Goal: Task Accomplishment & Management: Use online tool/utility

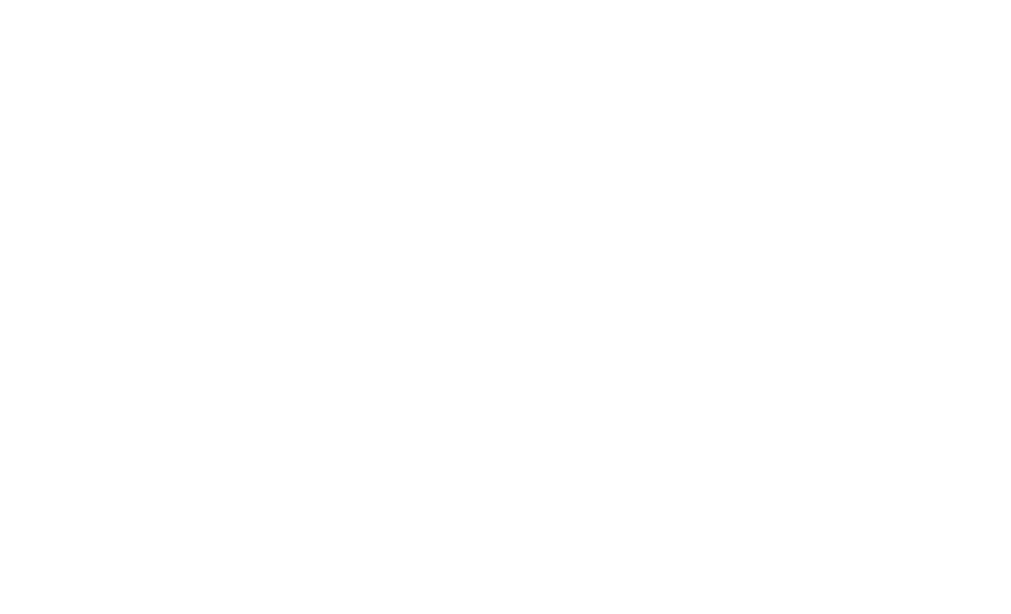
click at [140, 0] on html at bounding box center [505, 0] width 1011 height 0
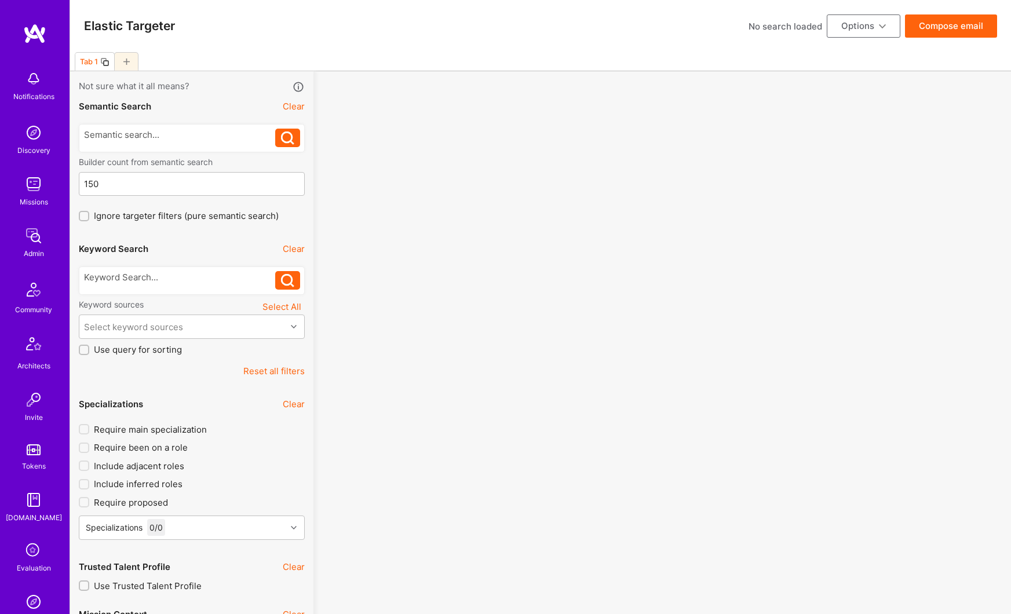
click at [94, 62] on div "Tab 1" at bounding box center [89, 61] width 18 height 9
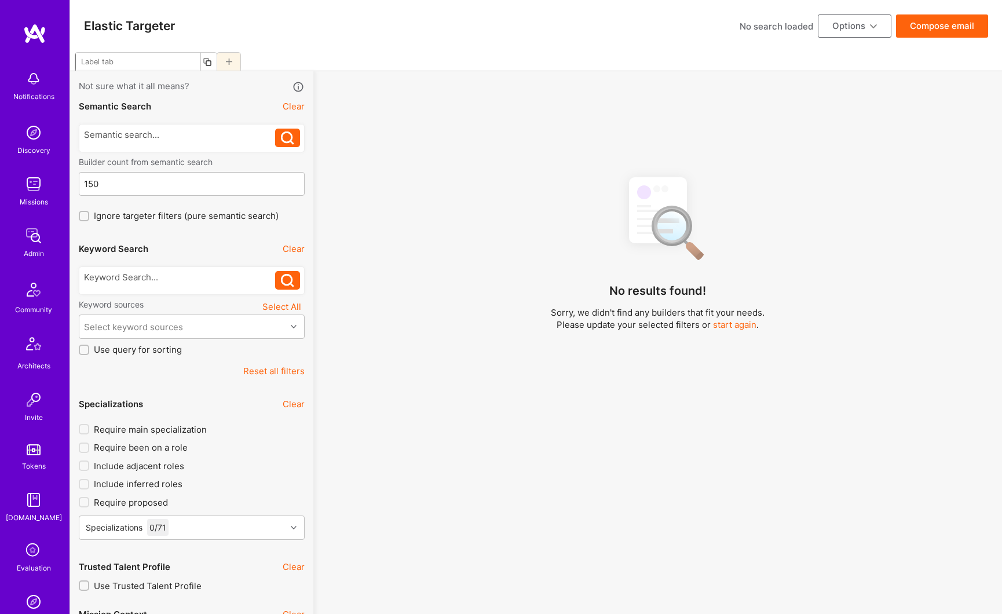
click at [195, 58] on div at bounding box center [536, 61] width 932 height 19
click at [130, 63] on div at bounding box center [126, 61] width 24 height 19
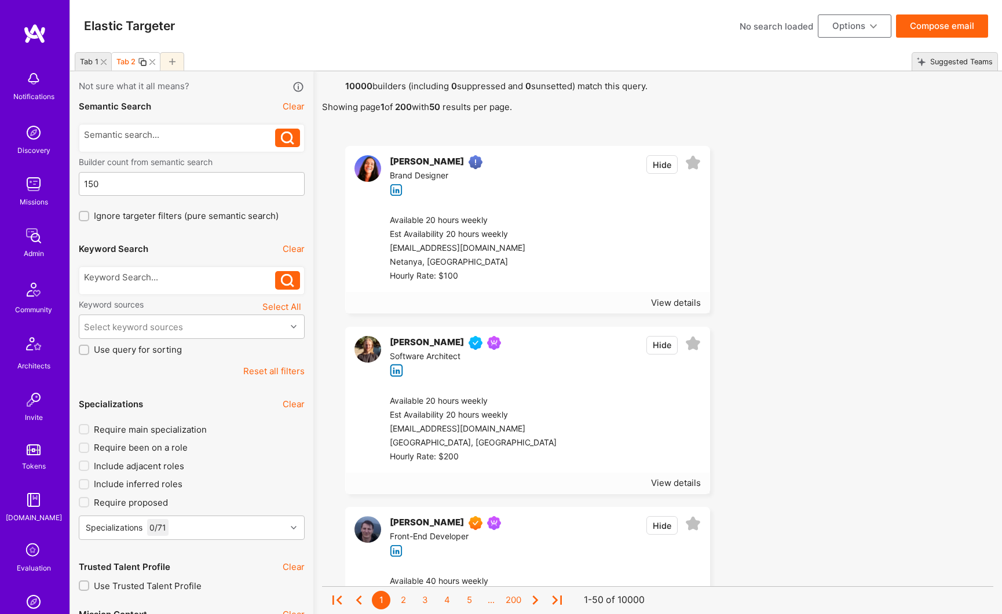
click at [104, 61] on icon at bounding box center [104, 62] width 6 height 6
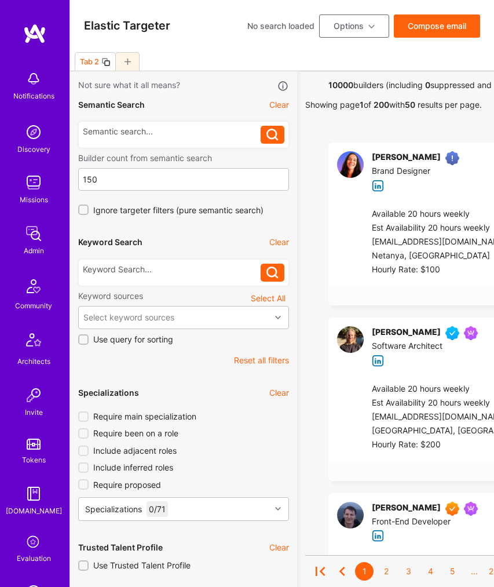
scroll to position [178, 0]
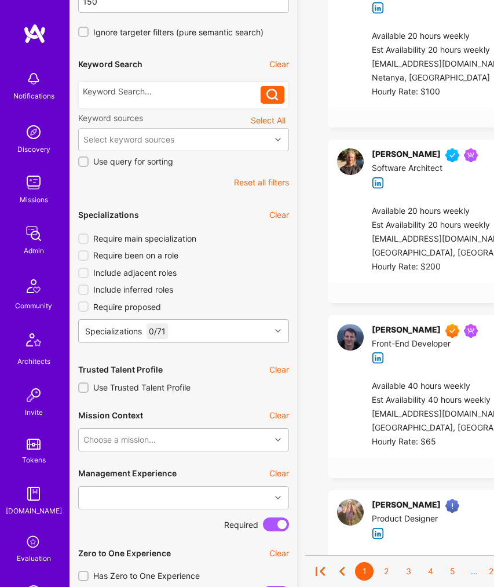
click at [208, 336] on div "Specializations 0 / 71" at bounding box center [175, 331] width 192 height 23
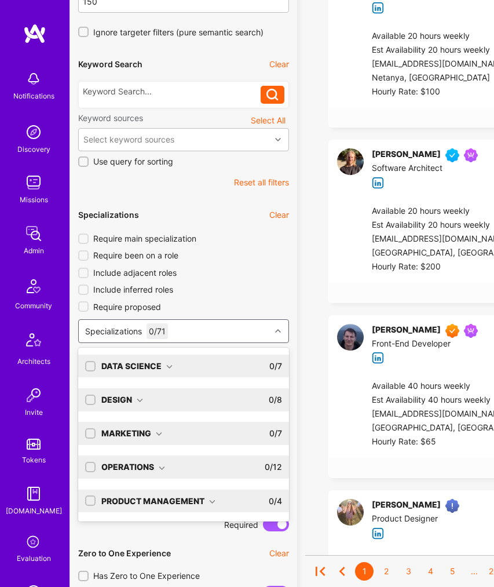
click at [177, 361] on div "Data Science 0 / 7" at bounding box center [189, 365] width 186 height 23
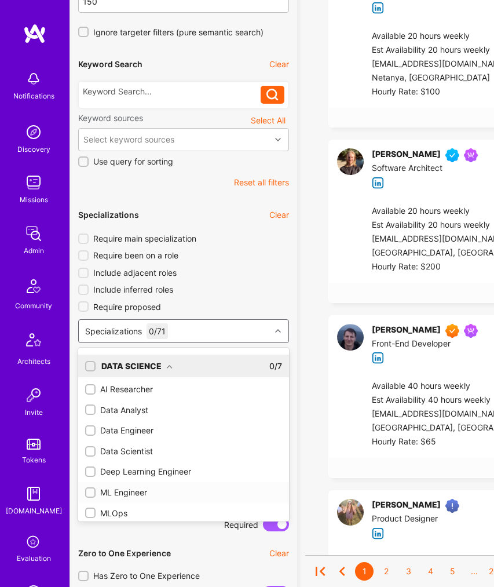
click at [90, 492] on input "checkbox" at bounding box center [91, 493] width 8 height 8
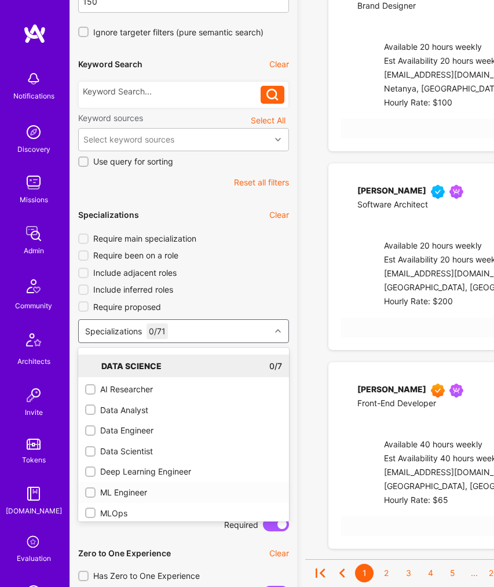
checkbox input "true"
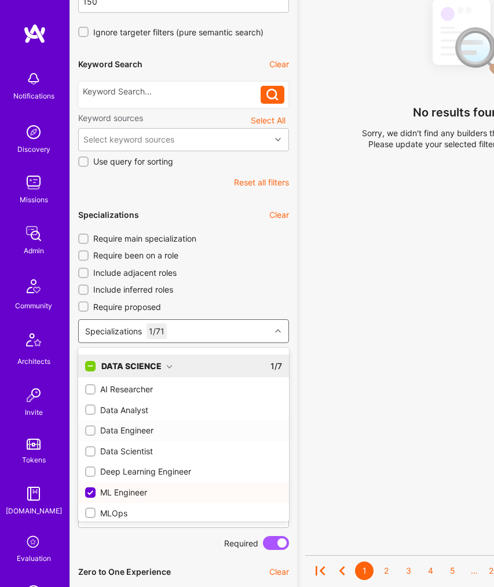
click at [90, 431] on input "checkbox" at bounding box center [91, 431] width 8 height 8
checkbox input "true"
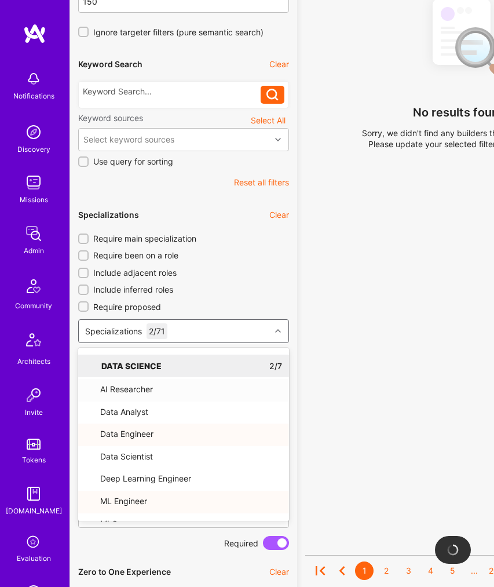
click at [280, 331] on icon at bounding box center [278, 331] width 6 height 6
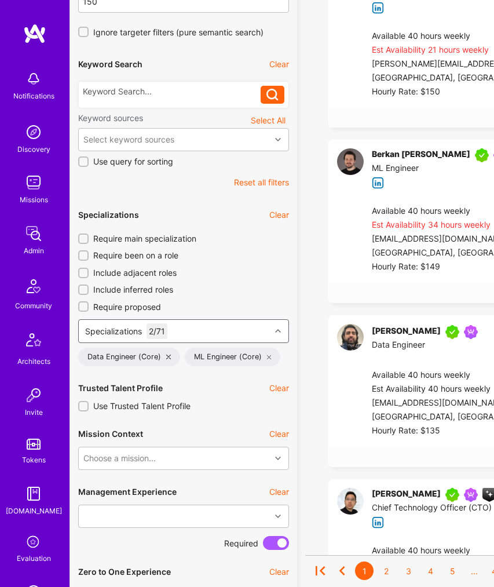
click at [276, 331] on icon at bounding box center [278, 331] width 6 height 6
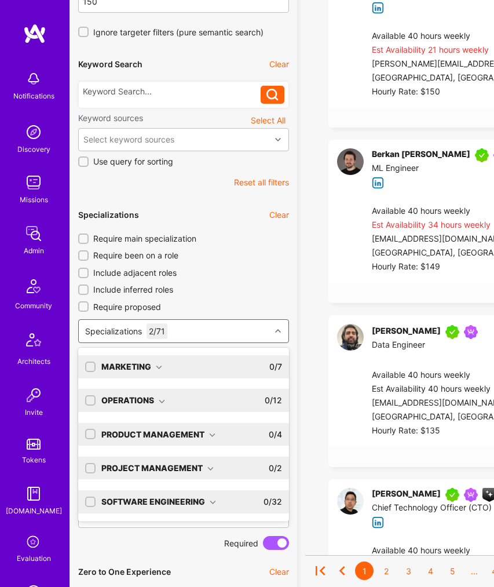
scroll to position [67, 0]
click at [144, 500] on div "Software Engineering" at bounding box center [158, 502] width 115 height 12
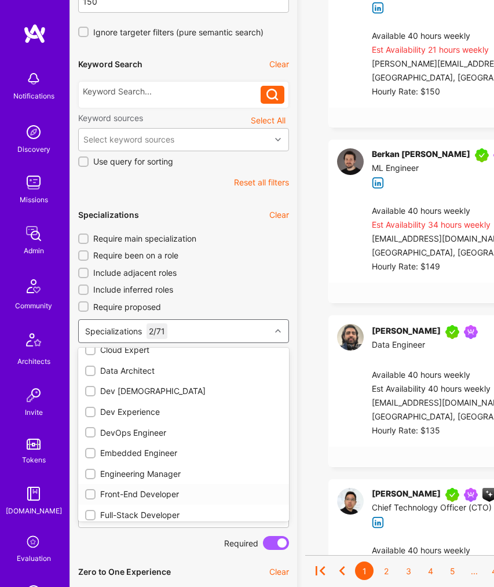
scroll to position [642, 0]
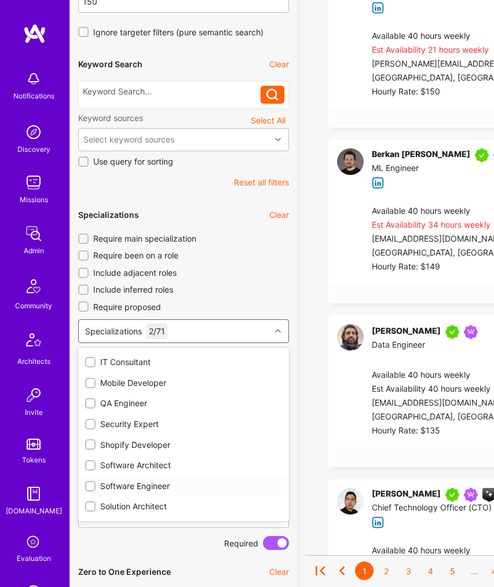
click at [92, 485] on input "checkbox" at bounding box center [91, 486] width 8 height 8
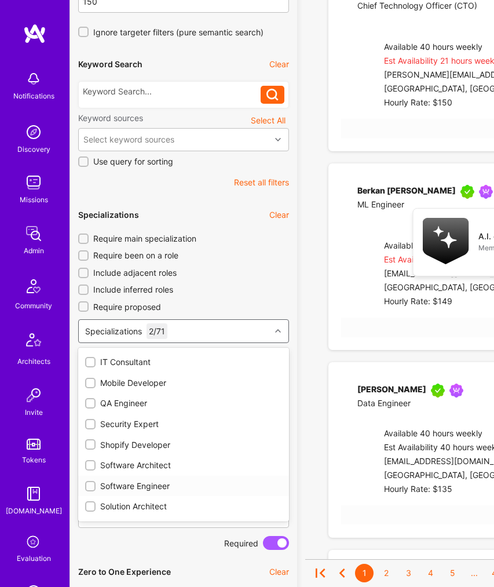
checkbox input "true"
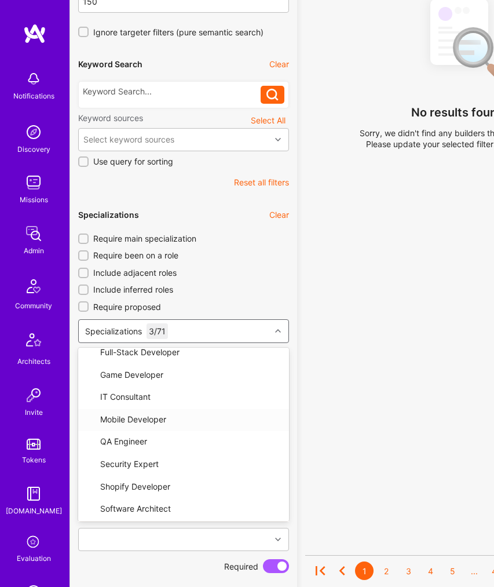
click at [279, 330] on icon at bounding box center [278, 331] width 6 height 6
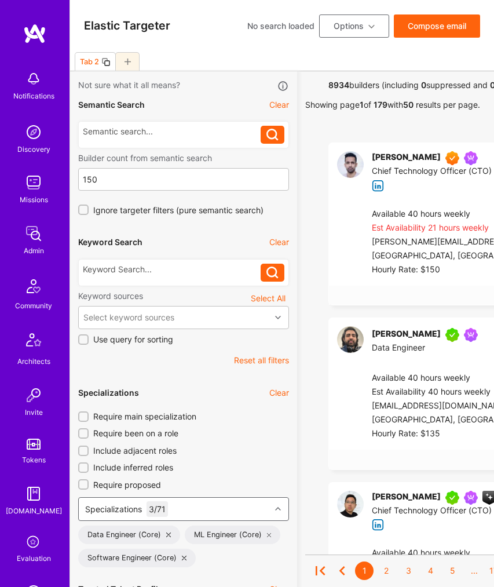
click at [86, 433] on input "Require been on a role" at bounding box center [84, 434] width 8 height 8
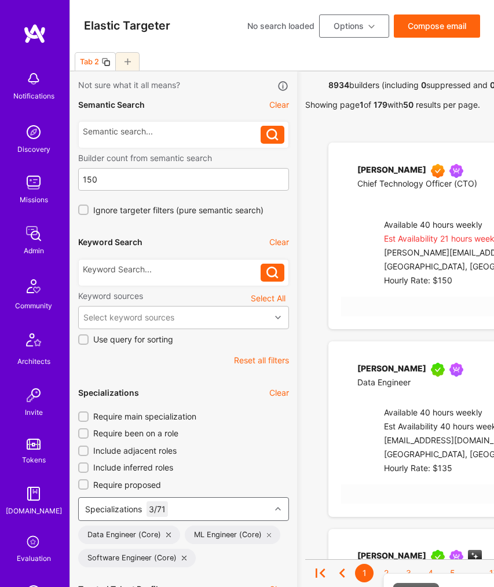
checkbox input "true"
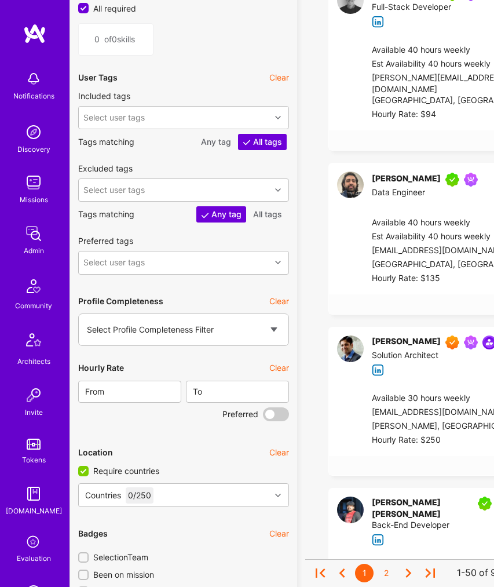
scroll to position [1611, 0]
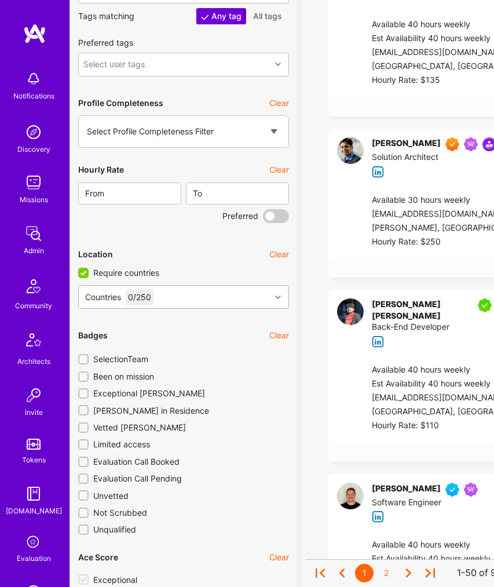
click at [164, 295] on div "Countries 0 / 250" at bounding box center [175, 296] width 192 height 23
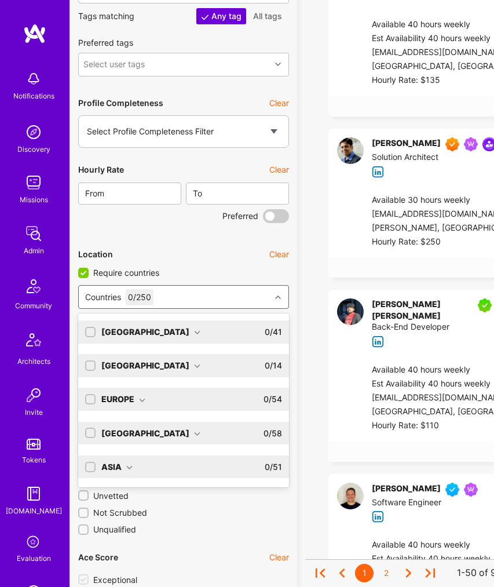
click at [159, 332] on div "[GEOGRAPHIC_DATA]" at bounding box center [150, 332] width 99 height 12
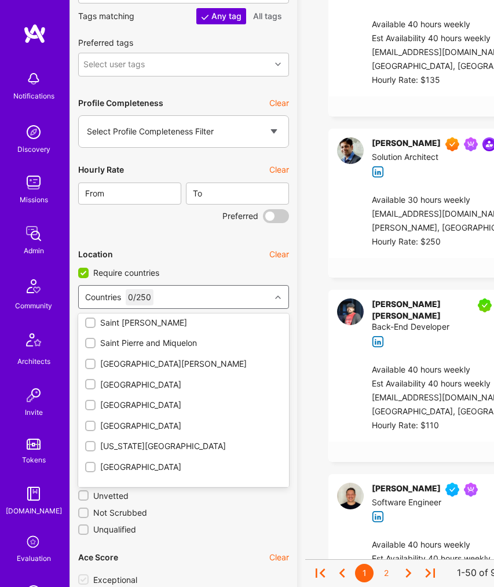
scroll to position [728, 0]
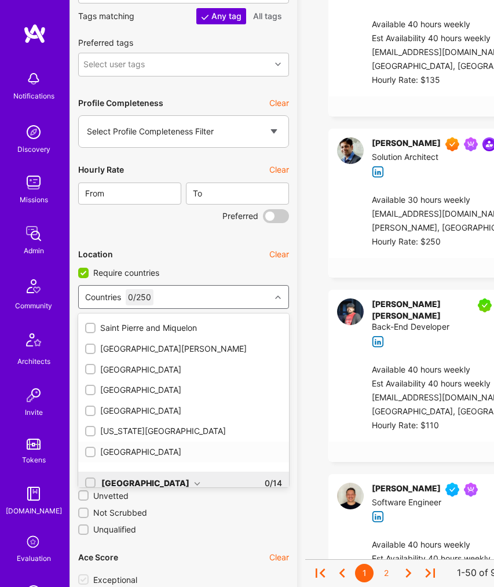
click at [134, 452] on div "[GEOGRAPHIC_DATA]" at bounding box center [183, 452] width 197 height 12
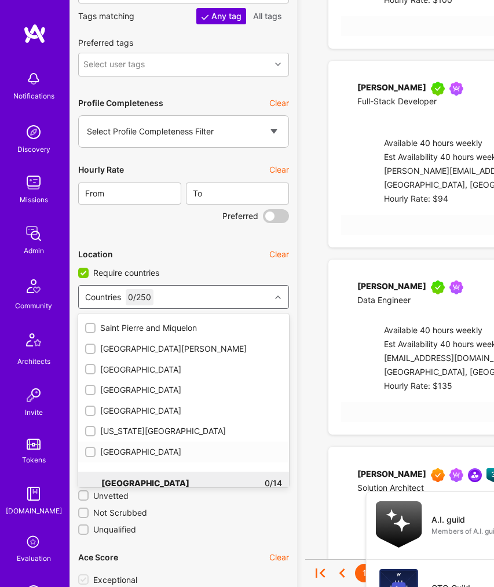
checkbox input "true"
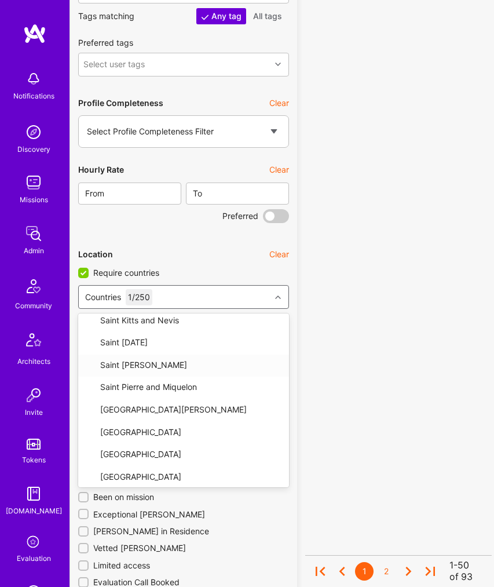
click at [277, 296] on icon at bounding box center [278, 297] width 6 height 6
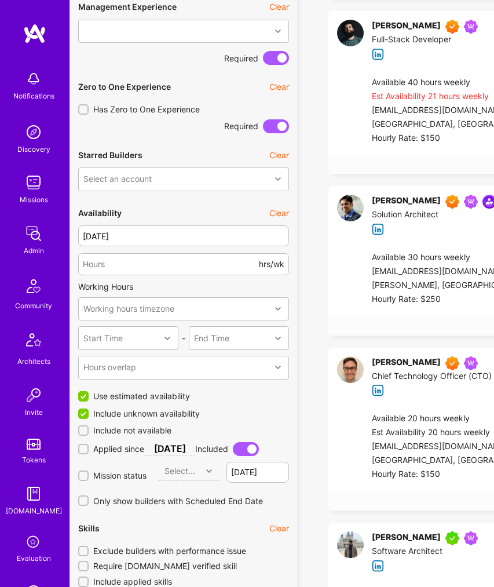
scroll to position [805, 0]
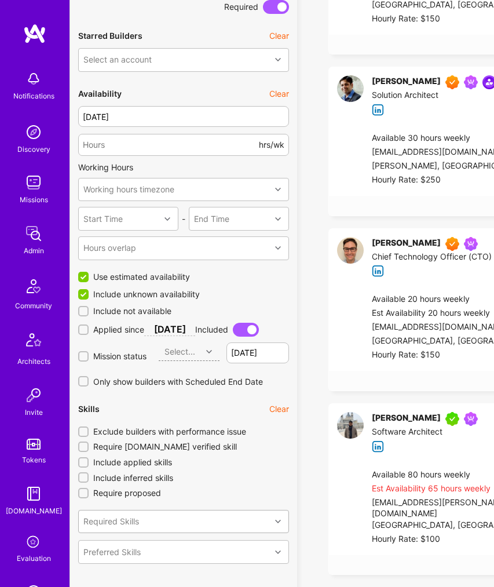
click at [144, 519] on div "Required Skills" at bounding box center [183, 522] width 211 height 24
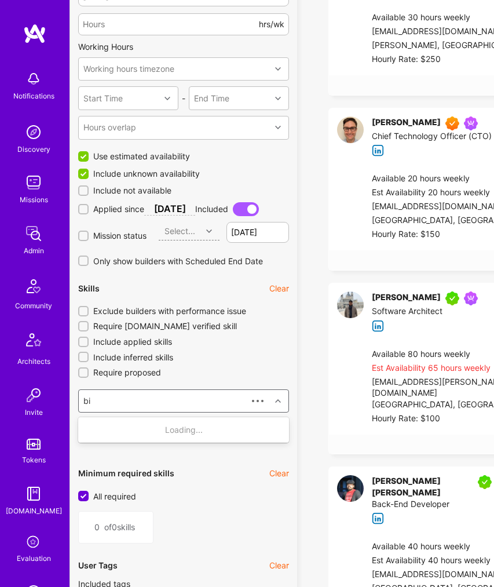
type input "big"
click at [127, 431] on div "BigQuery" at bounding box center [183, 430] width 197 height 12
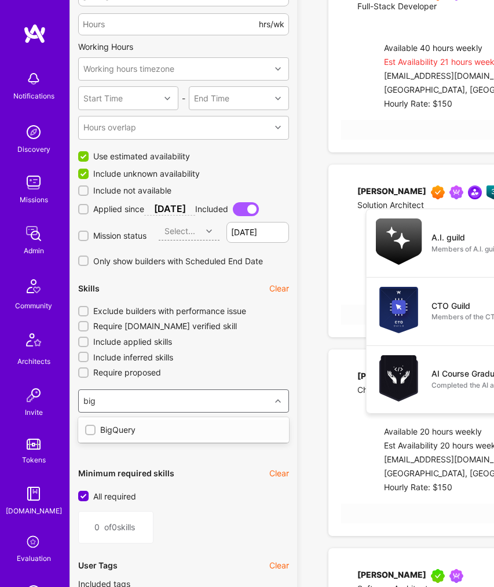
type input "1"
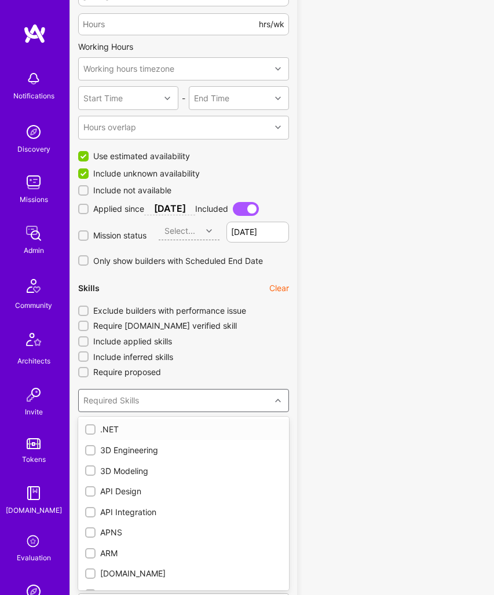
checkbox input "true"
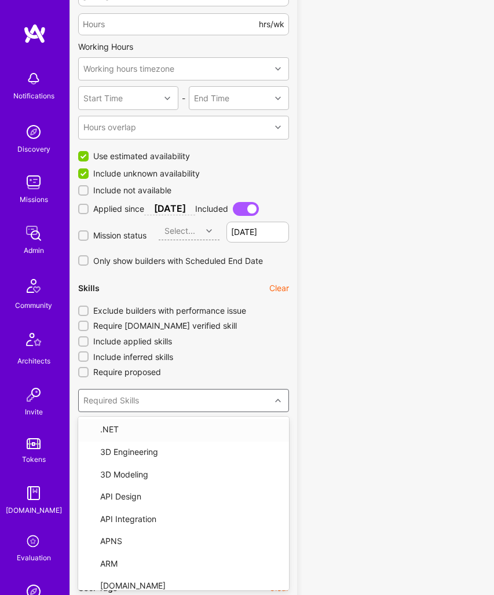
click at [132, 400] on div "Required Skills" at bounding box center [111, 401] width 56 height 12
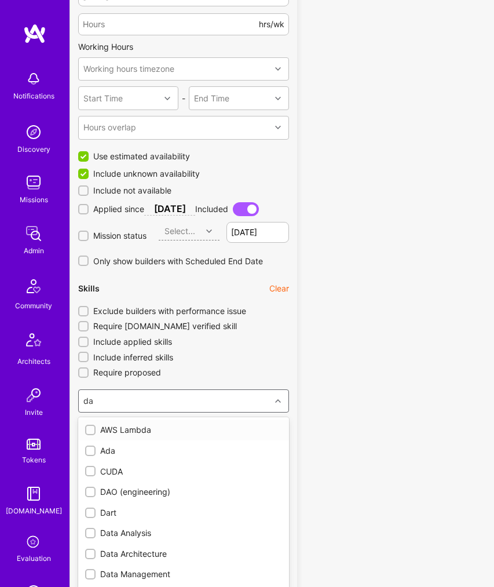
type input "d"
type input "0"
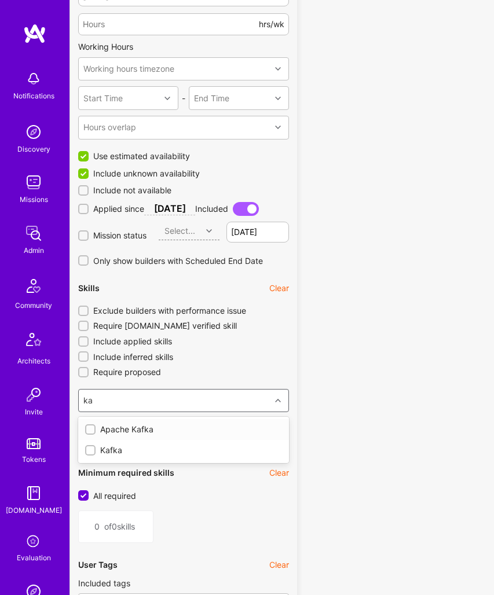
type input "kaf"
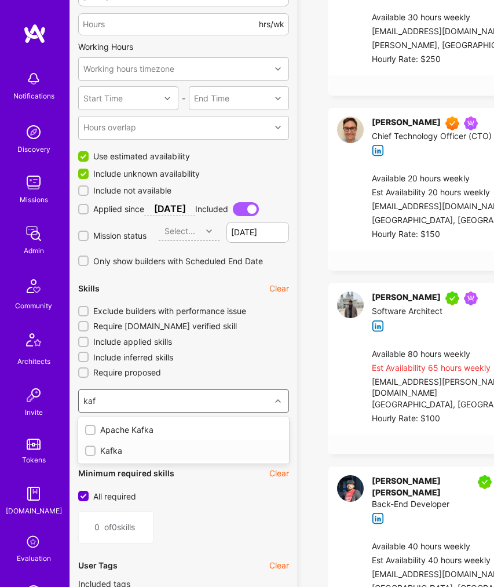
click at [93, 451] on input "checkbox" at bounding box center [91, 451] width 8 height 8
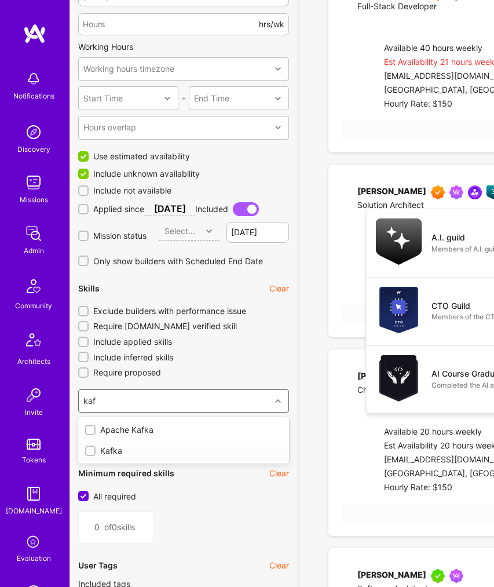
checkbox input "false"
type input "1"
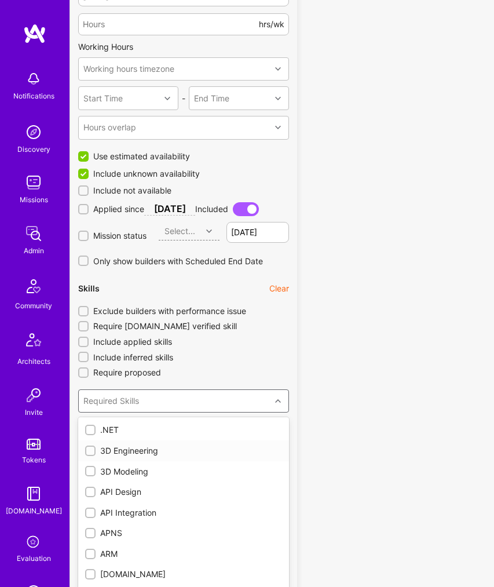
checkbox input "true"
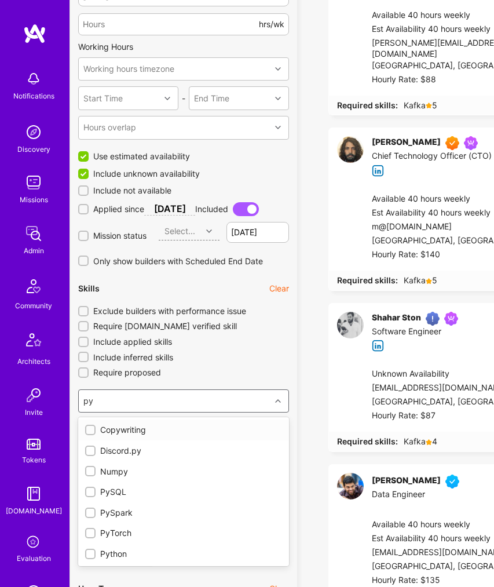
type input "pyt"
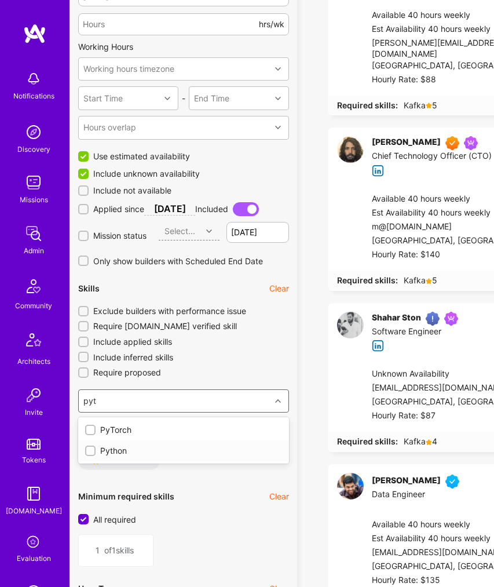
click at [112, 449] on div "Python" at bounding box center [183, 451] width 197 height 12
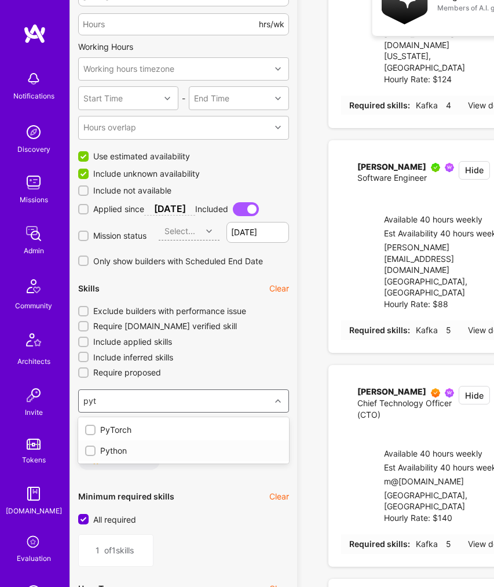
type input "2"
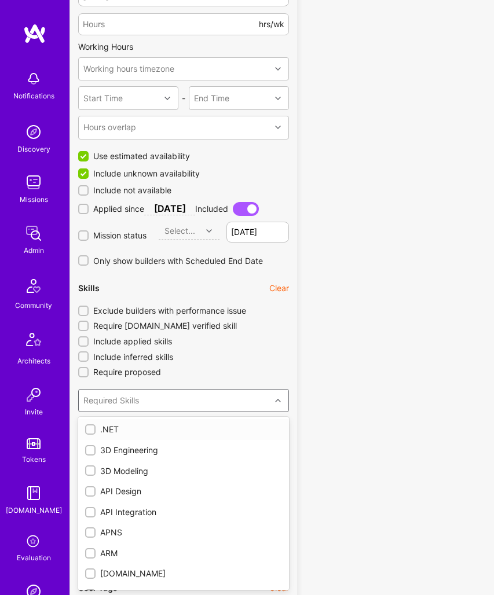
checkbox input "true"
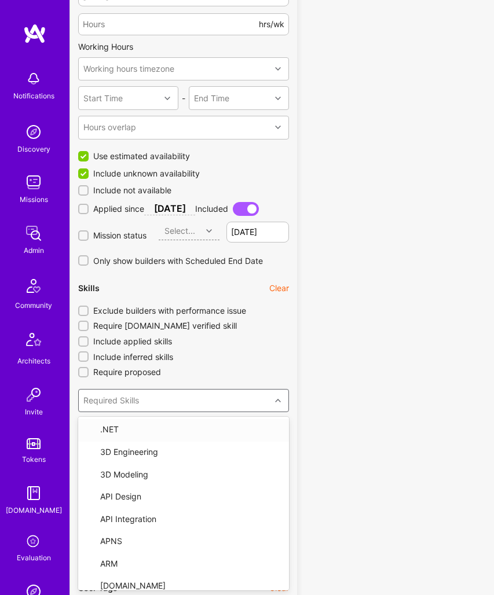
click at [111, 400] on div "Required Skills" at bounding box center [111, 401] width 56 height 12
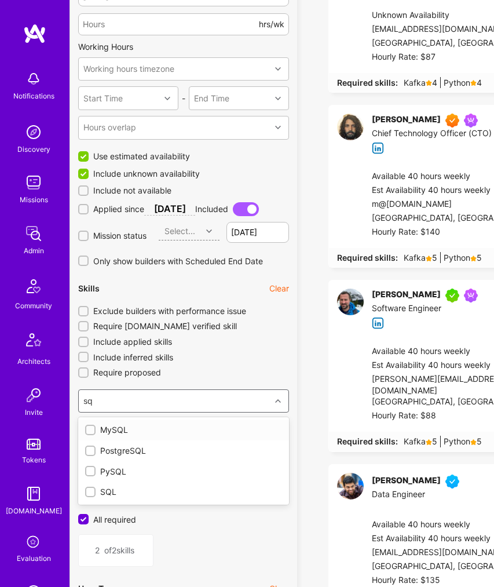
type input "sql"
click at [93, 491] on input "checkbox" at bounding box center [91, 492] width 8 height 8
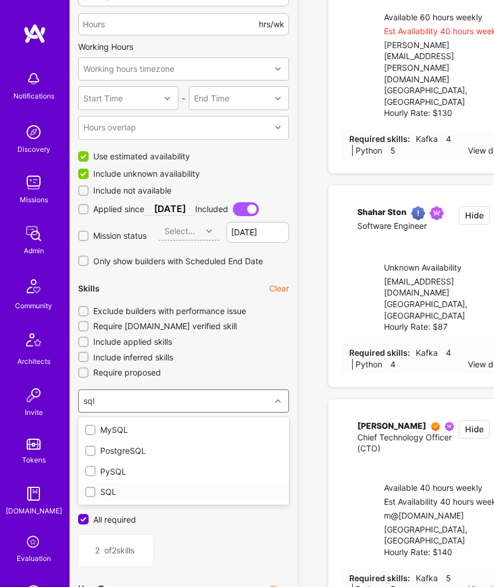
checkbox input "false"
type input "3"
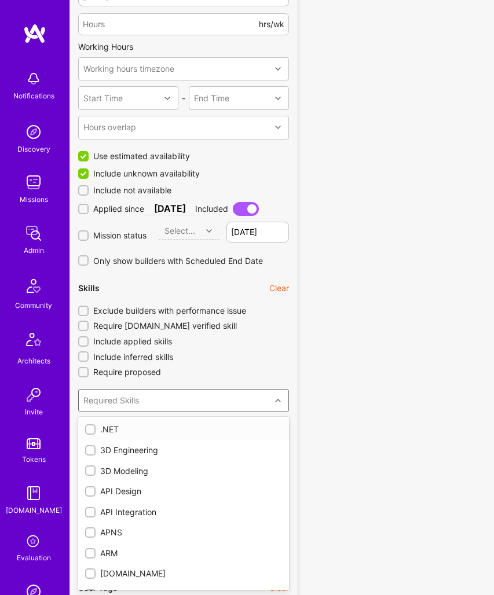
checkbox input "true"
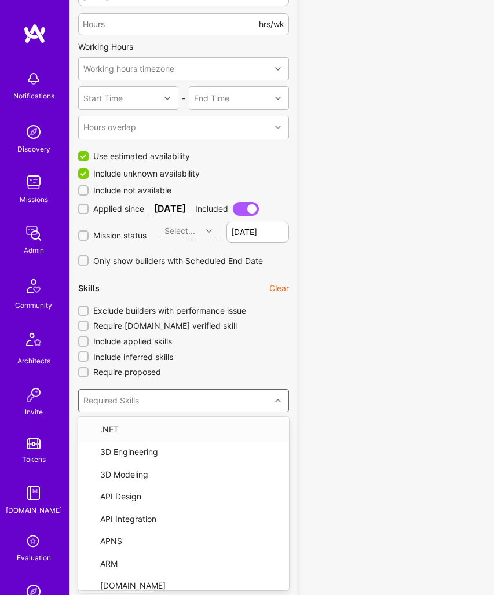
click at [119, 399] on div "Required Skills" at bounding box center [111, 401] width 56 height 12
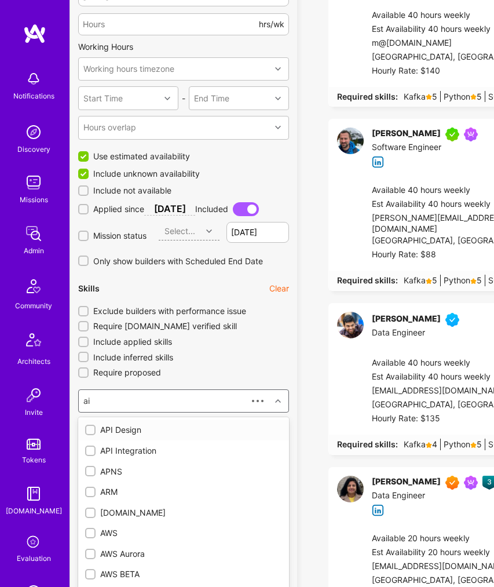
type input "air"
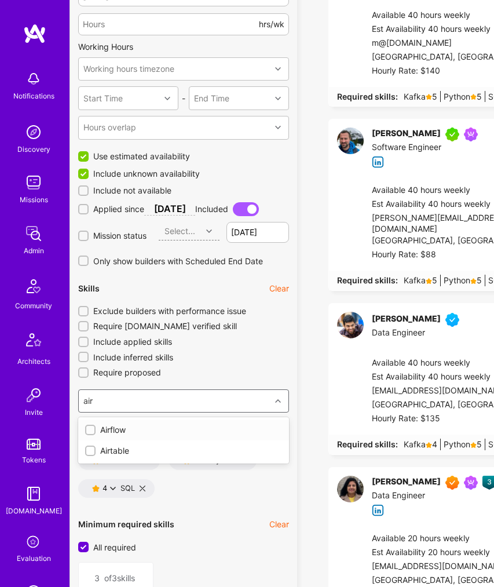
click at [96, 430] on div "Airflow" at bounding box center [183, 430] width 197 height 12
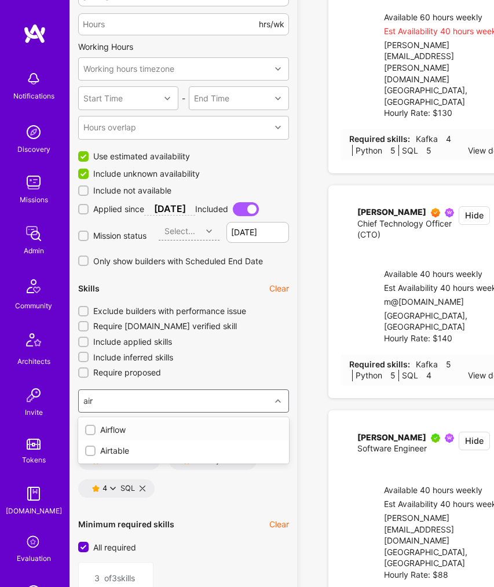
type input "4"
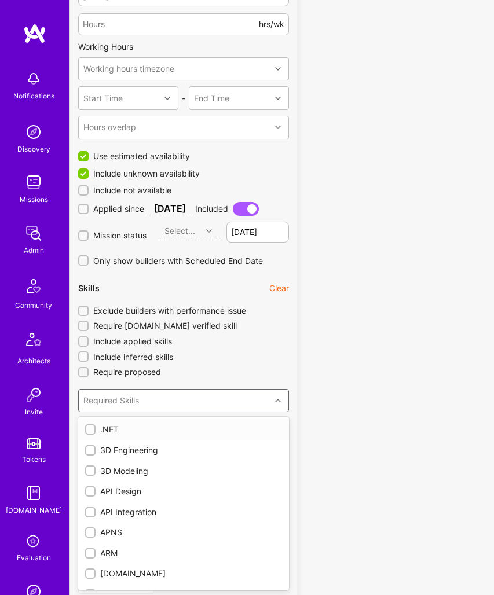
checkbox input "true"
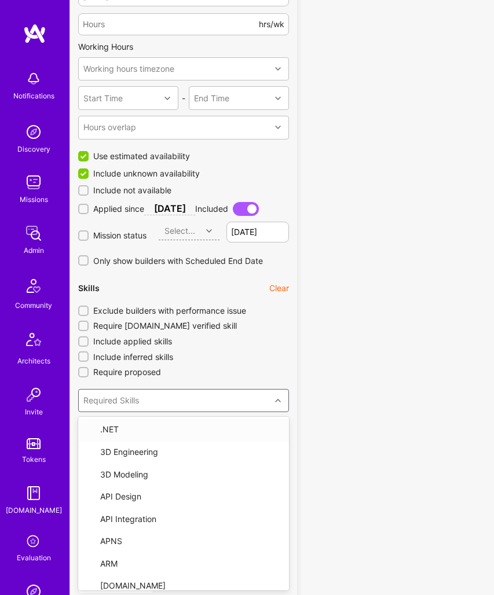
click at [104, 399] on div "Required Skills" at bounding box center [111, 401] width 56 height 12
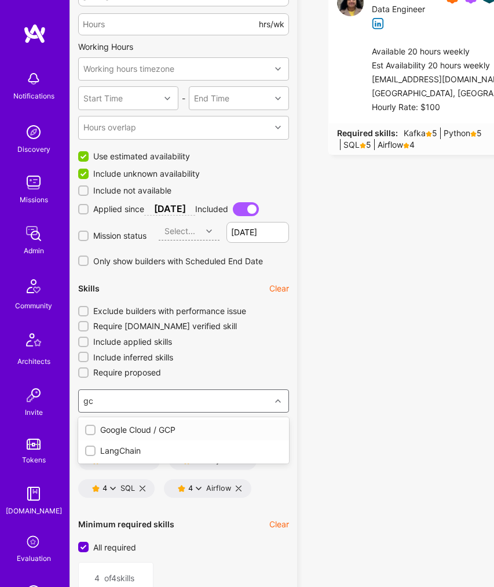
type input "gcp"
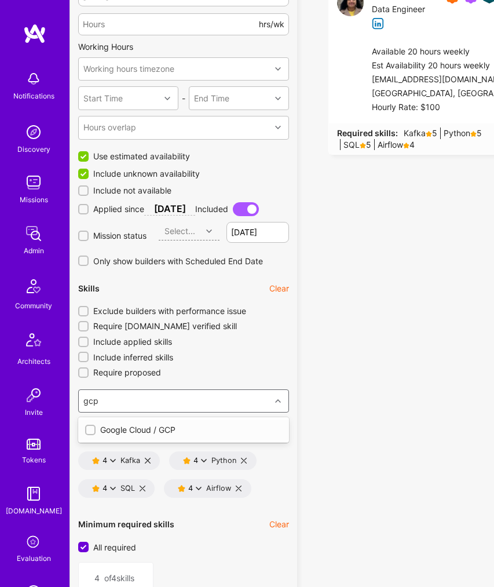
click at [104, 429] on div "Google Cloud / GCP" at bounding box center [183, 430] width 197 height 12
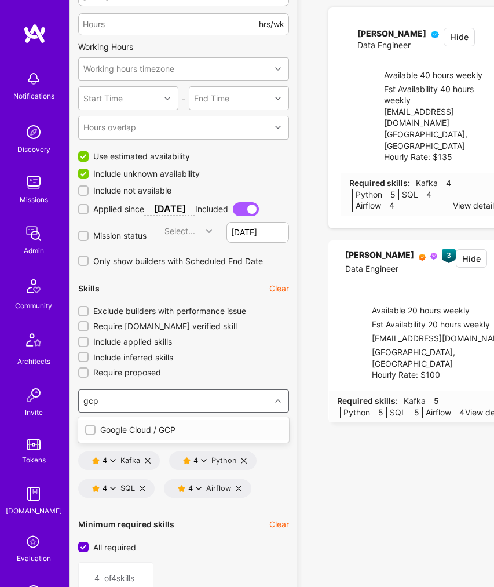
type input "5"
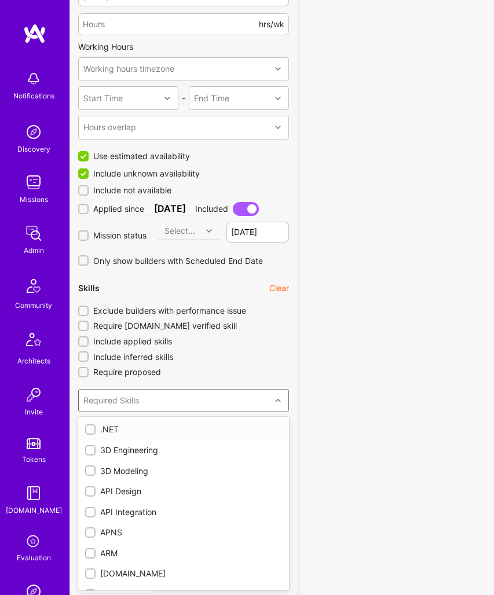
checkbox input "true"
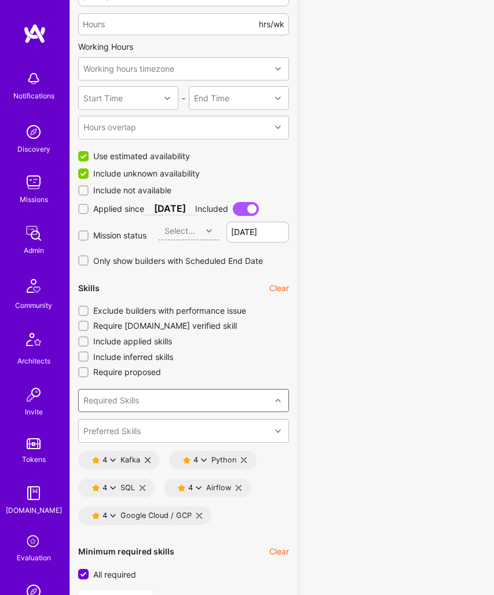
click at [107, 400] on div "Required Skills" at bounding box center [111, 401] width 56 height 12
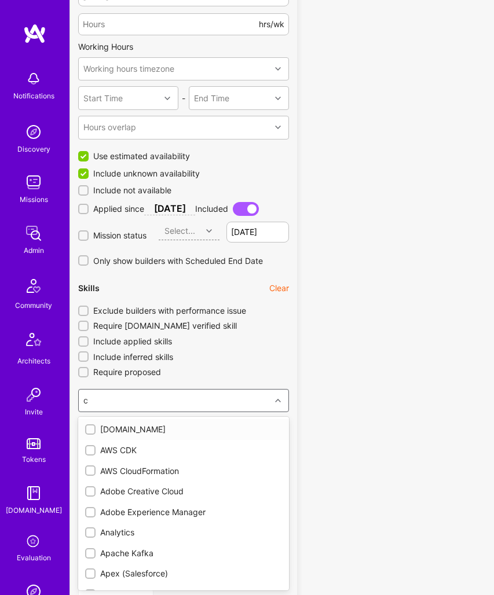
type input "ci"
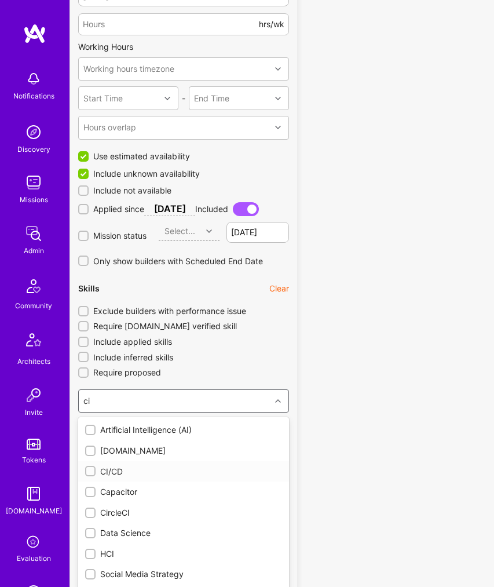
click at [99, 470] on div "CI/CD" at bounding box center [183, 472] width 197 height 12
type input "6"
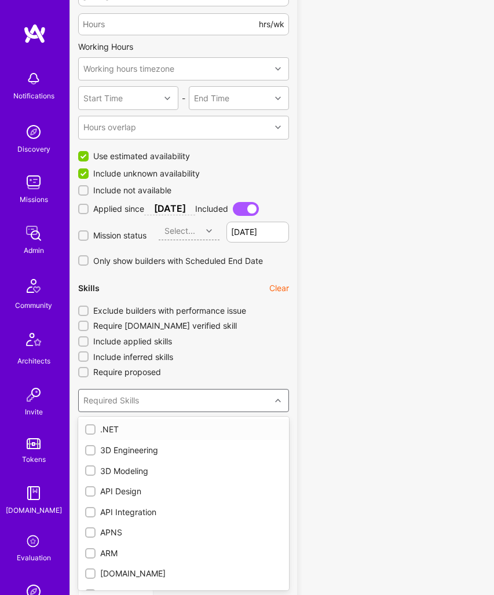
checkbox input "true"
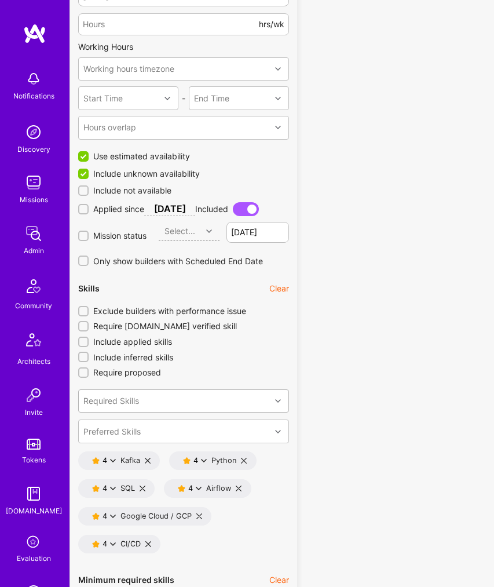
click at [196, 488] on icon at bounding box center [199, 488] width 6 height 6
click at [230, 543] on button "3 star s" at bounding box center [249, 544] width 87 height 24
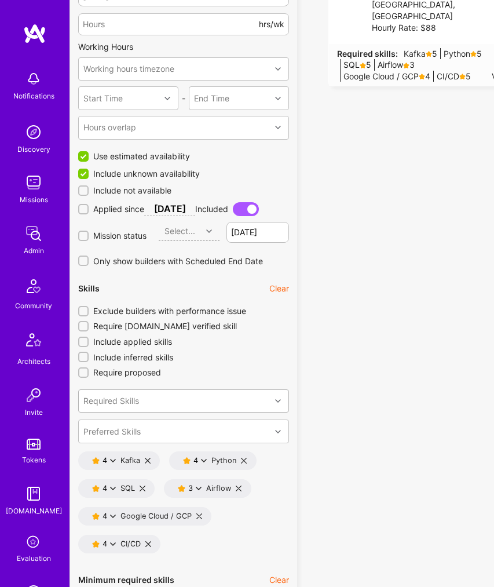
click at [103, 542] on div "4" at bounding box center [107, 543] width 8 height 9
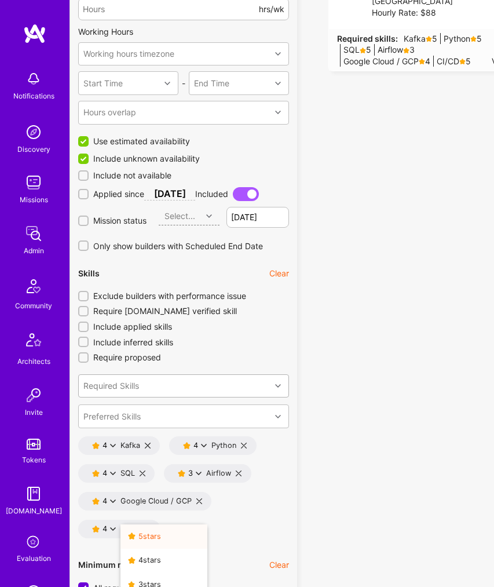
scroll to position [948, 0]
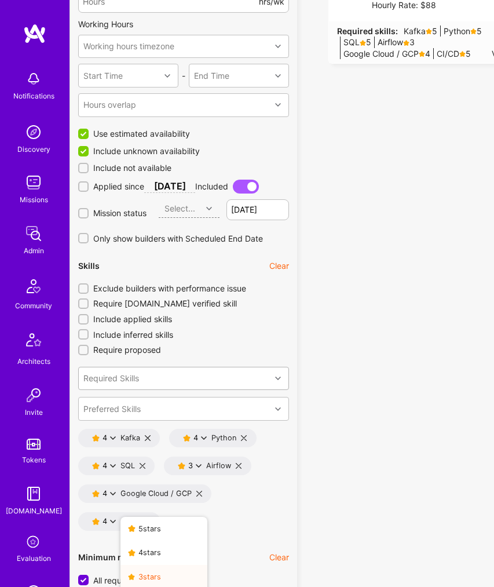
click at [151, 570] on button "3 star s" at bounding box center [163, 577] width 87 height 24
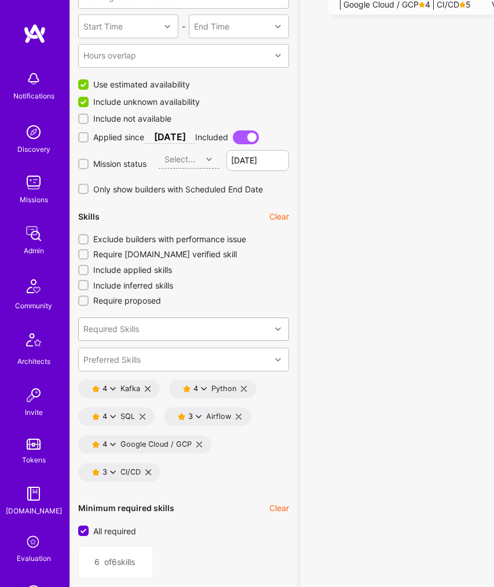
scroll to position [1012, 0]
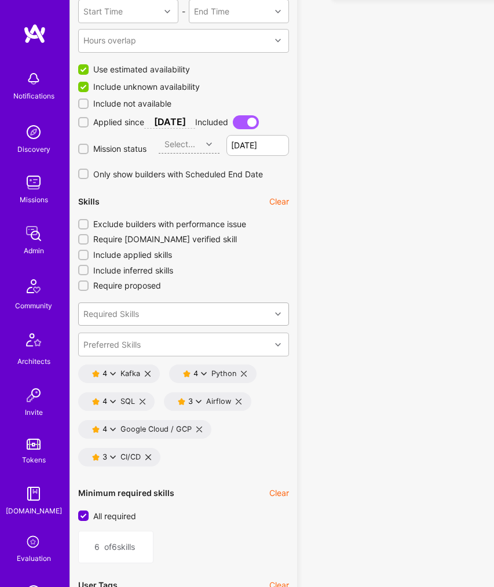
click at [143, 310] on div "Required Skills" at bounding box center [175, 314] width 192 height 23
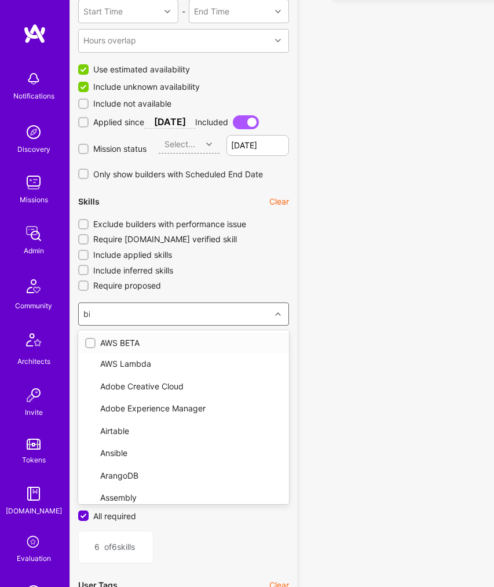
type input "big"
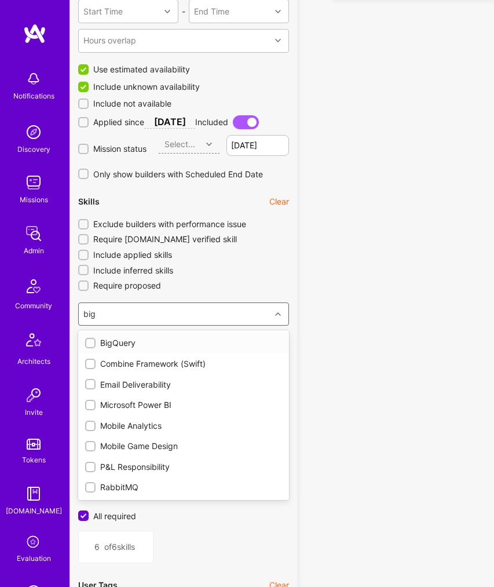
click at [92, 342] on input "checkbox" at bounding box center [91, 343] width 8 height 8
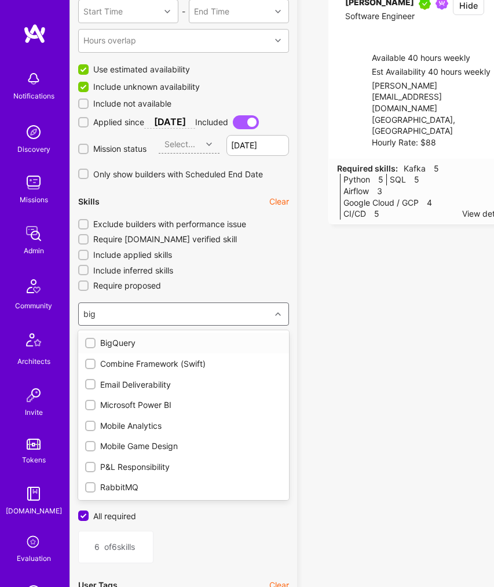
checkbox input "false"
type input "7"
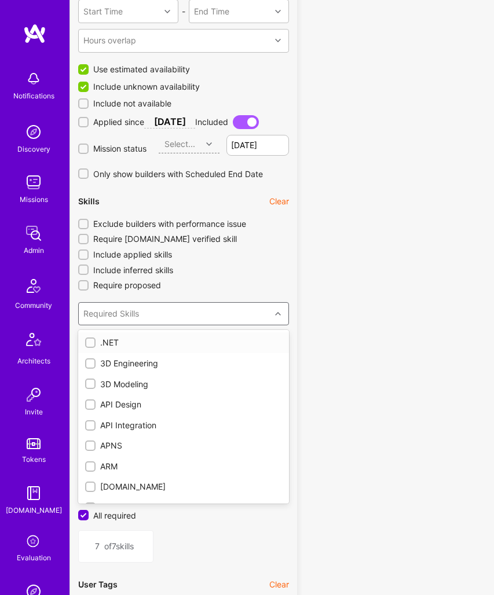
checkbox input "true"
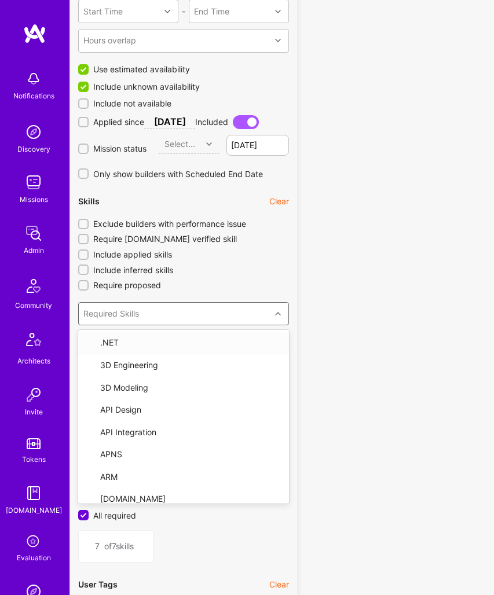
click at [278, 316] on icon at bounding box center [278, 314] width 6 height 6
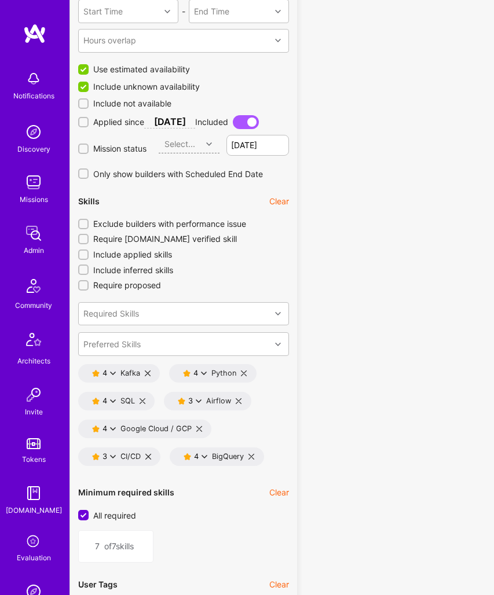
click at [82, 514] on input "All required" at bounding box center [84, 516] width 10 height 10
checkbox input "false"
click at [96, 546] on input "1" at bounding box center [93, 547] width 13 height 28
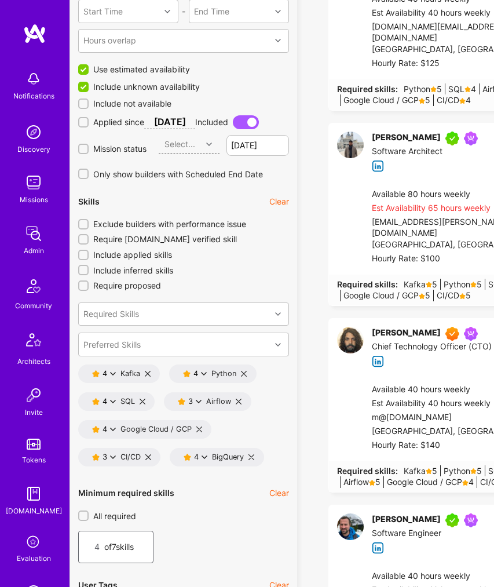
type input "4"
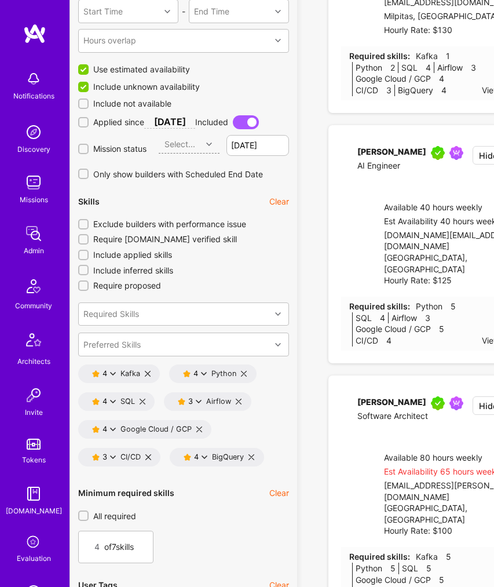
click at [173, 537] on div "4 of 7 skills" at bounding box center [183, 546] width 211 height 32
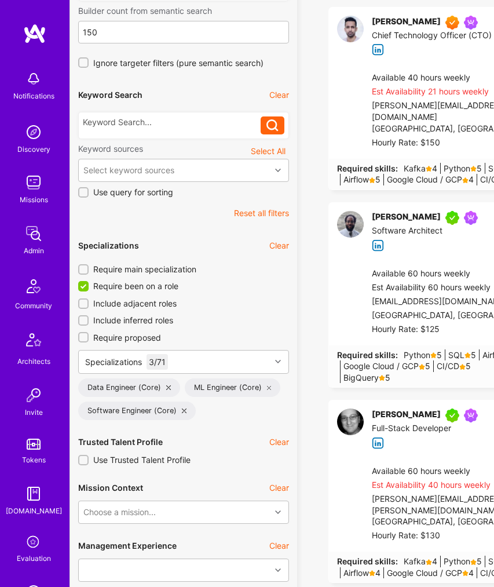
scroll to position [24, 0]
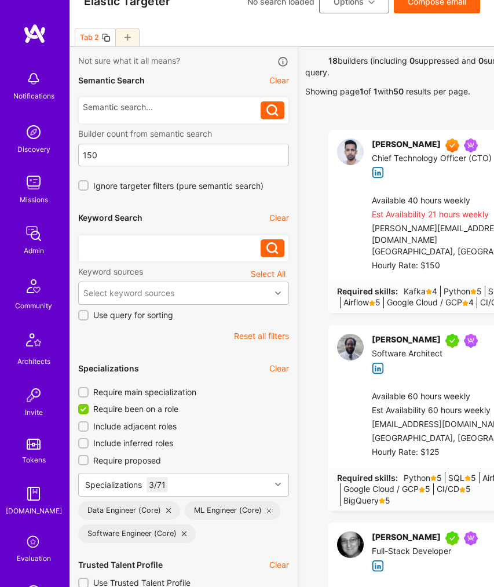
click at [103, 243] on div at bounding box center [172, 245] width 178 height 12
paste div
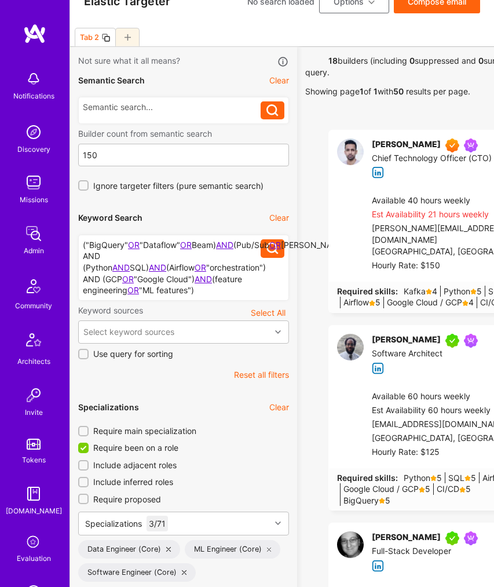
click at [273, 249] on icon at bounding box center [272, 248] width 12 height 12
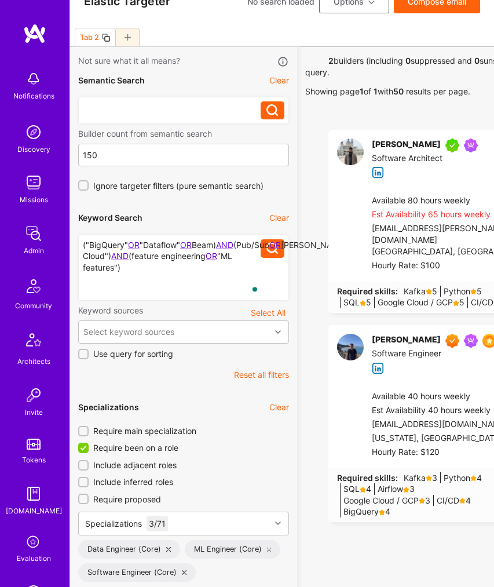
click at [148, 106] on div at bounding box center [172, 107] width 178 height 12
paste div
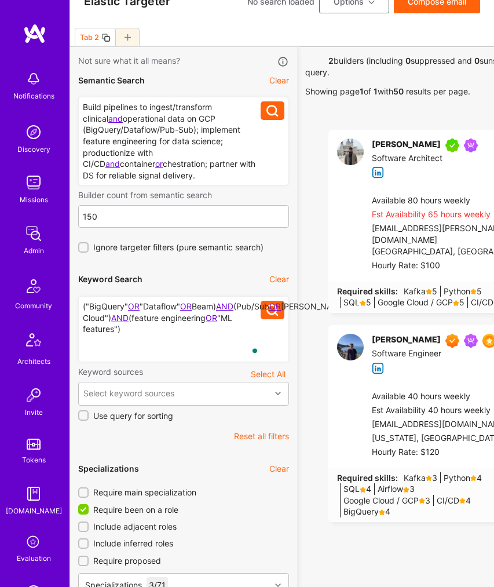
click at [274, 112] on icon at bounding box center [272, 111] width 12 height 12
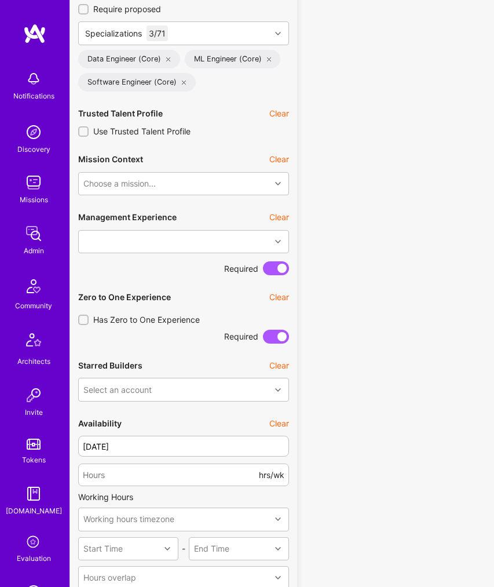
scroll to position [695, 0]
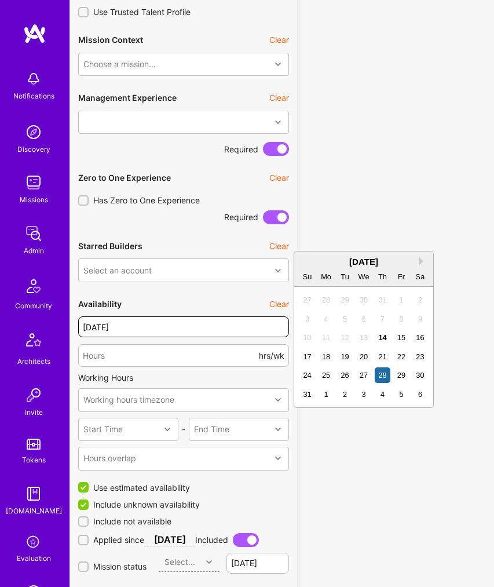
click at [156, 327] on input "[DATE]" at bounding box center [183, 326] width 211 height 21
click at [385, 334] on div "14" at bounding box center [383, 338] width 16 height 16
type input "[DATE]"
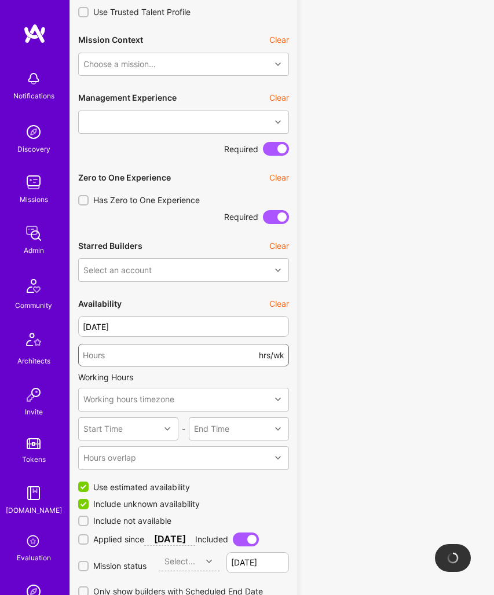
click at [182, 355] on input "number" at bounding box center [170, 356] width 174 height 28
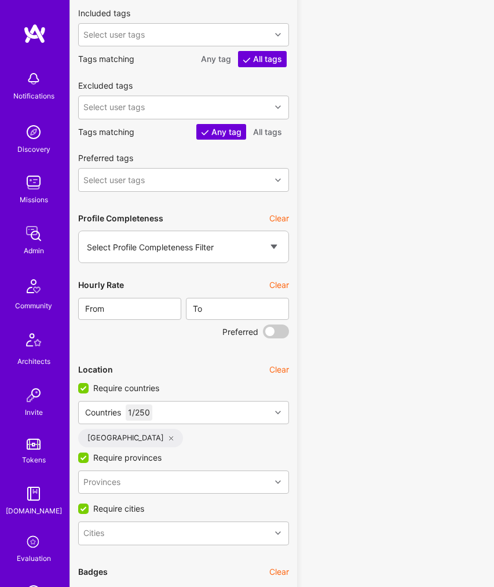
scroll to position [1961, 0]
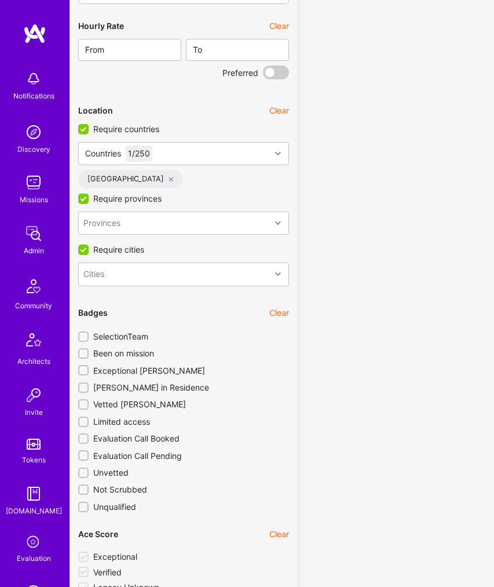
click at [84, 386] on input "[PERSON_NAME] in Residence" at bounding box center [84, 388] width 8 height 8
click at [88, 383] on input "[PERSON_NAME] in Residence" at bounding box center [84, 388] width 10 height 10
checkbox input "false"
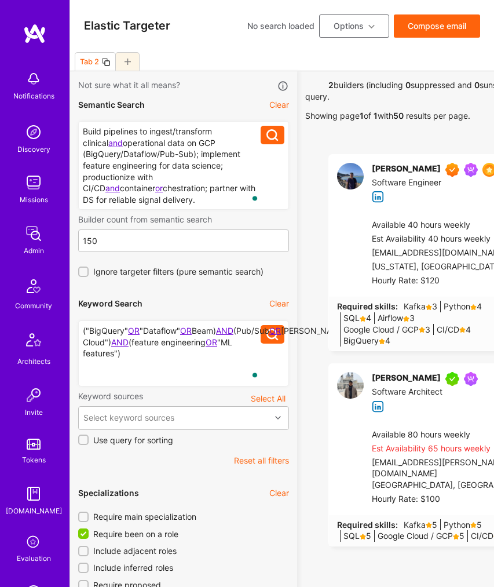
click at [332, 30] on button "Options" at bounding box center [354, 25] width 70 height 23
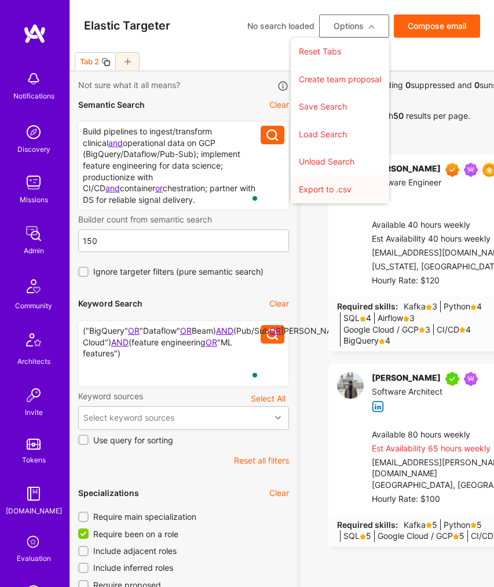
click at [316, 189] on button "Export to .csv" at bounding box center [340, 189] width 98 height 28
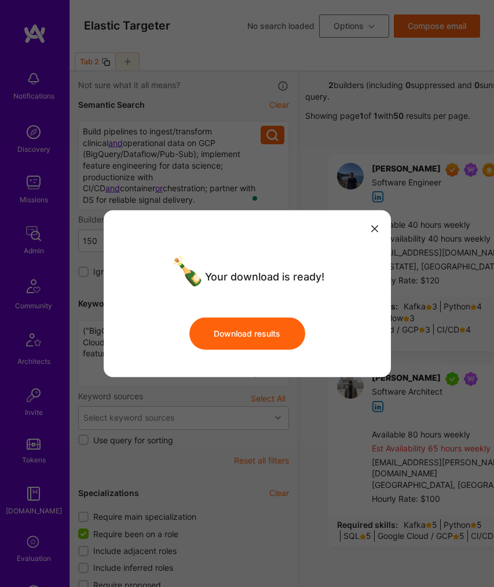
click at [276, 332] on button "Download results" at bounding box center [247, 333] width 116 height 32
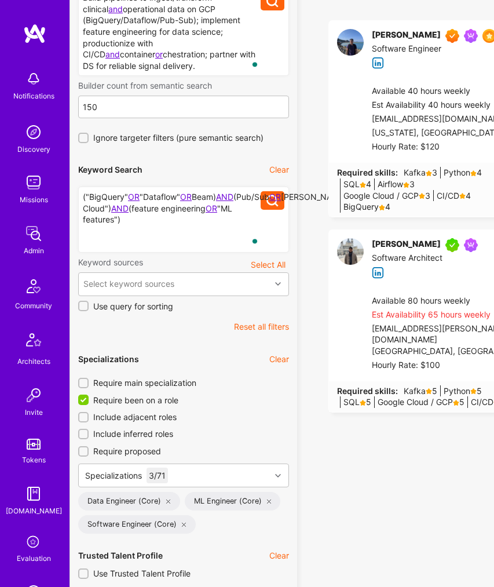
scroll to position [171, 0]
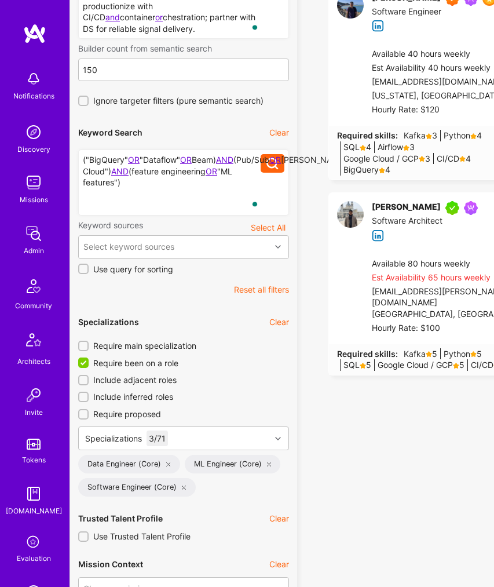
click at [169, 464] on icon at bounding box center [168, 464] width 5 height 5
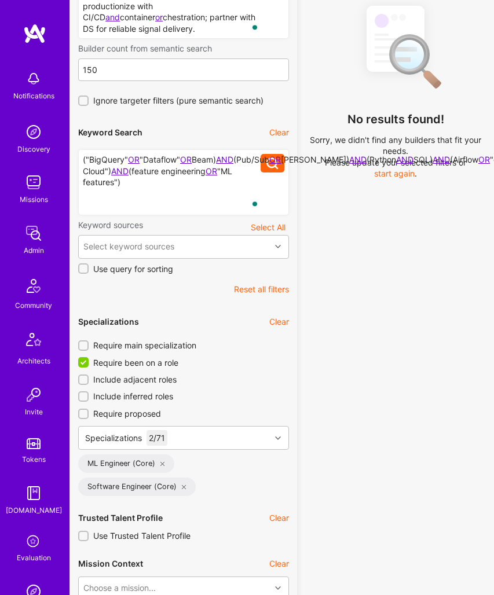
click at [164, 464] on icon at bounding box center [162, 464] width 5 height 5
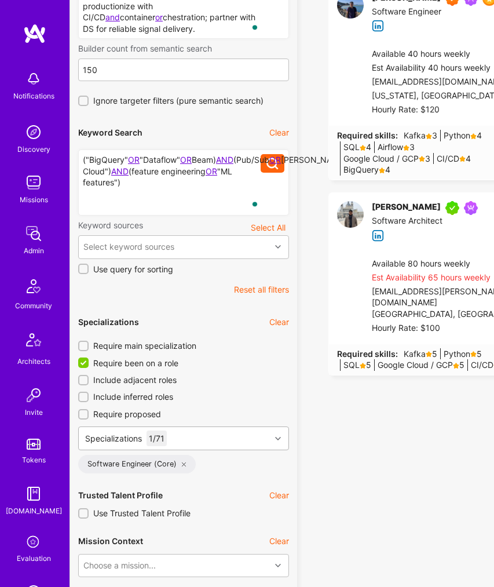
click at [186, 437] on div "Specializations 1 / 71" at bounding box center [183, 438] width 211 height 24
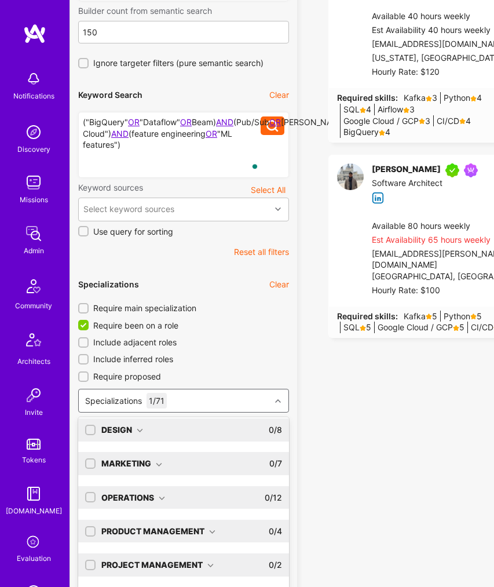
scroll to position [67, 0]
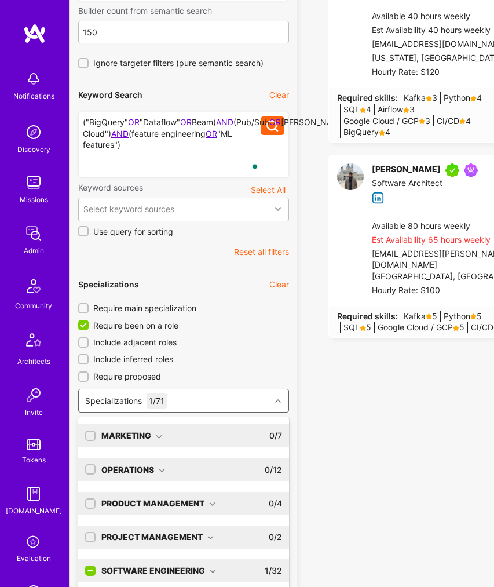
click at [141, 575] on div "Software Engineering" at bounding box center [158, 571] width 115 height 12
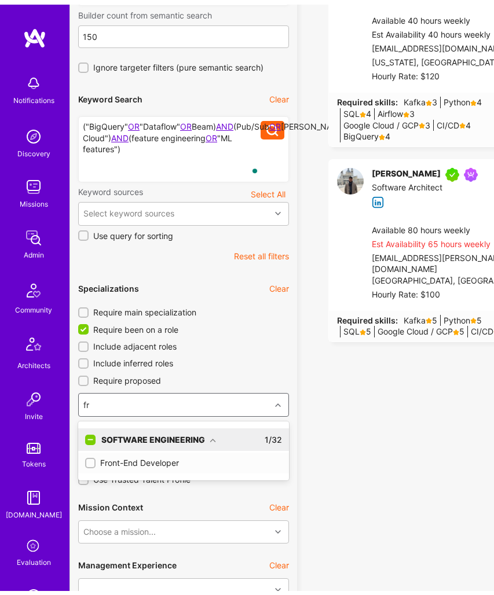
scroll to position [0, 0]
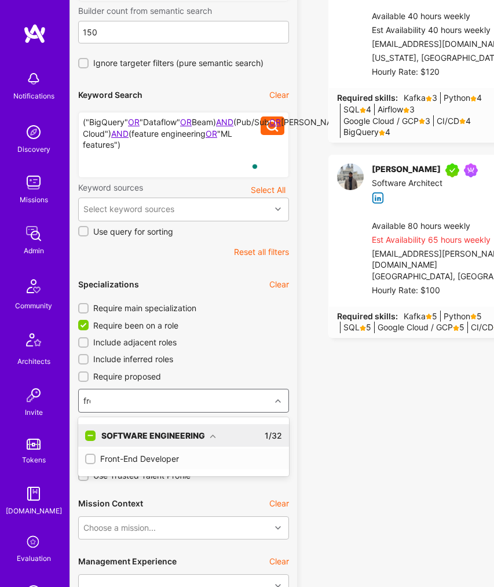
type input "fron"
click at [90, 461] on input "checkbox" at bounding box center [91, 459] width 8 height 8
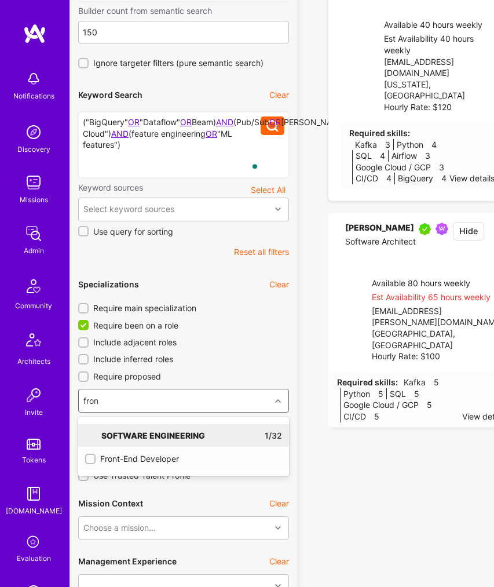
checkbox input "true"
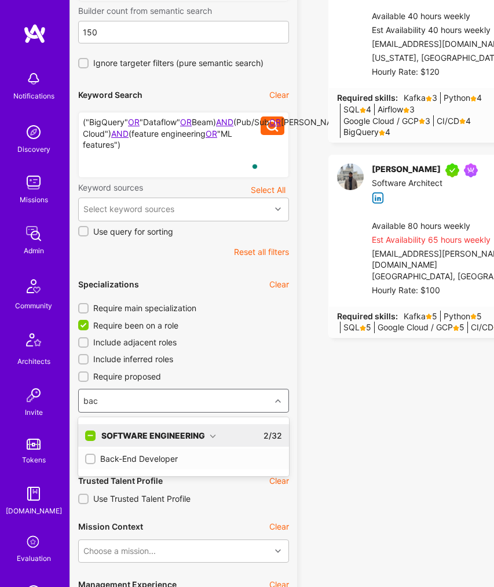
type input "back"
click at [156, 459] on div "Back-End Developer" at bounding box center [183, 459] width 197 height 12
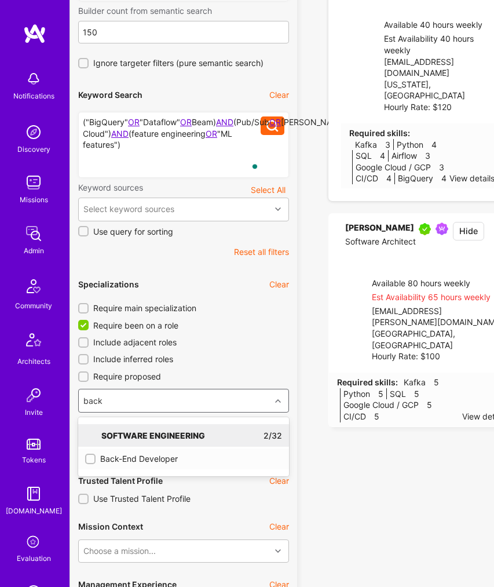
checkbox input "true"
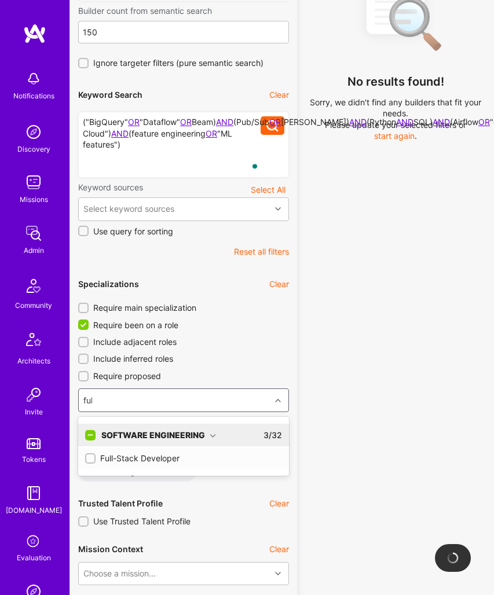
type input "full"
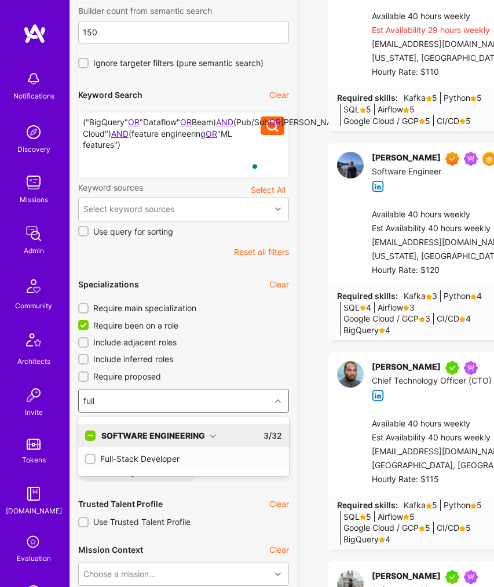
click at [147, 461] on div "Full-Stack Developer" at bounding box center [183, 459] width 197 height 12
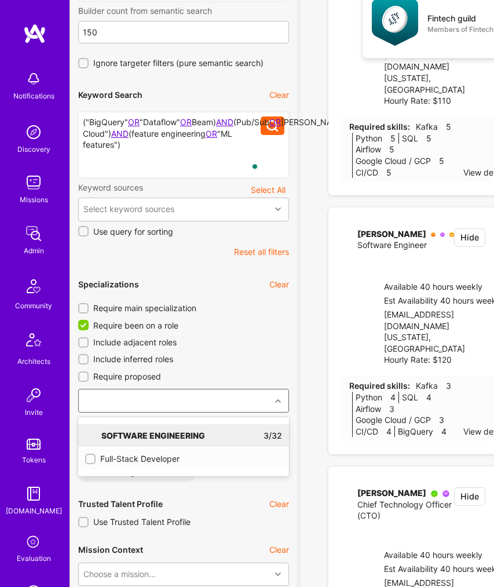
checkbox input "true"
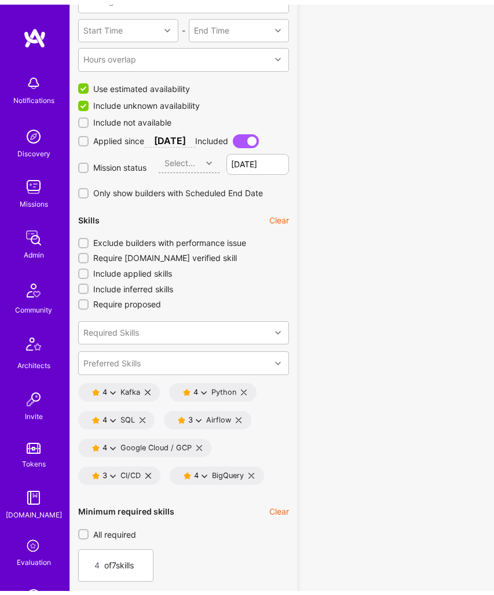
scroll to position [1204, 0]
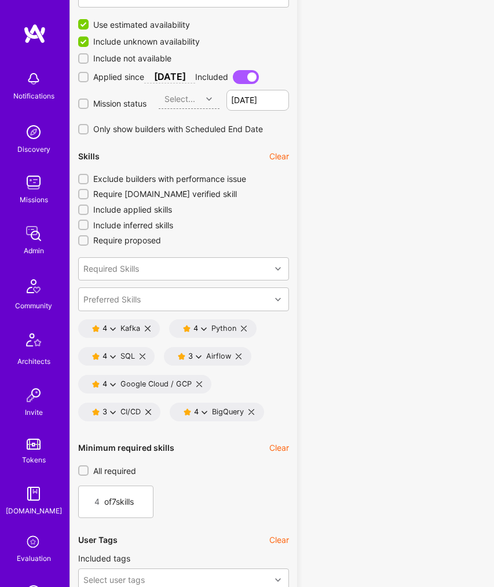
click at [149, 330] on icon at bounding box center [148, 328] width 6 height 6
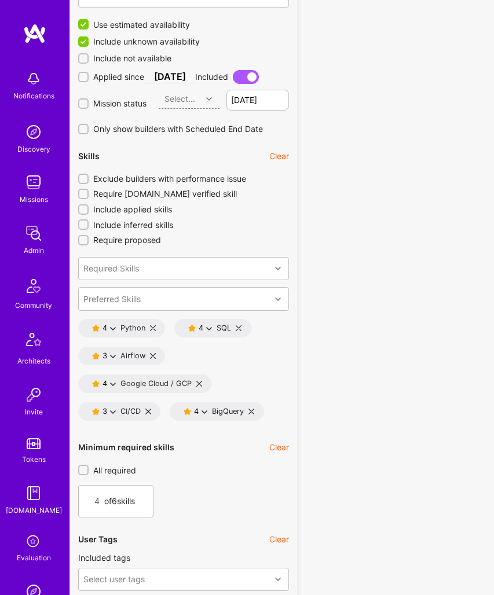
click at [153, 327] on icon at bounding box center [153, 328] width 6 height 6
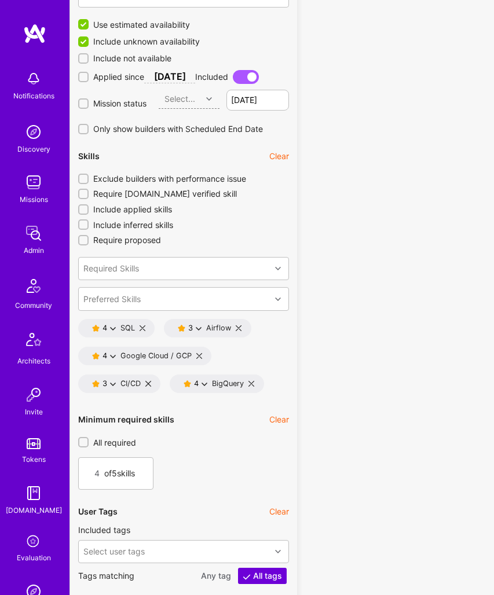
click at [142, 328] on icon at bounding box center [143, 328] width 6 height 6
click at [154, 328] on icon at bounding box center [153, 328] width 6 height 6
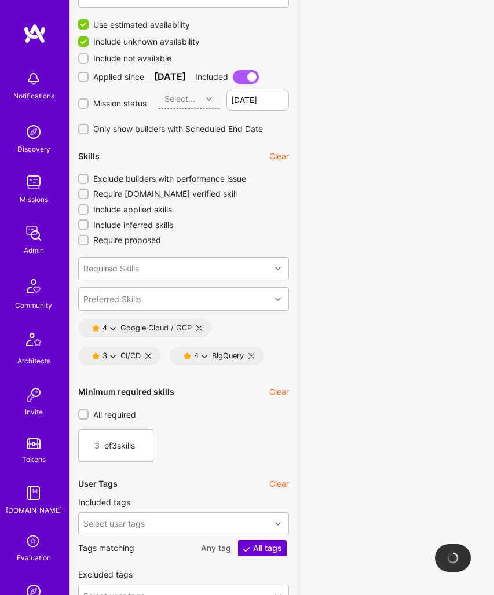
click at [199, 328] on icon at bounding box center [199, 328] width 6 height 6
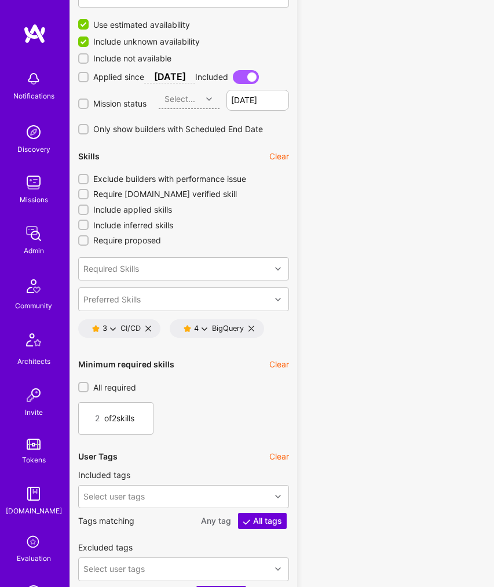
click at [149, 330] on icon at bounding box center [148, 328] width 6 height 6
type input "1"
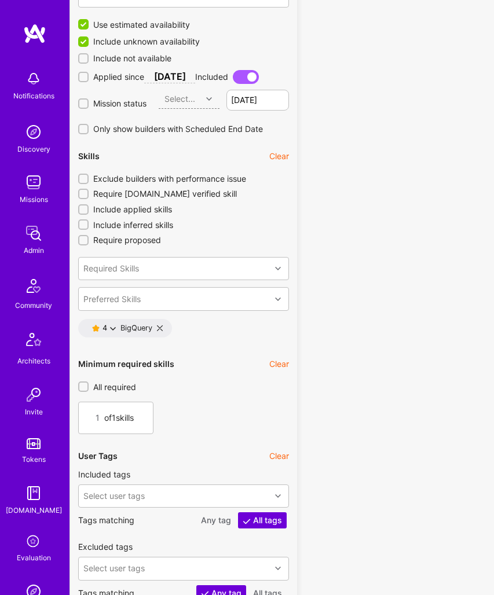
click at [161, 330] on icon at bounding box center [160, 328] width 6 height 6
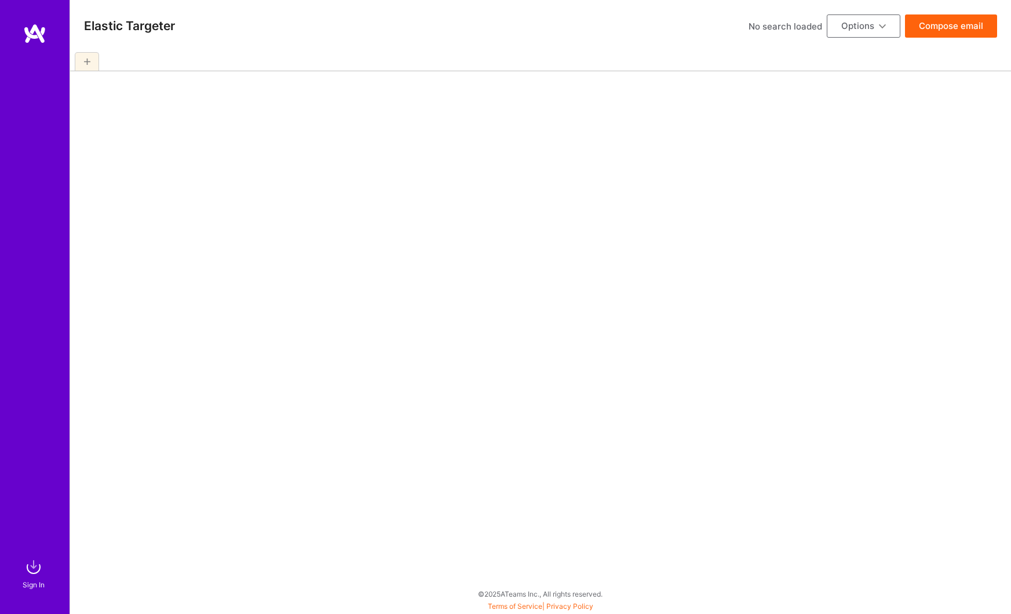
click at [75, 56] on div at bounding box center [87, 61] width 24 height 19
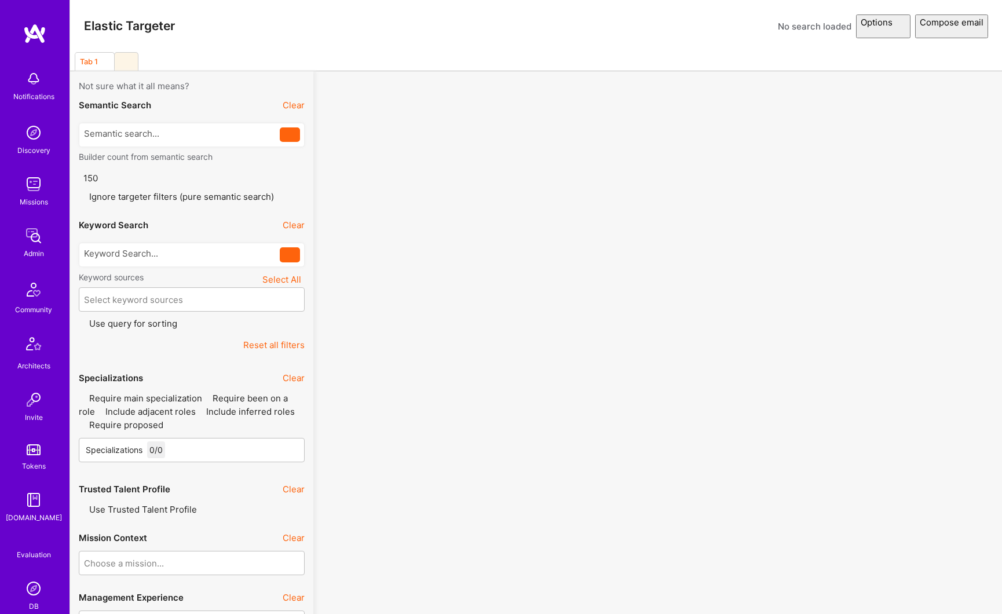
drag, startPoint x: 78, startPoint y: 58, endPoint x: 130, endPoint y: 58, distance: 52.7
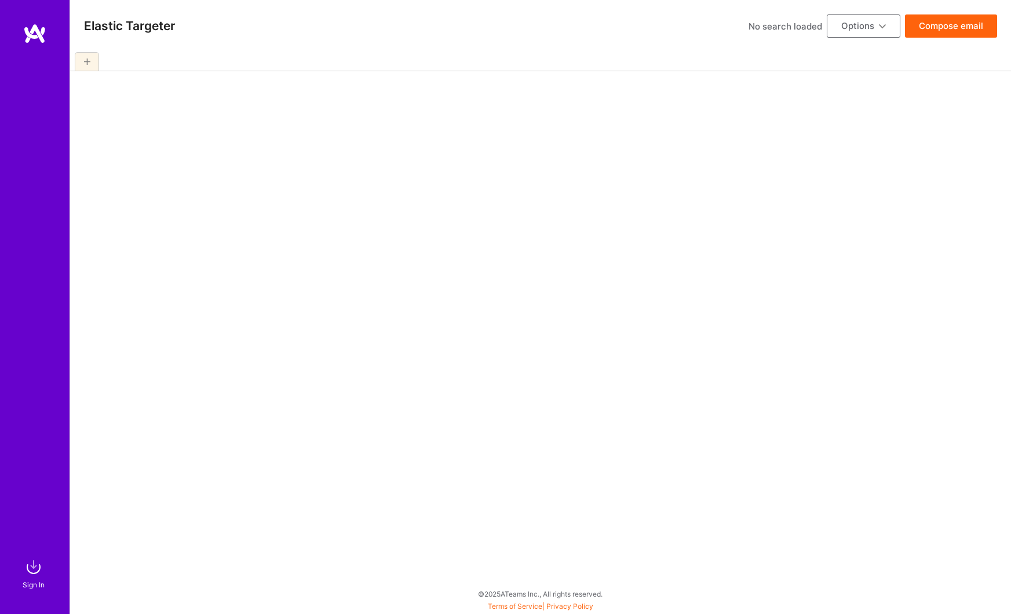
click at [93, 61] on div at bounding box center [87, 61] width 24 height 19
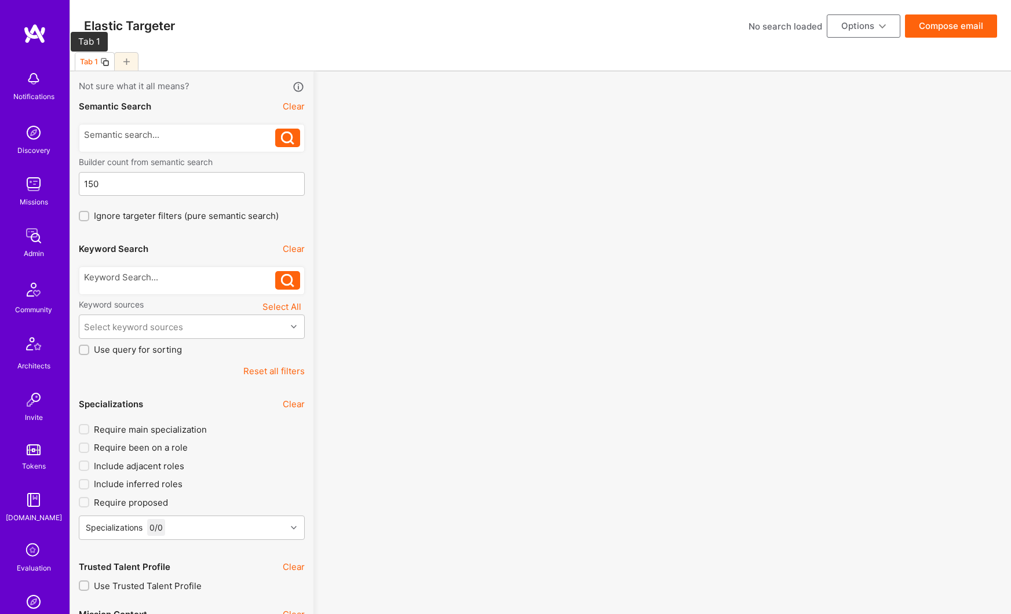
click at [93, 61] on div "Tab 1" at bounding box center [89, 61] width 18 height 9
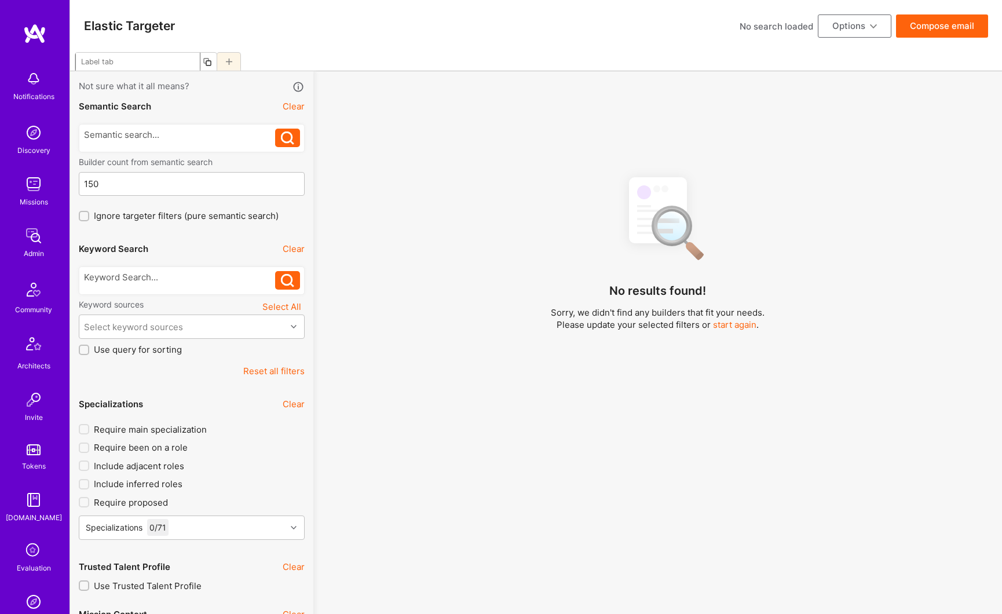
click at [208, 61] on div at bounding box center [536, 61] width 932 height 19
click at [131, 59] on div at bounding box center [126, 61] width 24 height 19
click at [103, 62] on icon at bounding box center [104, 62] width 6 height 6
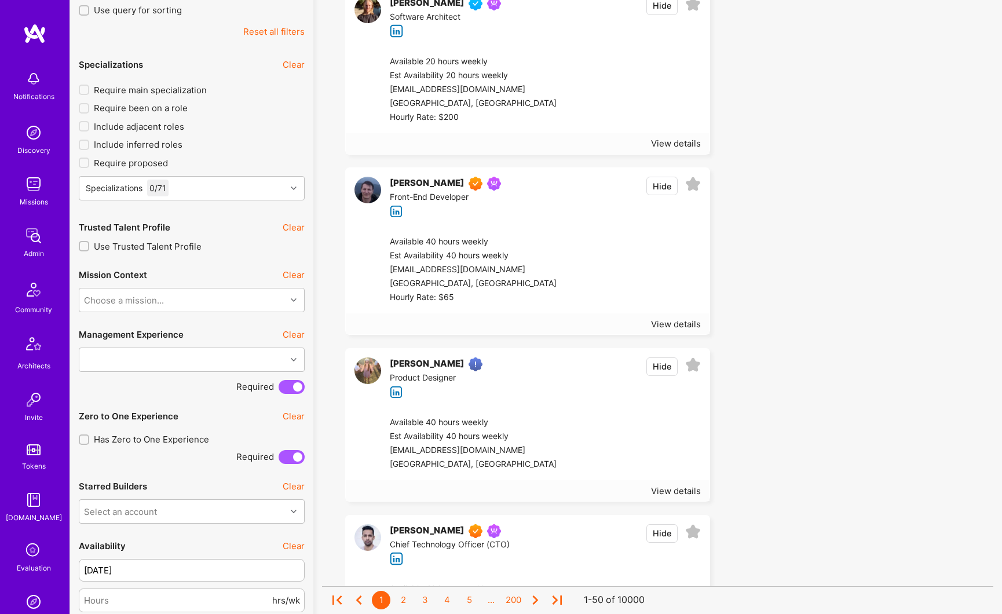
scroll to position [280, 0]
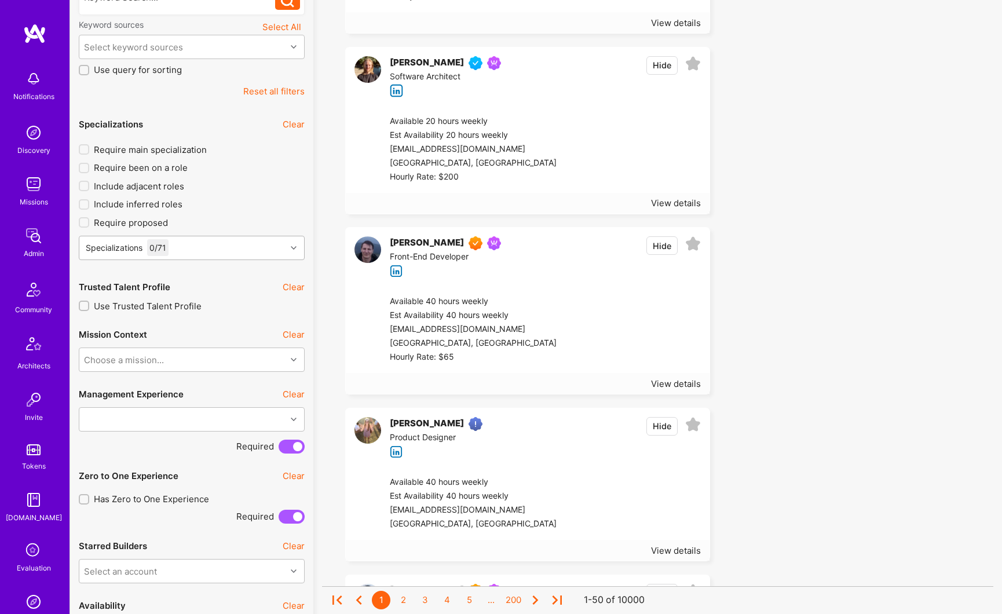
click at [198, 250] on div "Specializations 0 / 71" at bounding box center [182, 247] width 207 height 23
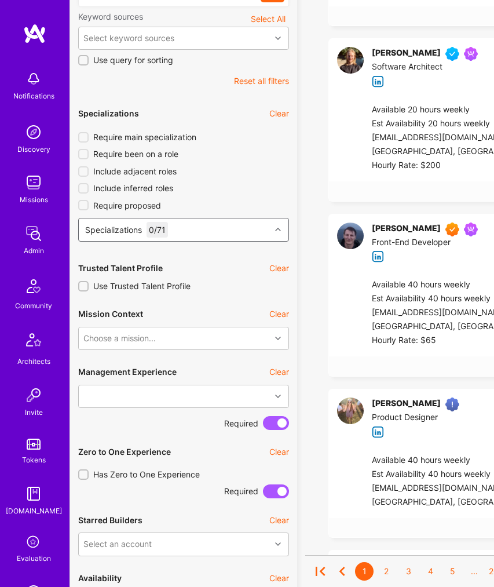
scroll to position [279, 0]
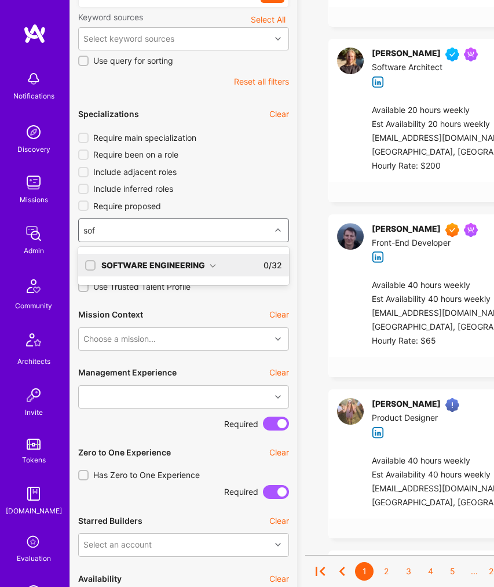
type input "soft"
click at [158, 268] on div "Software Engineering" at bounding box center [158, 265] width 115 height 12
click at [135, 308] on div "Software Engineer" at bounding box center [183, 309] width 197 height 12
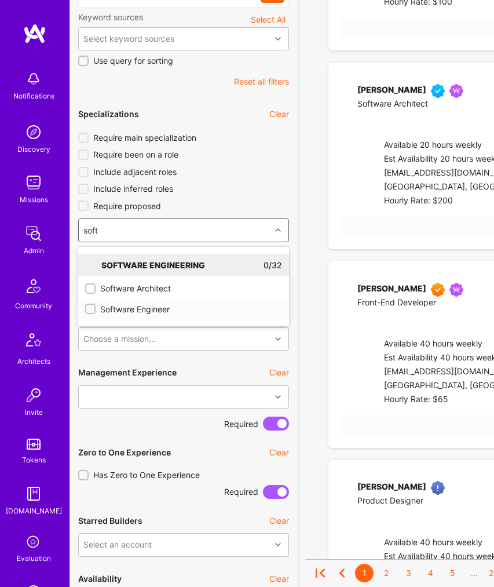
checkbox input "true"
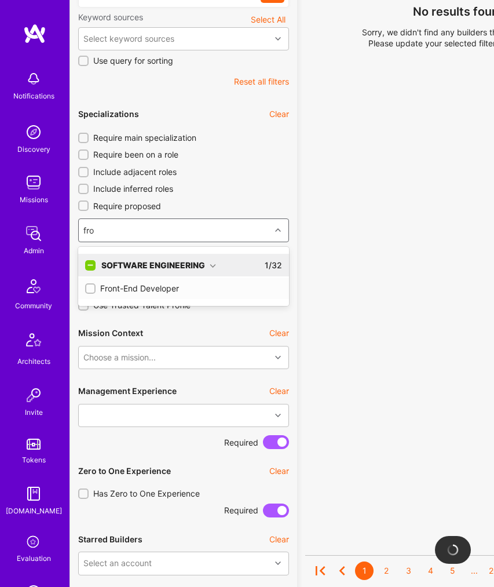
type input "fron"
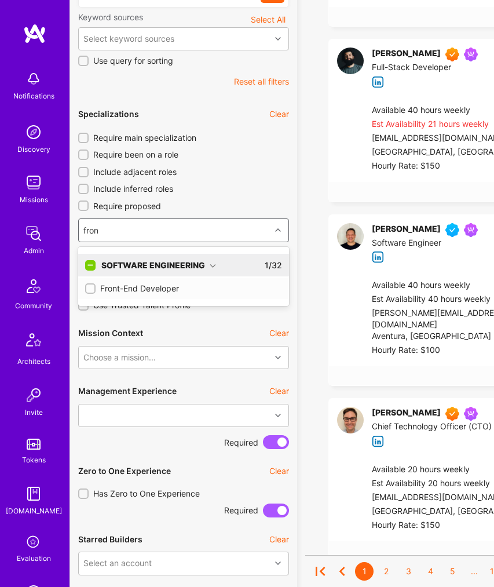
click at [159, 288] on div "Front-End Developer" at bounding box center [183, 289] width 197 height 12
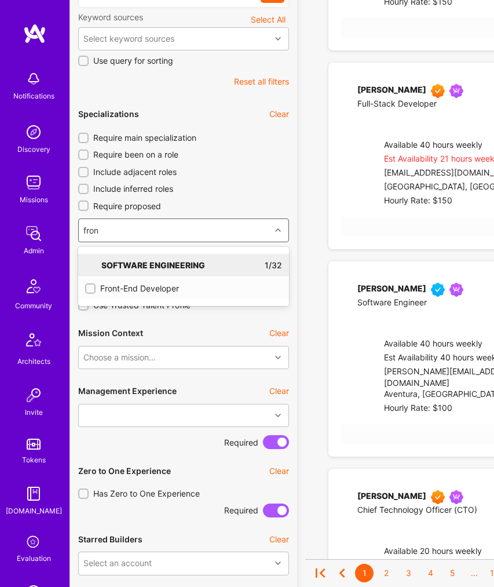
checkbox input "true"
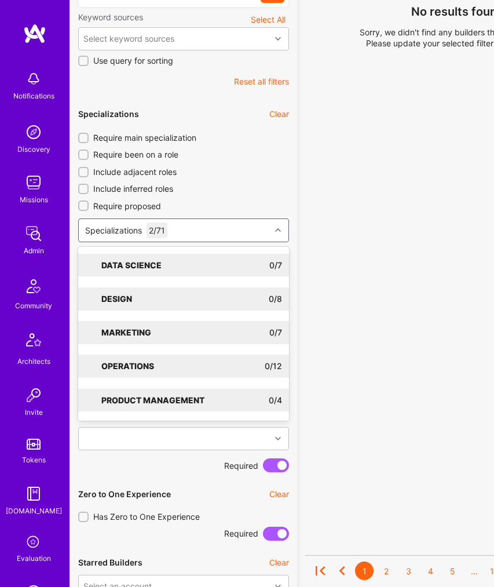
click at [196, 230] on div "Specializations 2 / 71" at bounding box center [175, 230] width 192 height 23
type input "back"
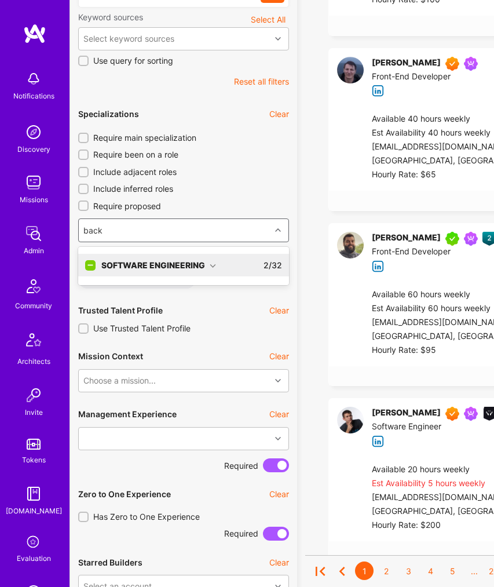
click at [167, 265] on div "Software Engineering" at bounding box center [158, 265] width 115 height 12
click at [153, 290] on div "Back-End Developer" at bounding box center [183, 289] width 197 height 12
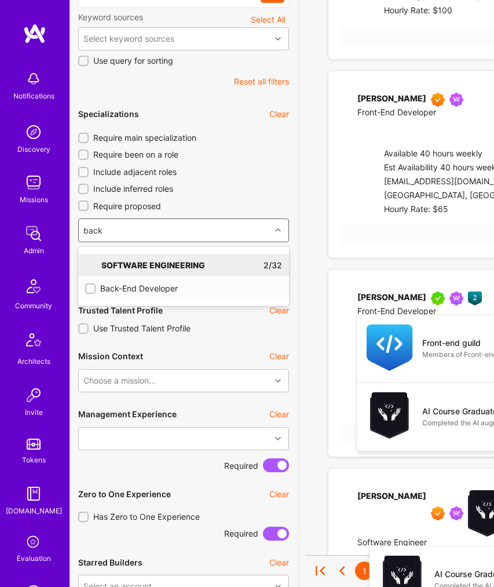
checkbox input "true"
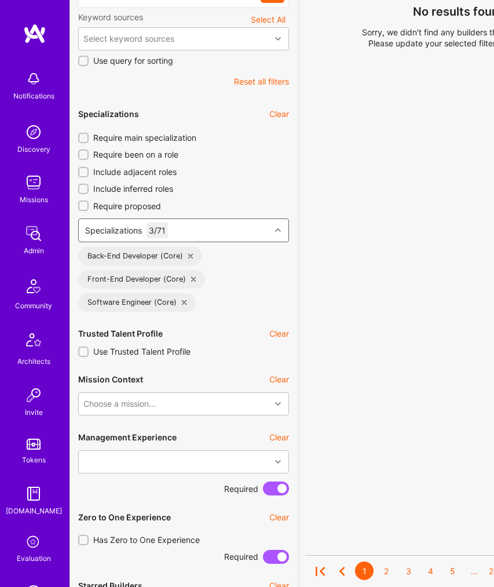
click at [187, 232] on div "Specializations 3 / 71" at bounding box center [175, 230] width 192 height 23
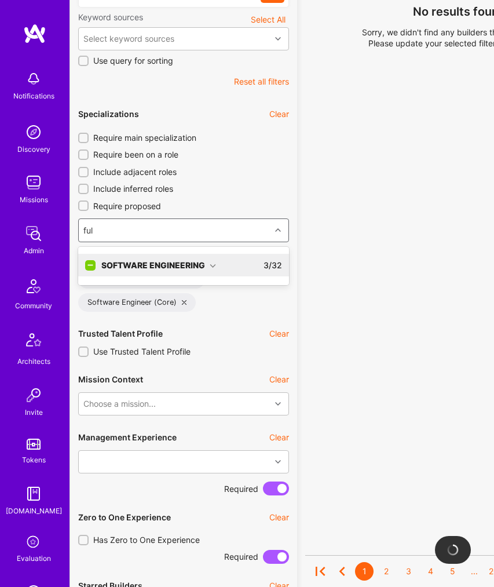
type input "full"
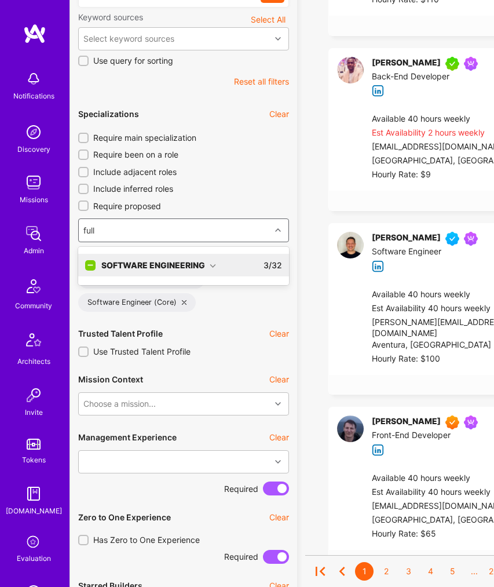
click at [193, 265] on div "Software Engineering" at bounding box center [158, 265] width 115 height 12
click at [172, 288] on div "Full-Stack Developer" at bounding box center [183, 289] width 197 height 12
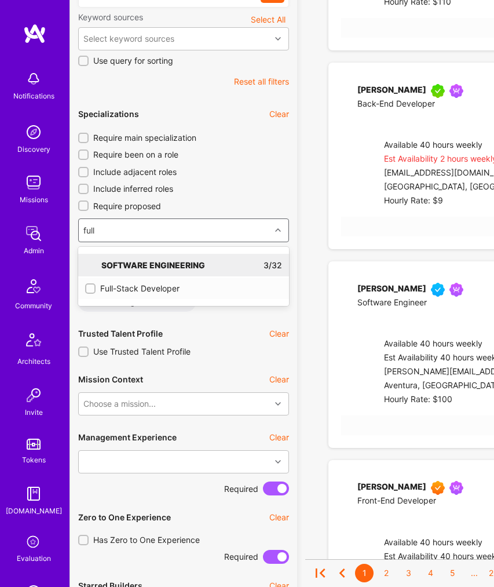
checkbox input "true"
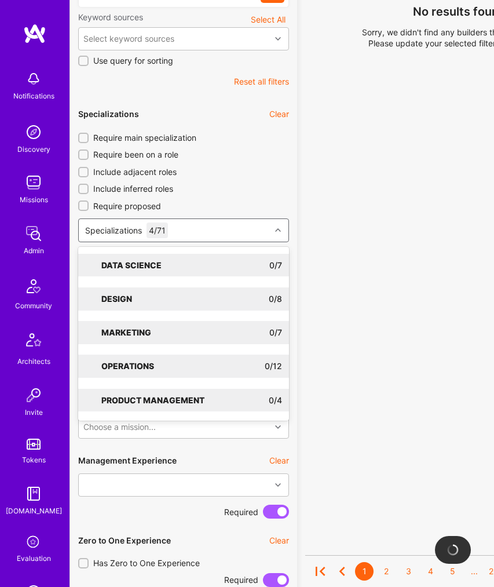
click at [279, 231] on icon at bounding box center [278, 230] width 6 height 6
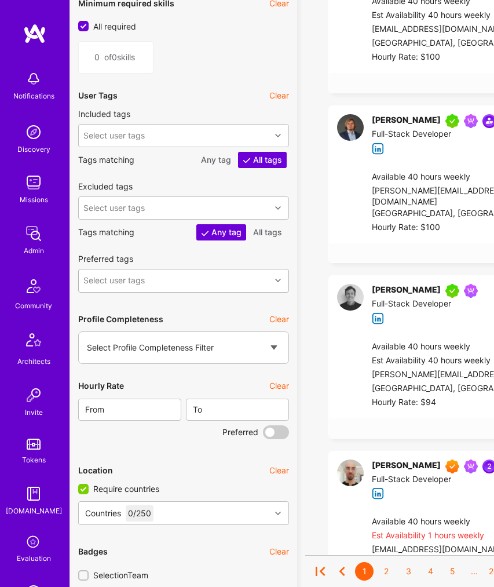
scroll to position [1620, 0]
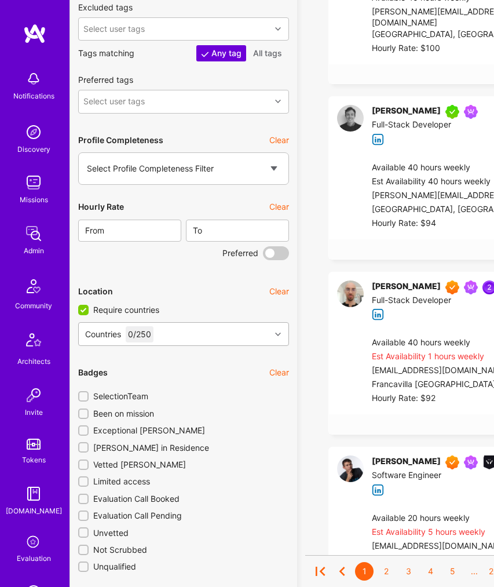
click at [147, 336] on div "0 / 250" at bounding box center [140, 334] width 28 height 16
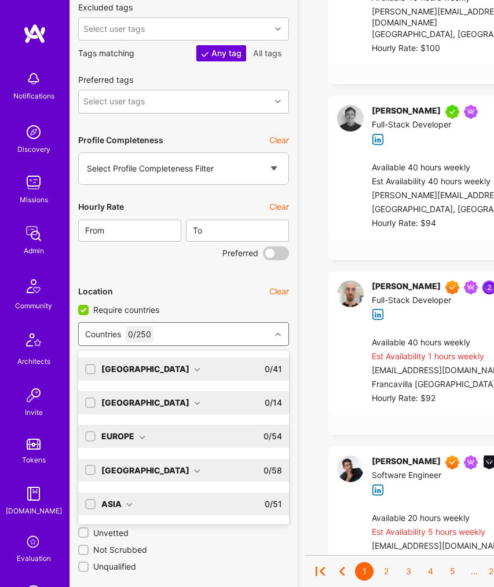
click at [129, 371] on div "North America" at bounding box center [150, 369] width 99 height 12
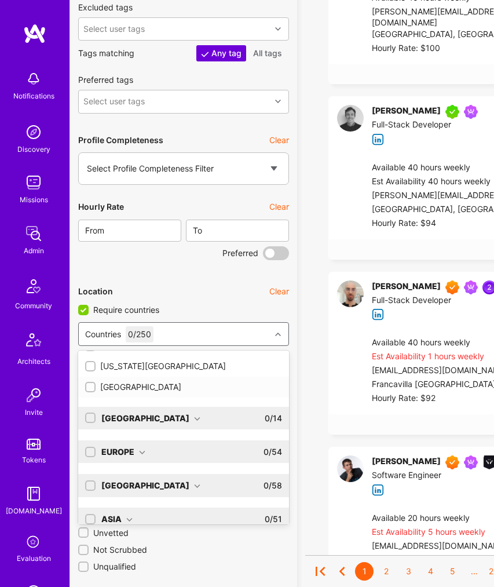
click at [132, 388] on div "[GEOGRAPHIC_DATA]" at bounding box center [183, 387] width 197 height 12
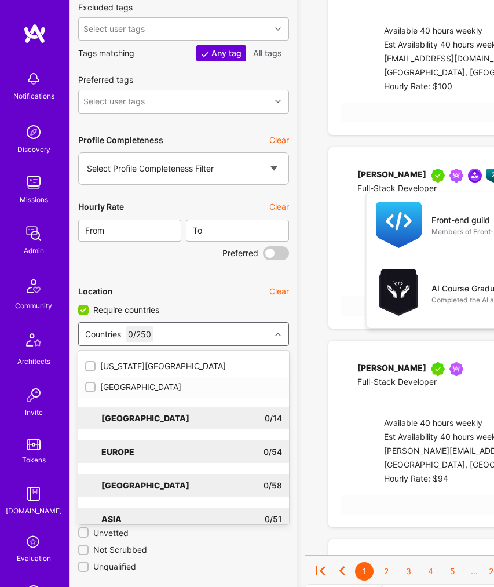
checkbox input "true"
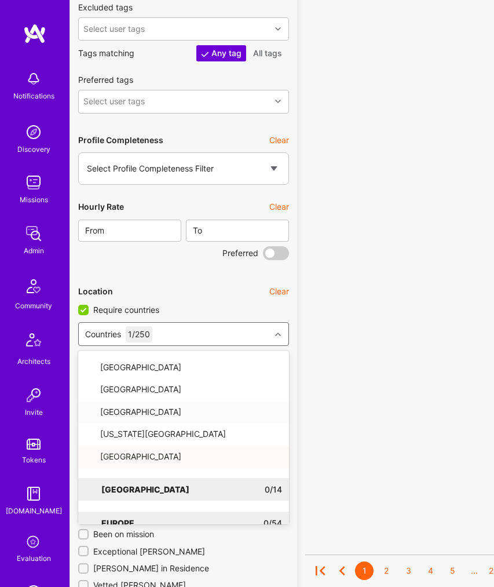
click at [277, 336] on icon at bounding box center [278, 334] width 6 height 6
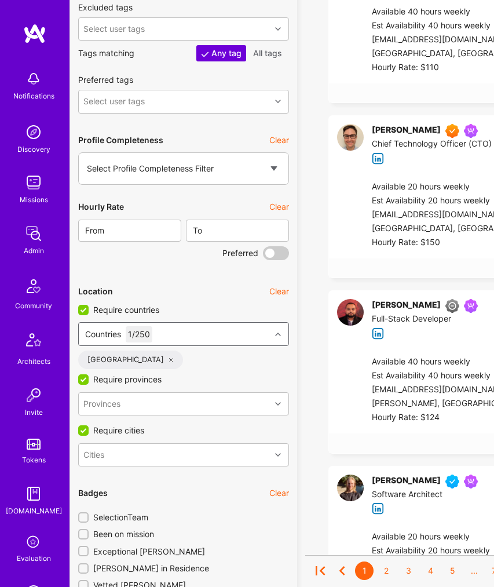
click at [279, 335] on icon at bounding box center [278, 334] width 6 height 6
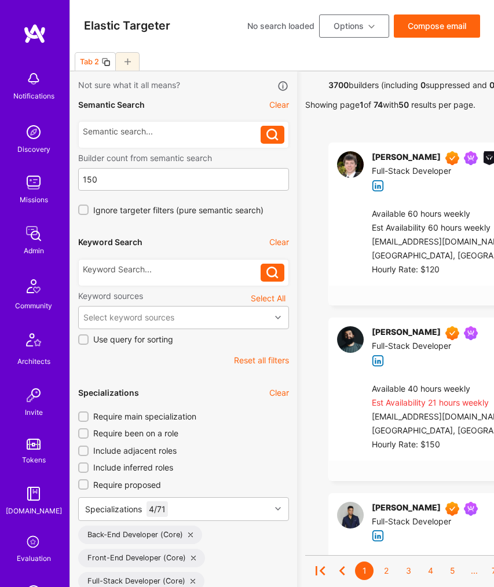
click at [86, 433] on input "Require been on a role" at bounding box center [84, 434] width 8 height 8
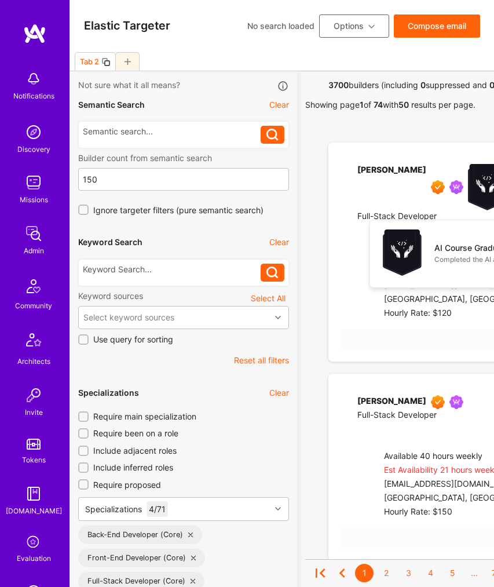
checkbox input "true"
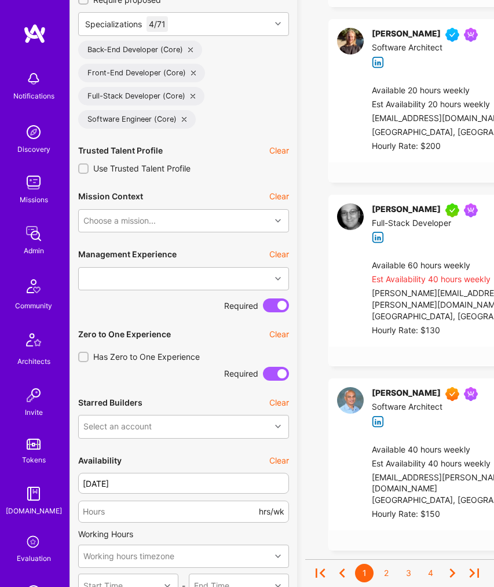
scroll to position [603, 0]
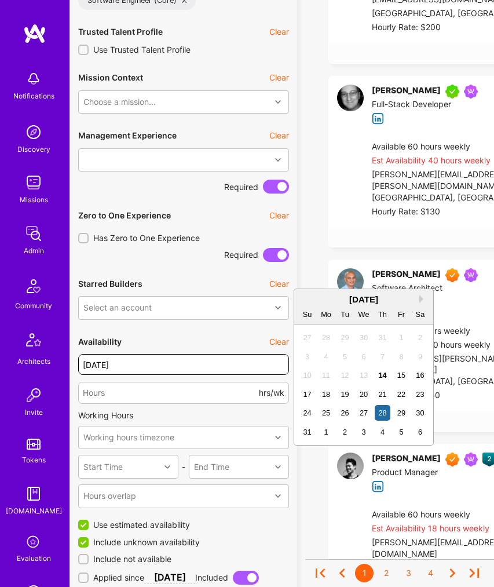
click at [158, 368] on input "[DATE]" at bounding box center [183, 364] width 211 height 21
click at [386, 378] on div "14" at bounding box center [383, 375] width 16 height 16
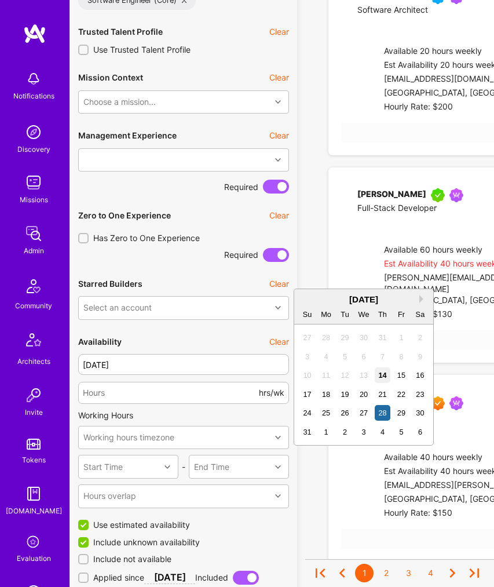
type input "[DATE]"
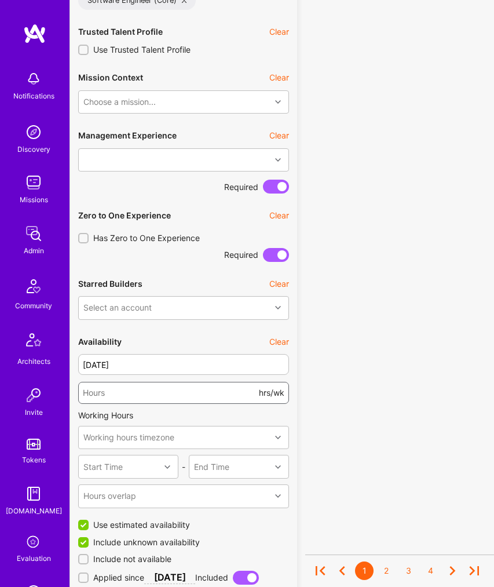
click at [193, 393] on input "number" at bounding box center [170, 393] width 174 height 28
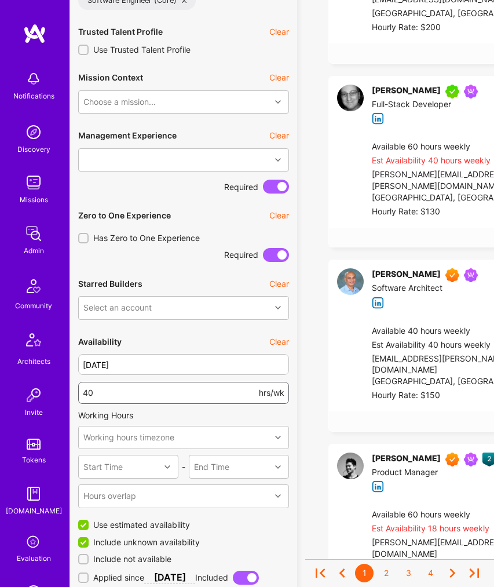
type input "40"
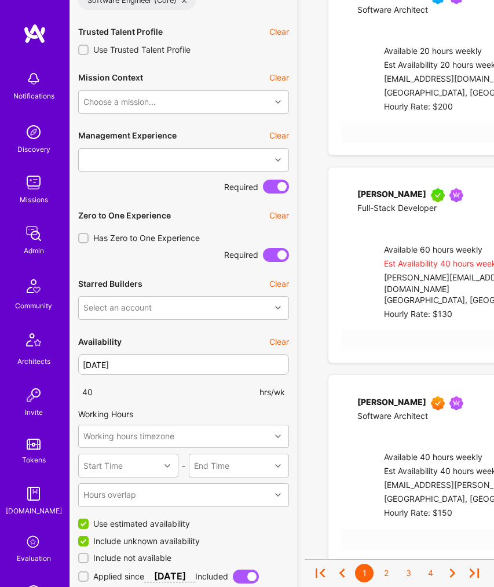
click at [197, 339] on div "Availability Clear" at bounding box center [183, 341] width 211 height 25
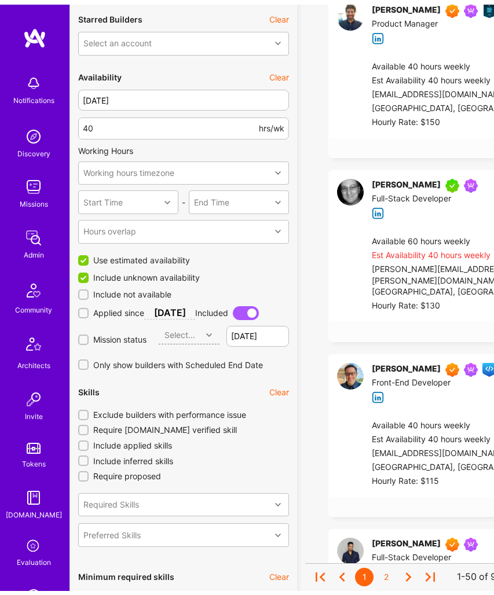
scroll to position [1059, 0]
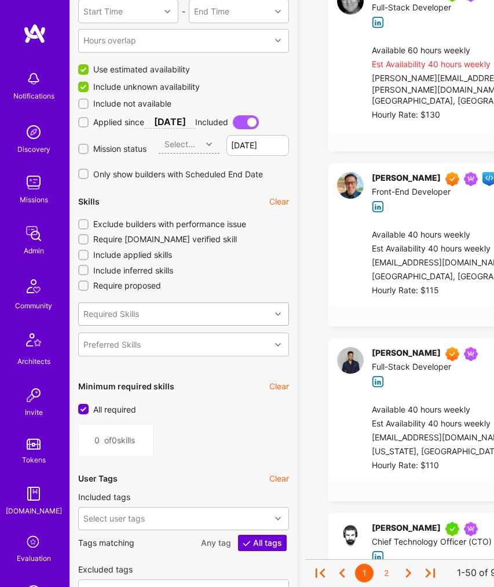
click at [133, 313] on div "Required Skills" at bounding box center [111, 314] width 56 height 12
type input "reac"
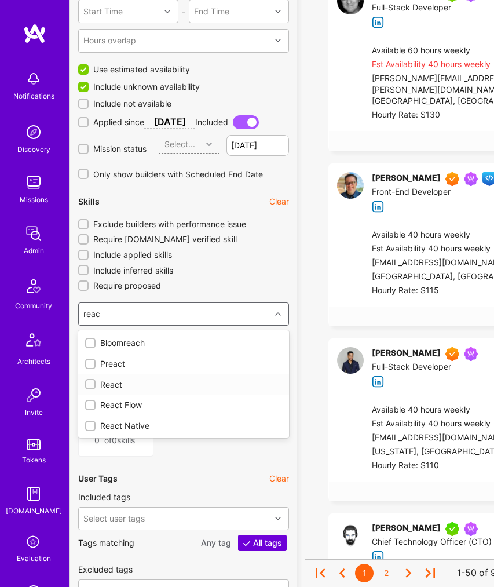
click at [107, 383] on div "React" at bounding box center [183, 385] width 197 height 12
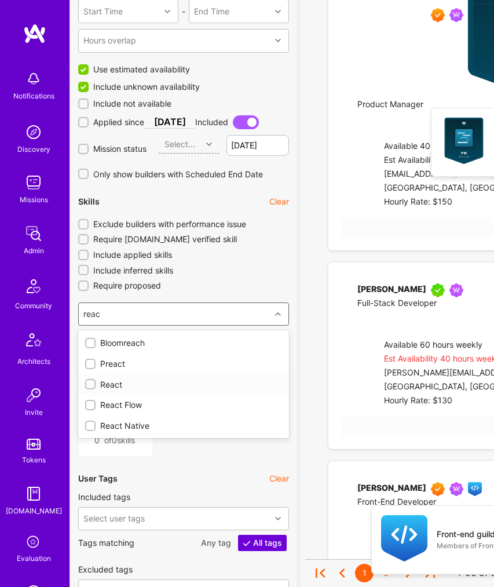
type input "1"
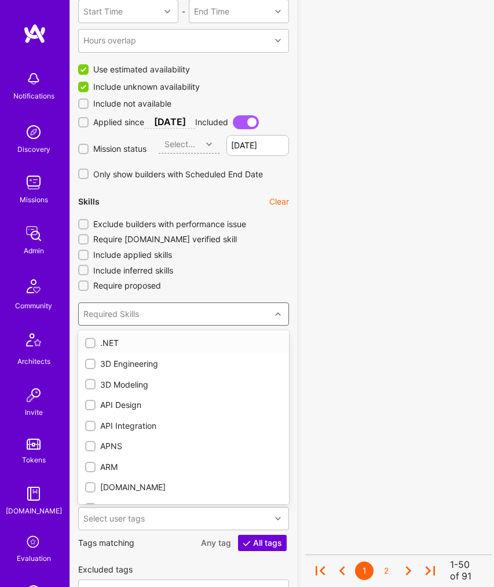
checkbox input "true"
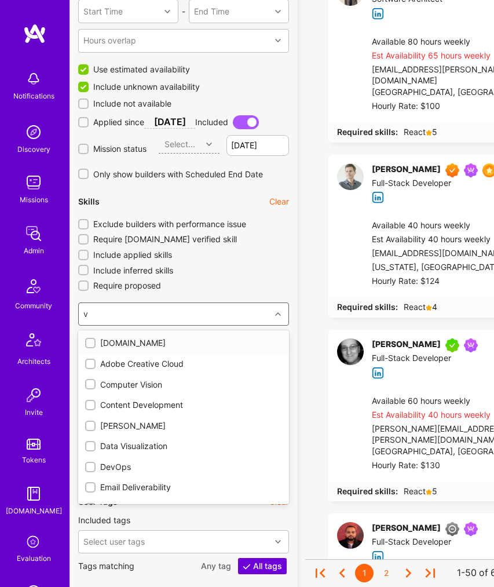
type input "vu"
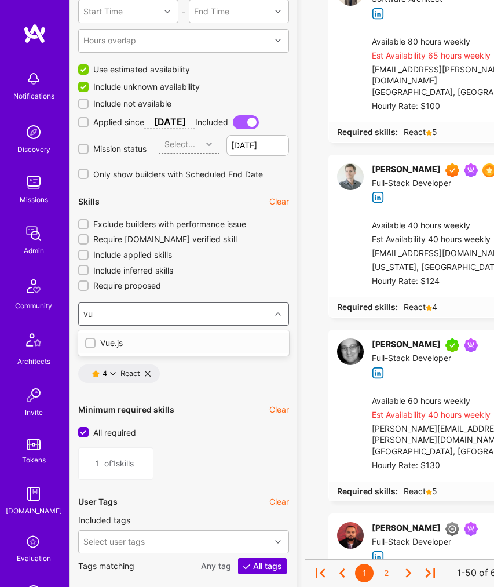
click at [107, 345] on div "Vue.js" at bounding box center [183, 343] width 197 height 12
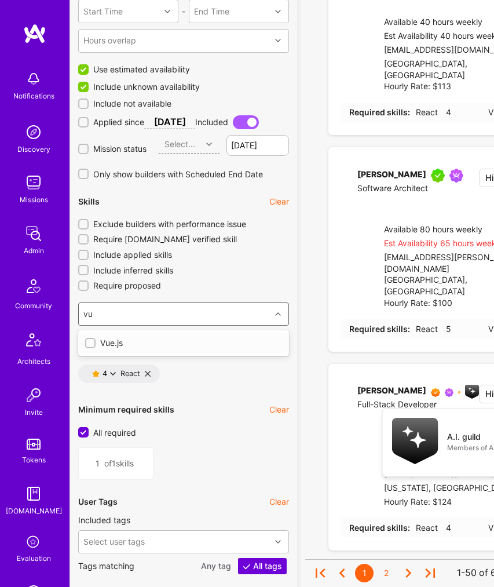
type input "2"
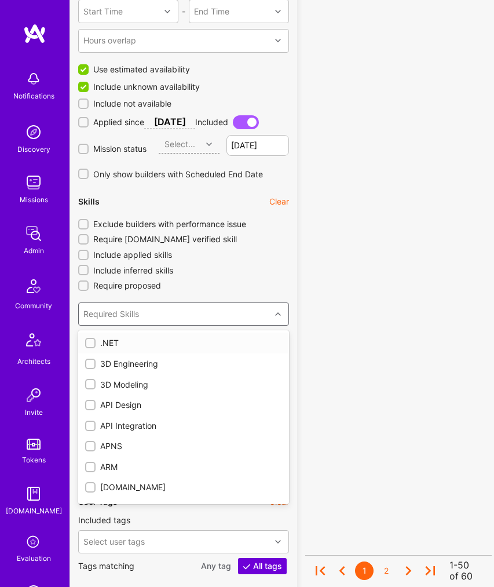
checkbox input "true"
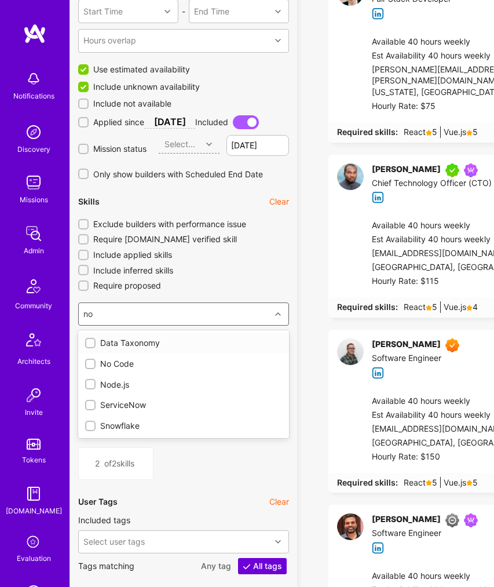
type input "nod"
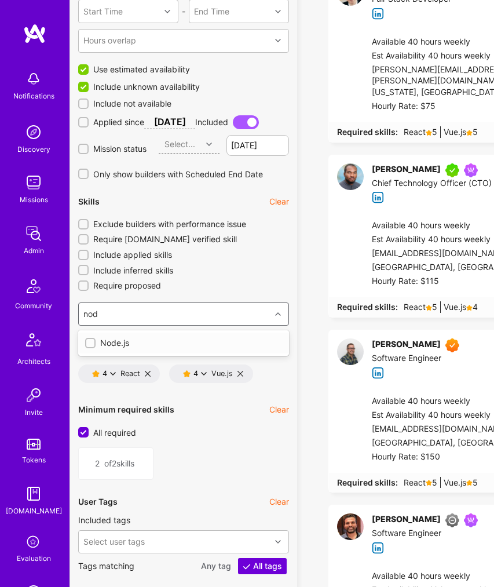
click at [125, 343] on div "Node.js" at bounding box center [183, 343] width 197 height 12
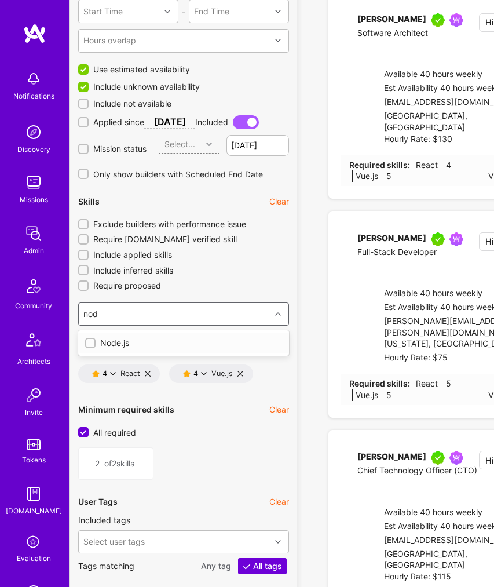
type input "3"
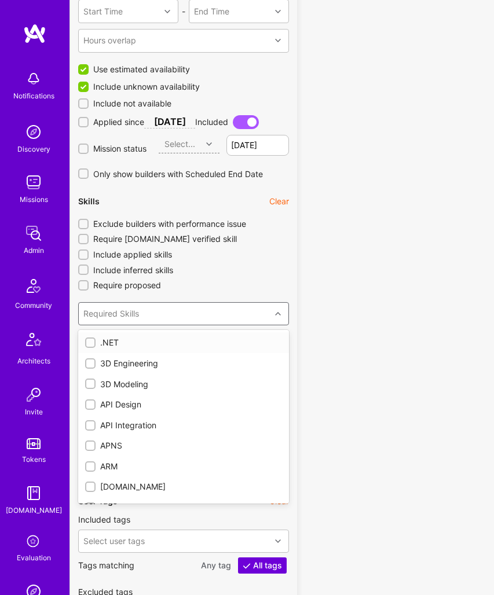
checkbox input "true"
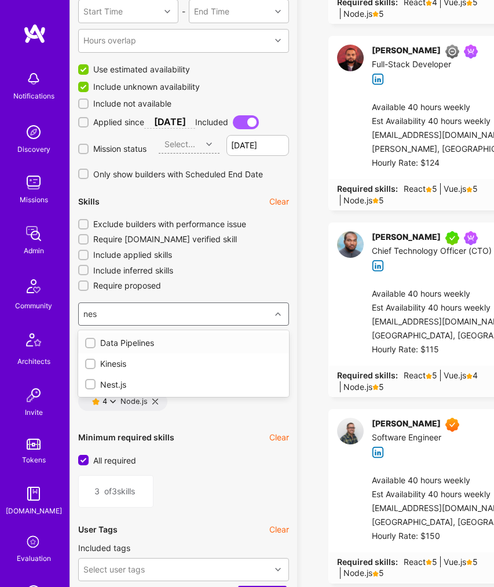
type input "nest"
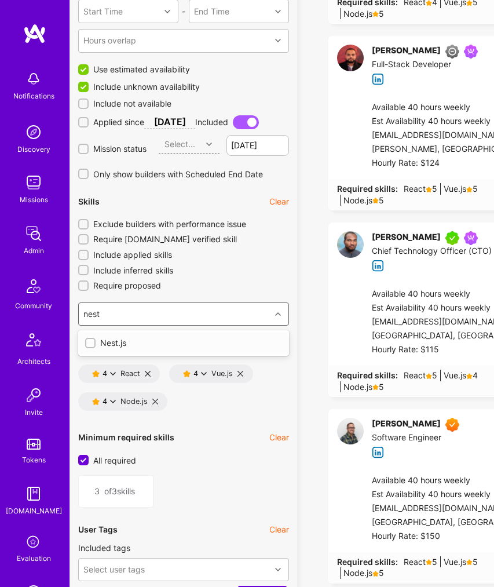
click at [115, 344] on div "Nest.js" at bounding box center [183, 343] width 197 height 12
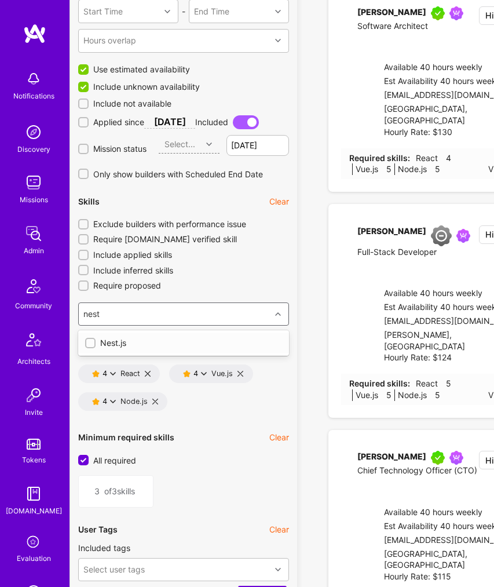
type input "4"
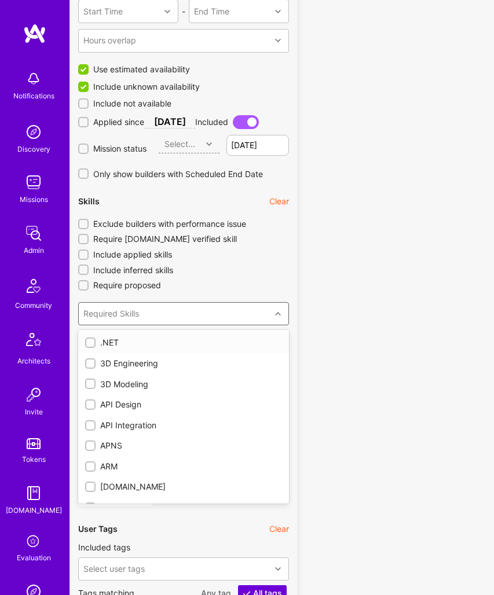
checkbox input "true"
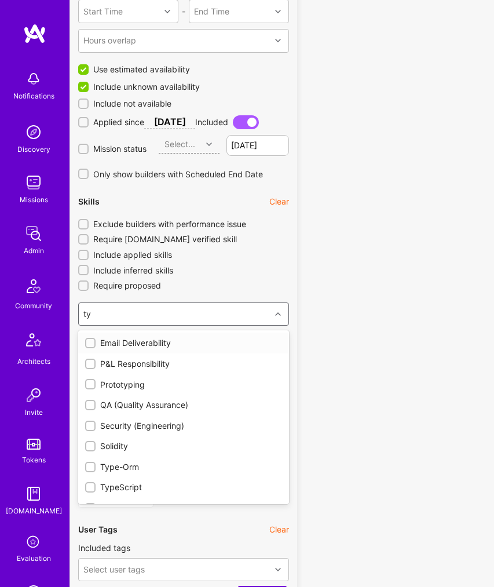
type input "typ"
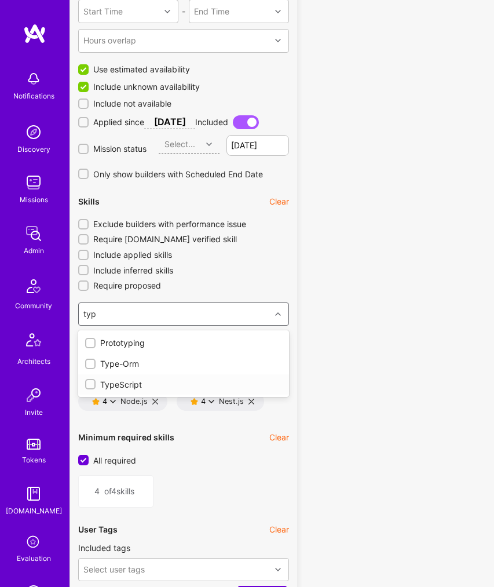
click at [99, 383] on div "TypeScript" at bounding box center [183, 385] width 197 height 12
type input "5"
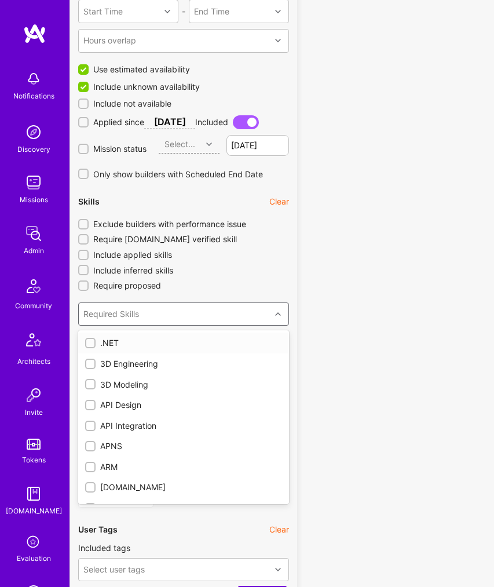
checkbox input "true"
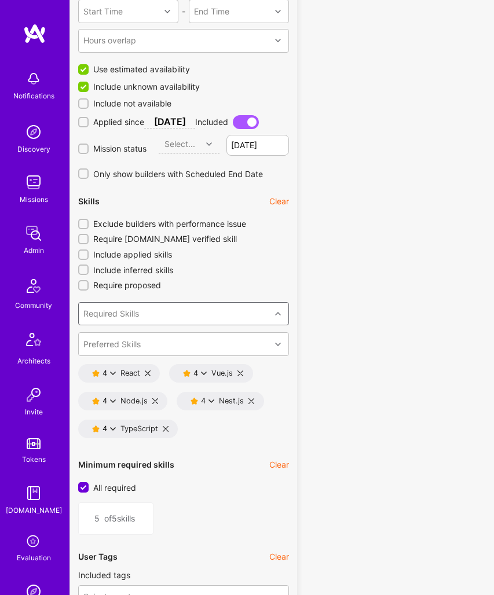
click at [111, 314] on div "Required Skills" at bounding box center [111, 314] width 56 height 12
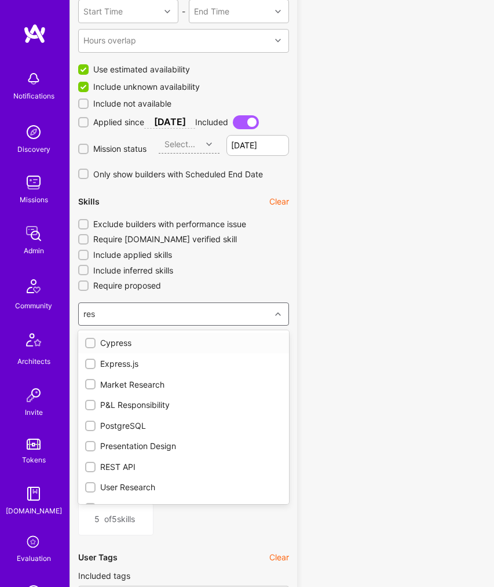
type input "rest"
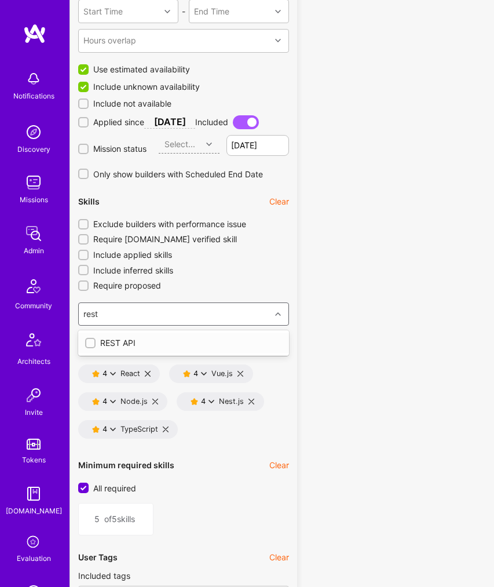
click at [114, 342] on div "REST API" at bounding box center [183, 343] width 197 height 12
type input "6"
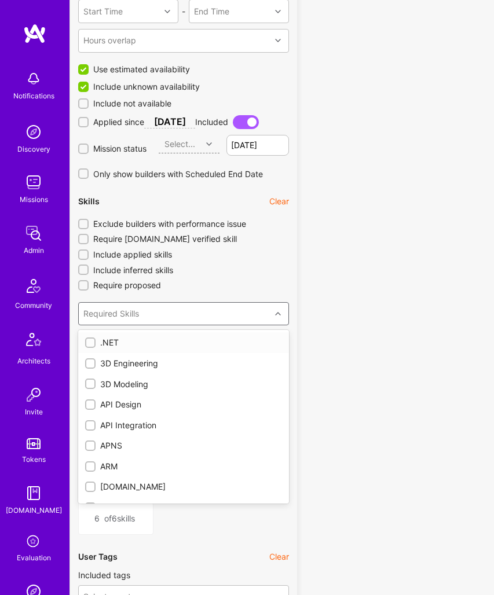
checkbox input "true"
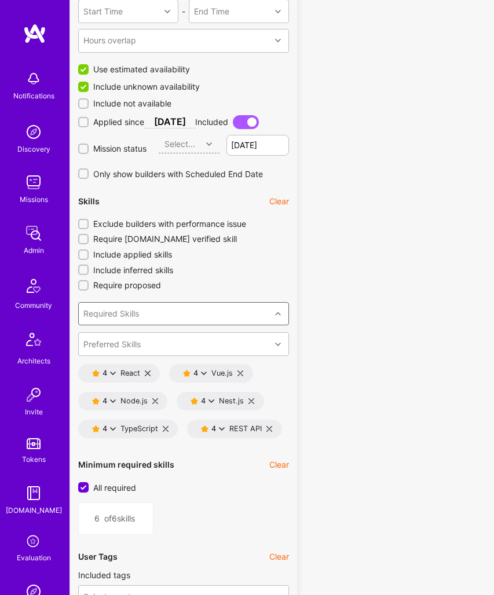
click at [116, 313] on div "Required Skills" at bounding box center [111, 314] width 56 height 12
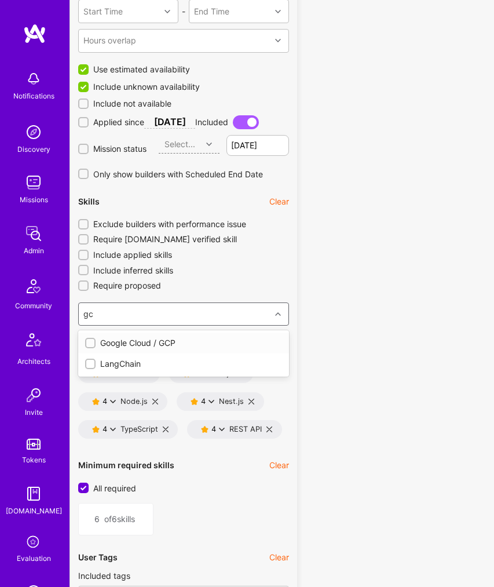
type input "gcp"
click at [111, 342] on div "Google Cloud / GCP" at bounding box center [183, 343] width 197 height 12
type input "7"
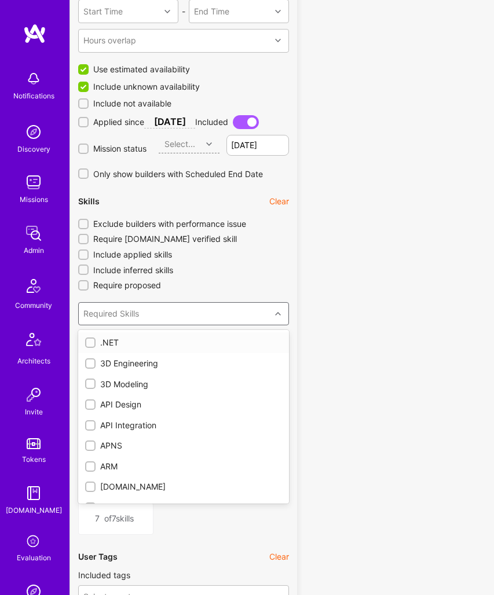
checkbox input "true"
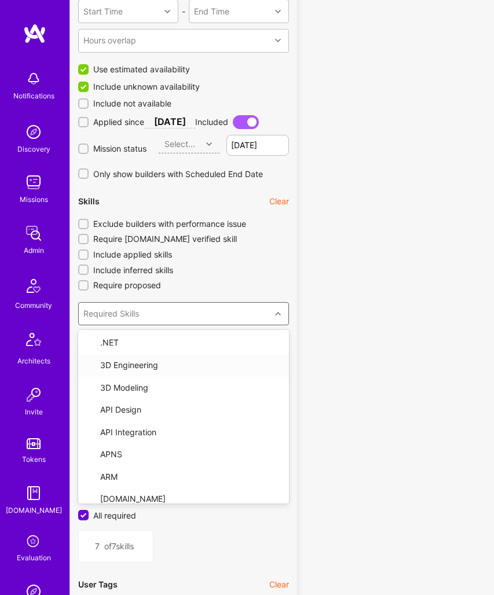
click at [280, 314] on icon at bounding box center [278, 314] width 6 height 6
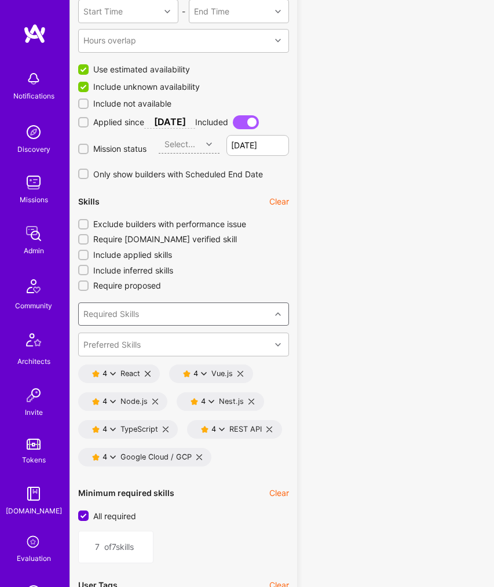
click at [100, 456] on button "4" at bounding box center [104, 456] width 24 height 9
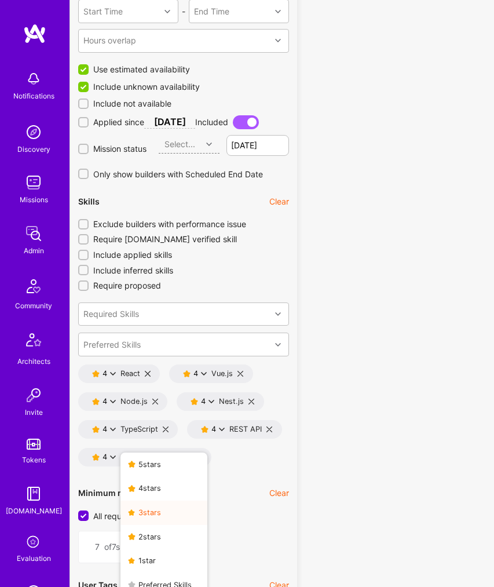
click at [146, 514] on button "3 star s" at bounding box center [163, 512] width 87 height 24
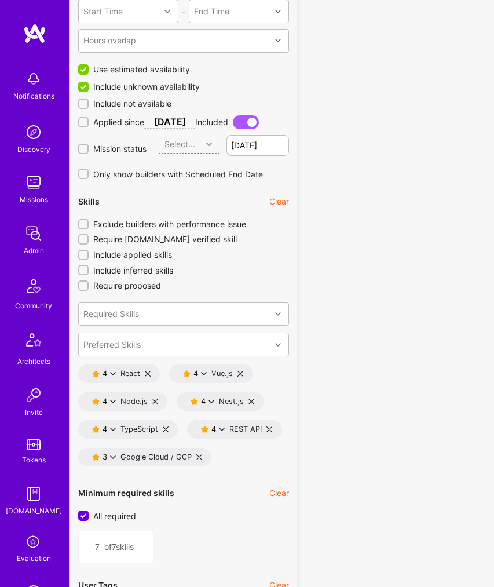
click at [114, 316] on div "Required Skills" at bounding box center [111, 314] width 56 height 12
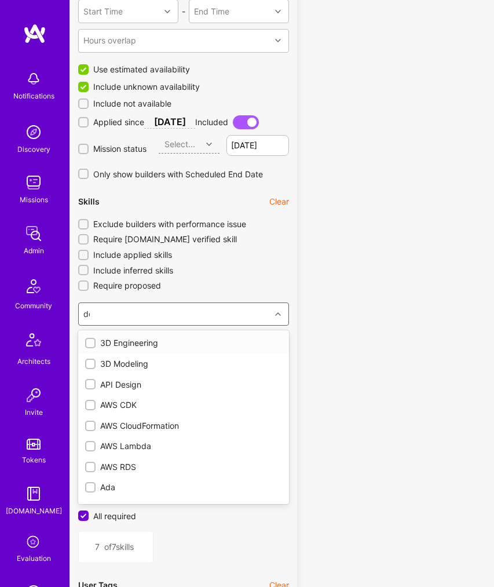
type input "doc"
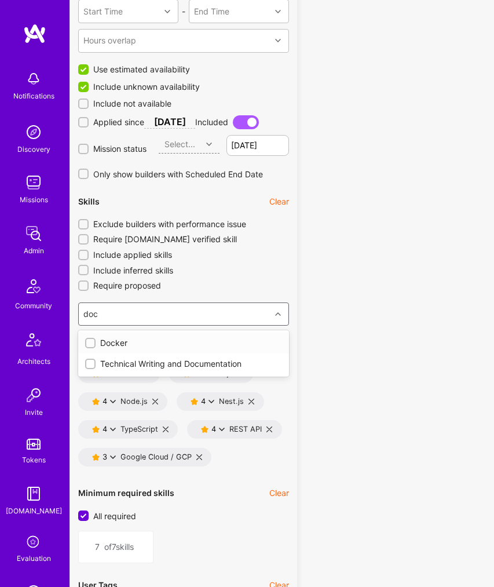
click at [95, 342] on div at bounding box center [90, 343] width 10 height 10
type input "8"
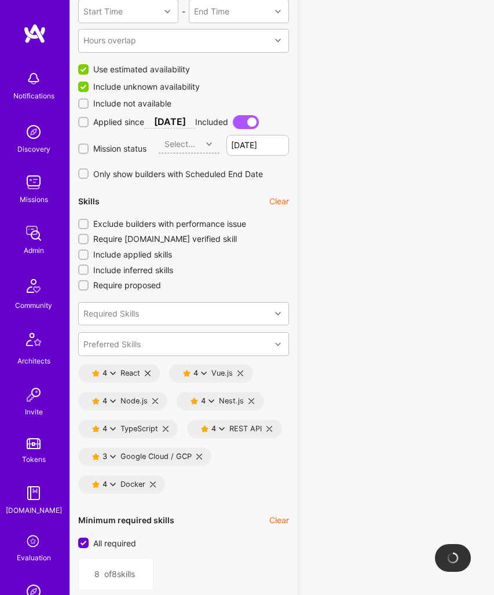
click at [112, 485] on icon at bounding box center [113, 485] width 6 height 6
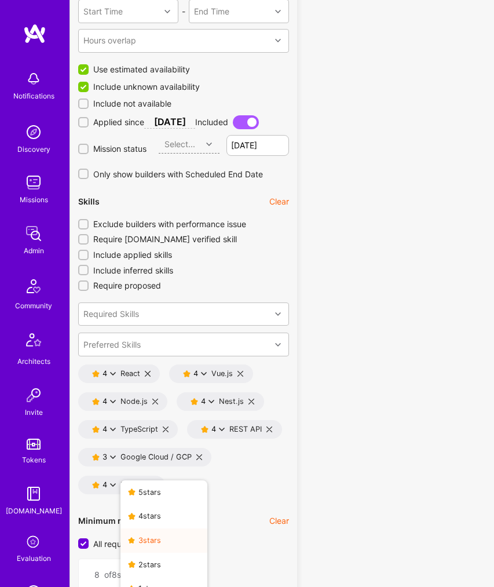
click at [142, 539] on button "3 star s" at bounding box center [163, 540] width 87 height 24
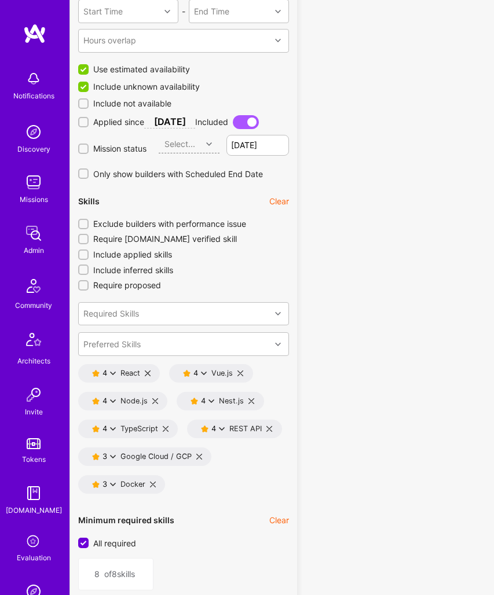
click at [129, 315] on div "Required Skills" at bounding box center [111, 314] width 56 height 12
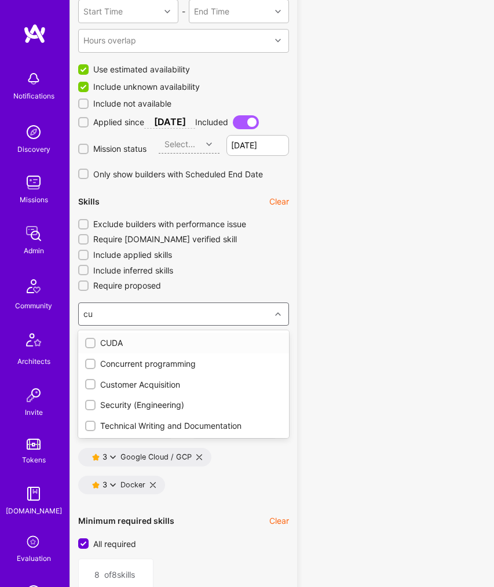
type input "c"
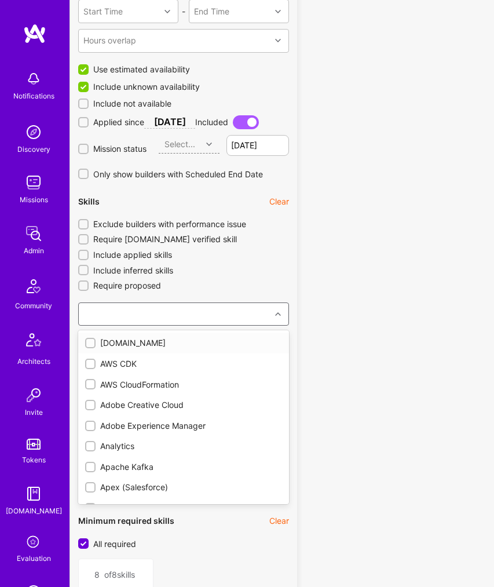
checkbox input "false"
checkbox input "true"
checkbox input "false"
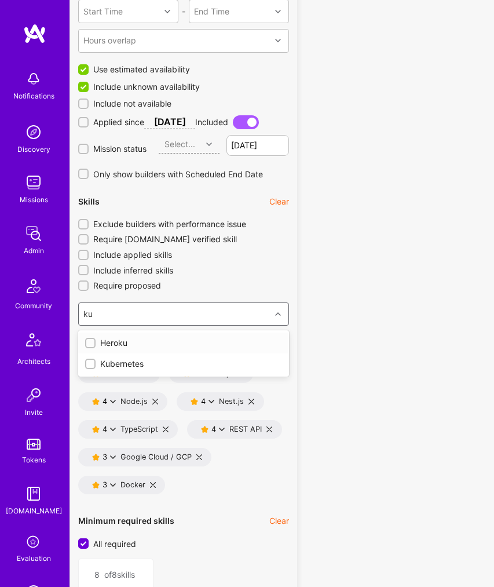
type input "kub"
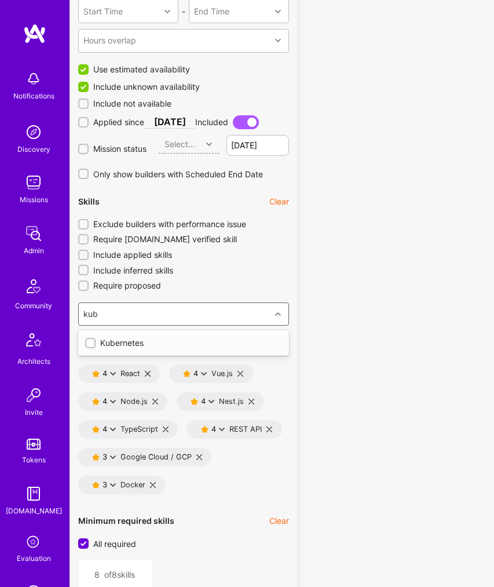
click at [123, 346] on div "Kubernetes" at bounding box center [183, 343] width 197 height 12
type input "9"
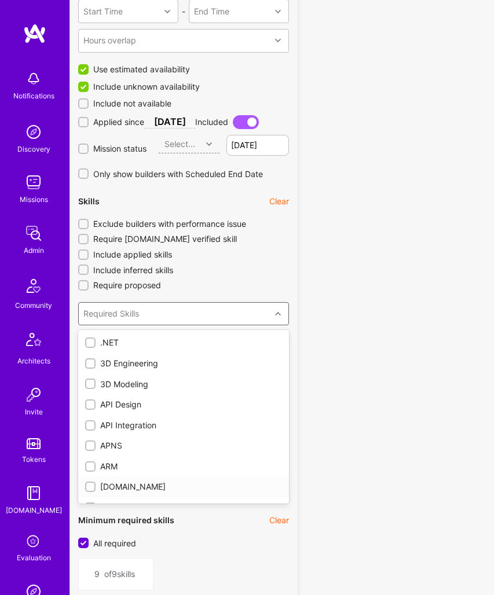
checkbox input "true"
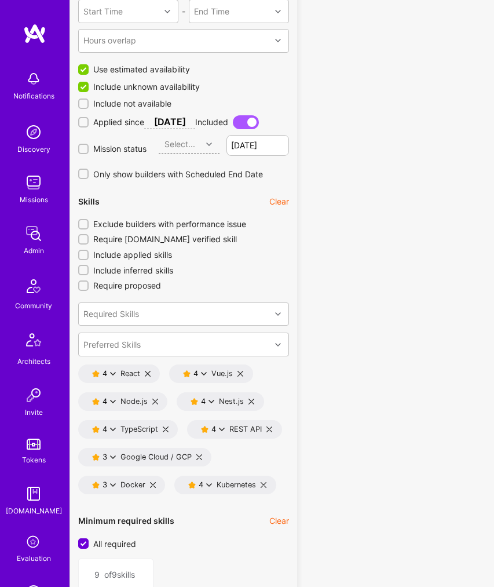
click at [209, 485] on icon at bounding box center [209, 485] width 6 height 6
click at [243, 543] on button "3 star s" at bounding box center [260, 540] width 87 height 24
click at [177, 343] on div "Preferred Skills" at bounding box center [175, 344] width 192 height 23
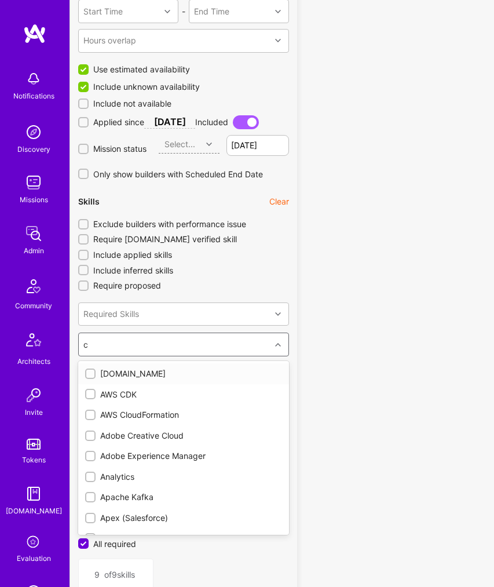
type input "ci"
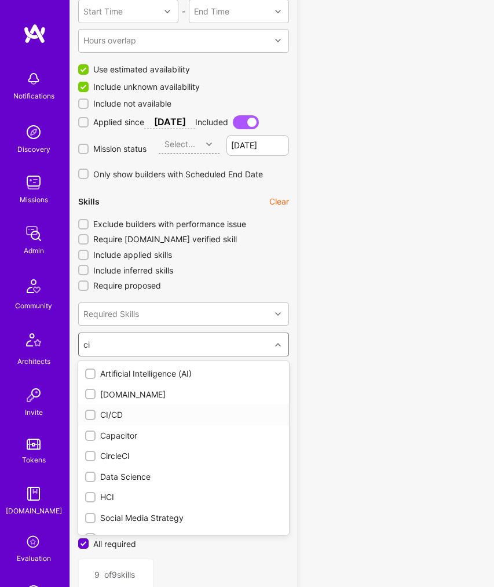
click at [125, 413] on div "CI/CD" at bounding box center [183, 415] width 197 height 12
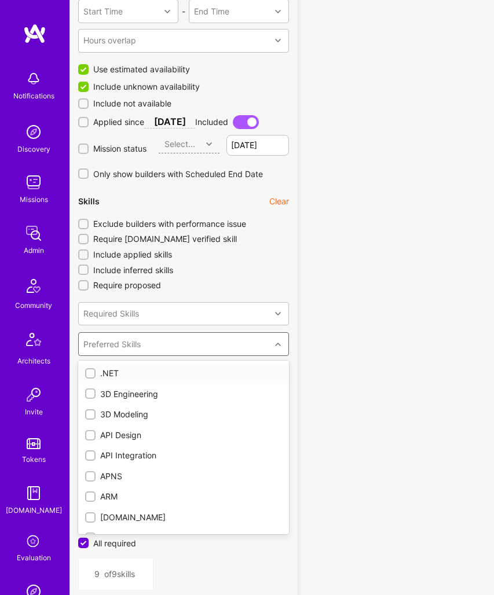
checkbox input "true"
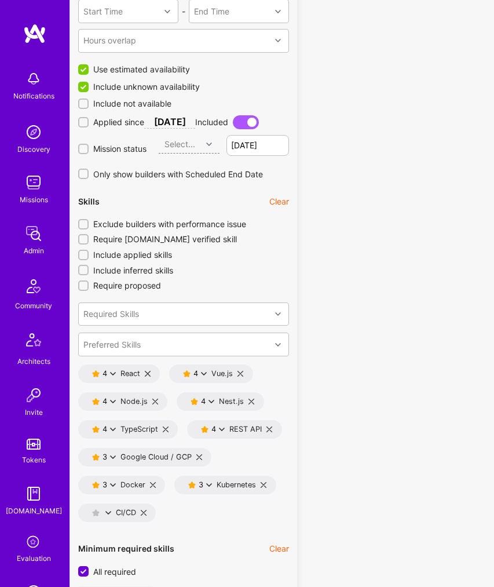
click at [286, 276] on div "Skills Clear Exclude builders with performance issue Require A.Team verified sk…" at bounding box center [183, 358] width 211 height 338
click at [141, 513] on div "CI/CD" at bounding box center [117, 512] width 78 height 19
click at [142, 513] on icon at bounding box center [144, 513] width 6 height 6
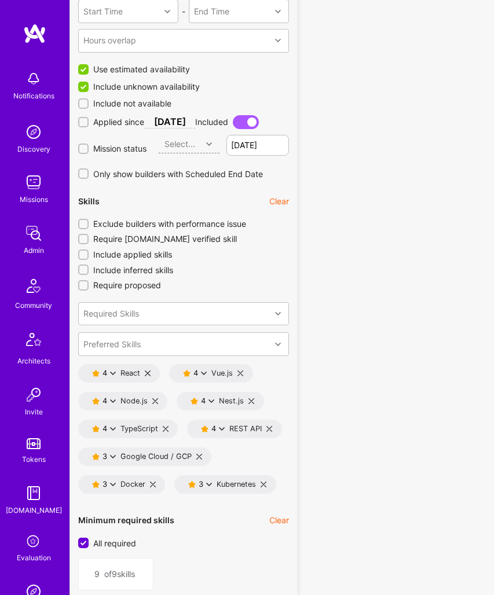
click at [131, 305] on div "Required Skills" at bounding box center [175, 314] width 192 height 23
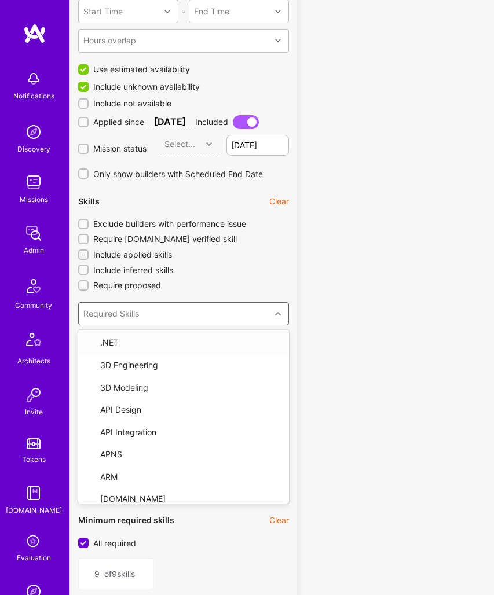
click at [131, 309] on div "Required Skills" at bounding box center [111, 314] width 56 height 12
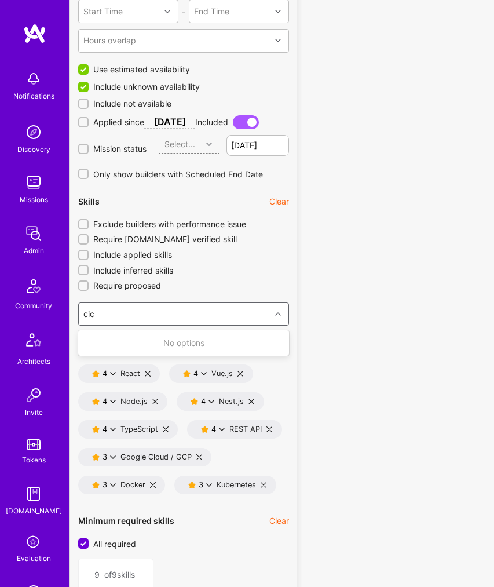
type input "ci"
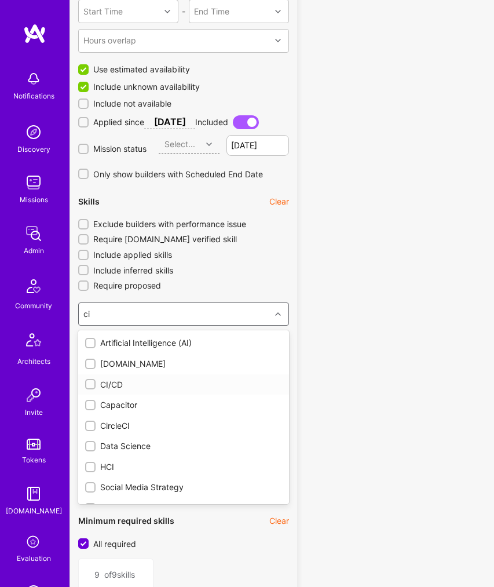
click at [94, 387] on div at bounding box center [90, 384] width 10 height 10
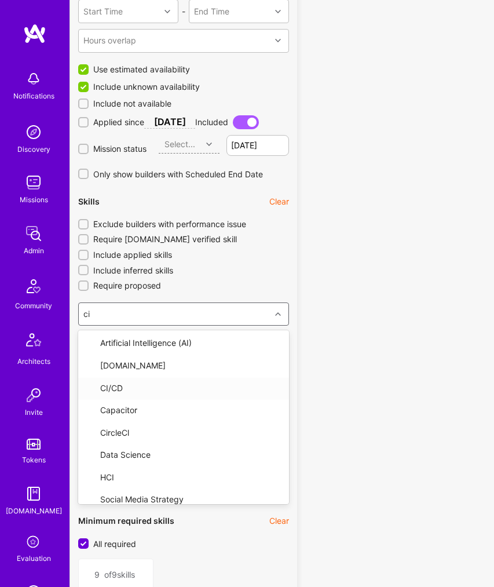
type input "10"
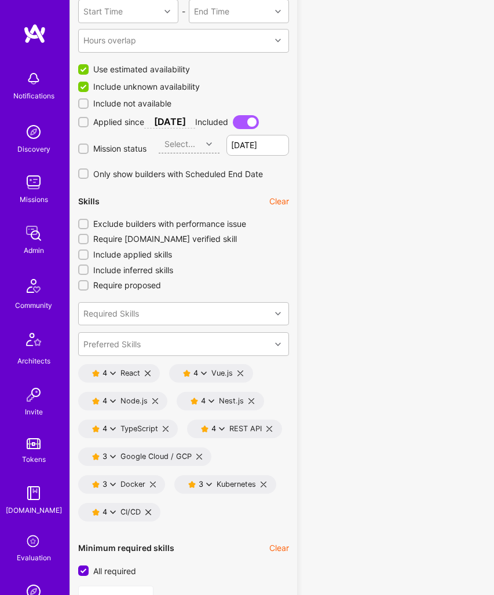
click at [111, 514] on icon at bounding box center [113, 513] width 6 height 6
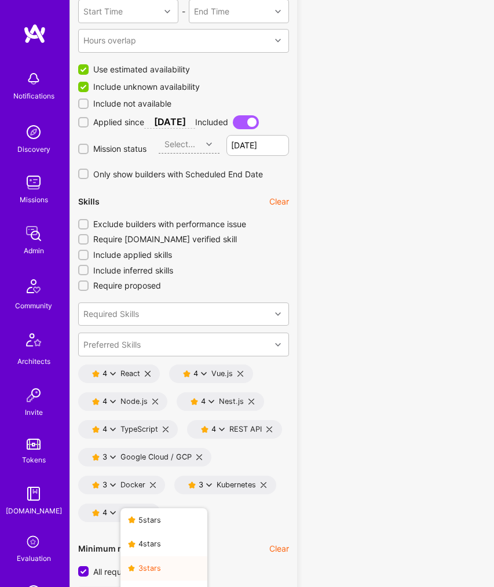
click at [142, 566] on button "3 star s" at bounding box center [163, 568] width 87 height 24
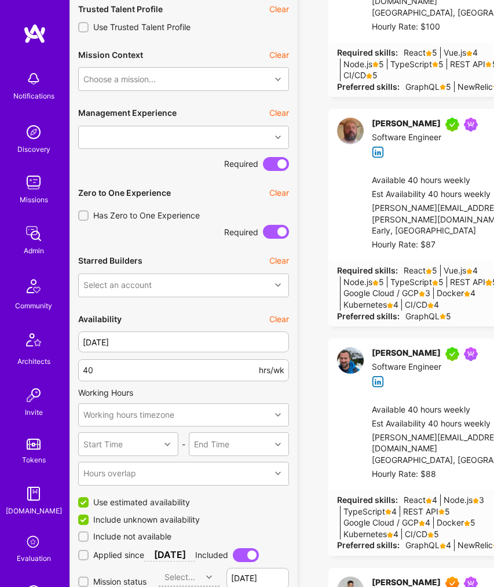
scroll to position [738, 0]
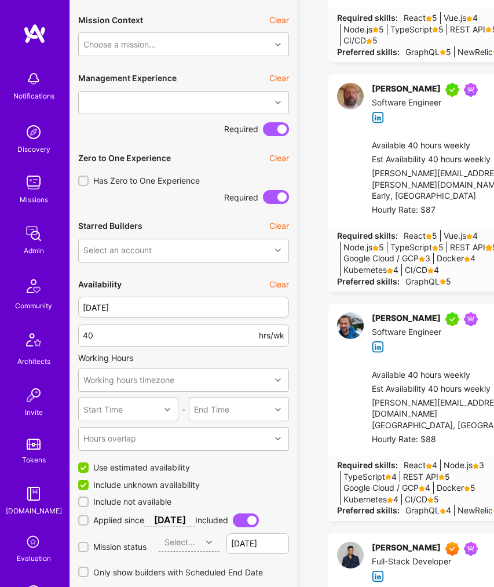
click at [87, 490] on input "Include unknown availability" at bounding box center [84, 485] width 10 height 10
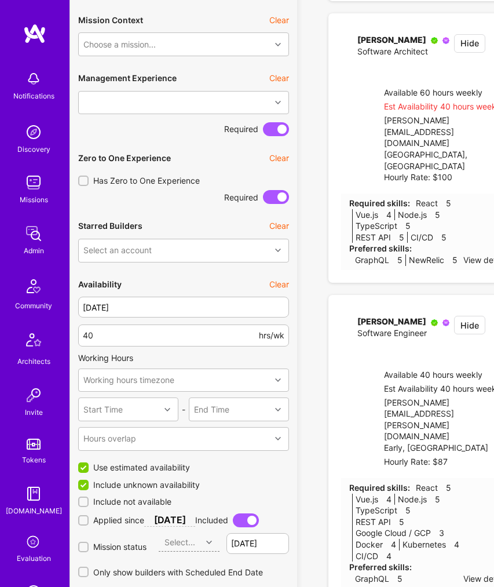
checkbox input "false"
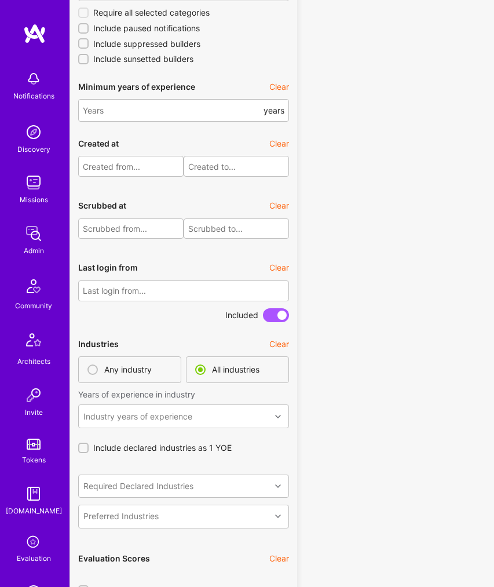
scroll to position [2878, 0]
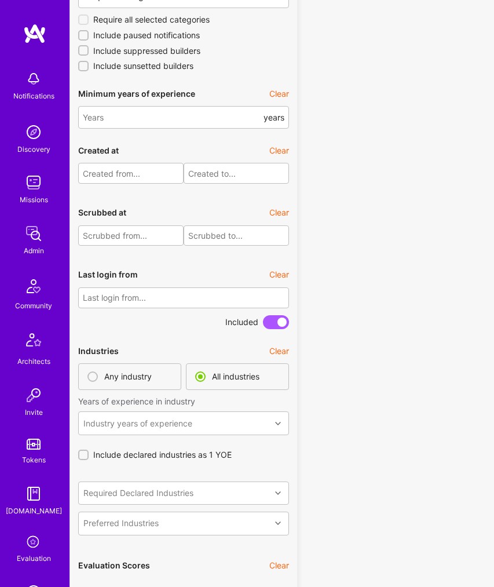
click at [131, 308] on input "text" at bounding box center [183, 297] width 211 height 21
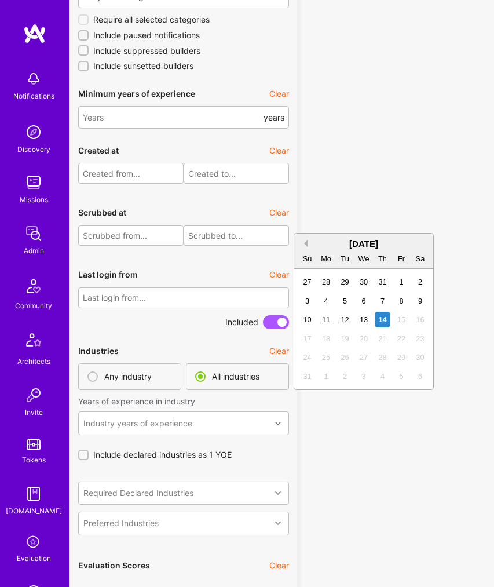
click at [306, 244] on button "Previous Month" at bounding box center [304, 243] width 8 height 8
click at [365, 323] on div "14" at bounding box center [364, 320] width 16 height 16
type input "[DATE]"
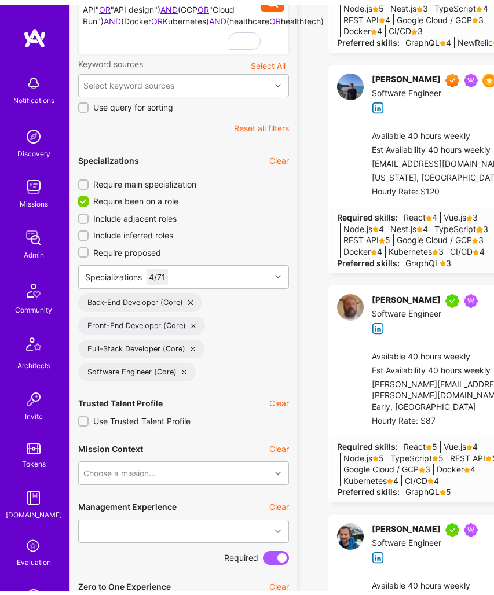
scroll to position [548, 0]
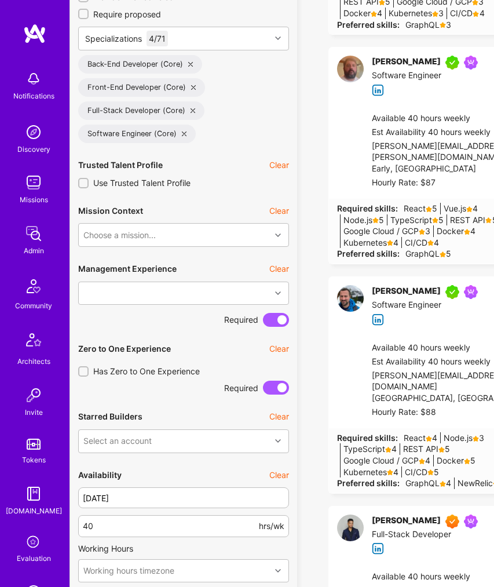
click at [87, 188] on div at bounding box center [83, 183] width 10 height 10
click at [87, 188] on input "Use Trusted Talent Profile" at bounding box center [84, 184] width 8 height 8
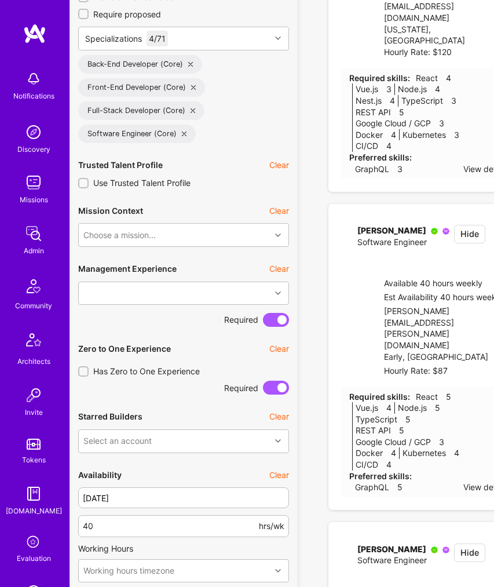
checkbox input "true"
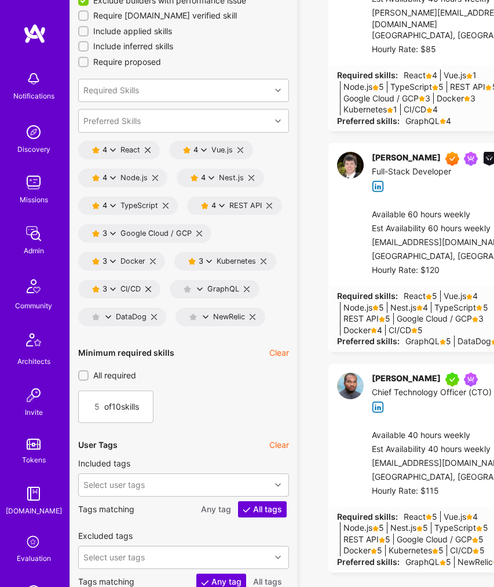
scroll to position [1479, 0]
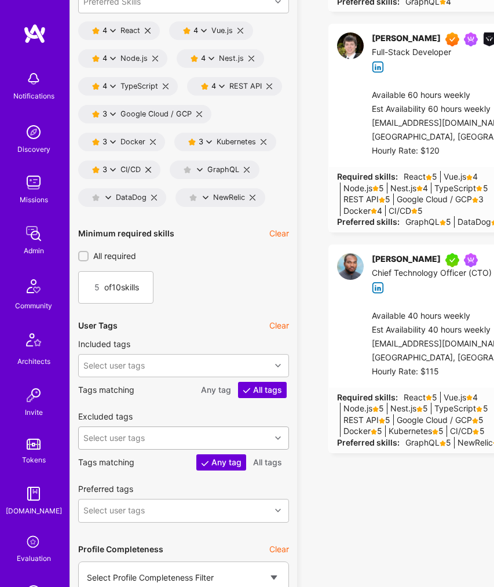
click at [128, 449] on div "Select user tags" at bounding box center [183, 438] width 211 height 24
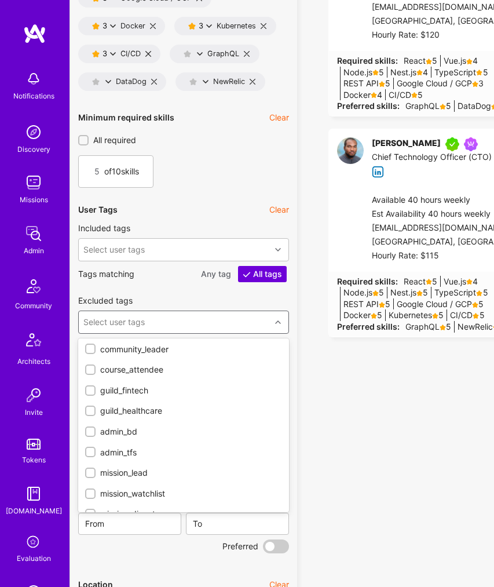
scroll to position [0, 0]
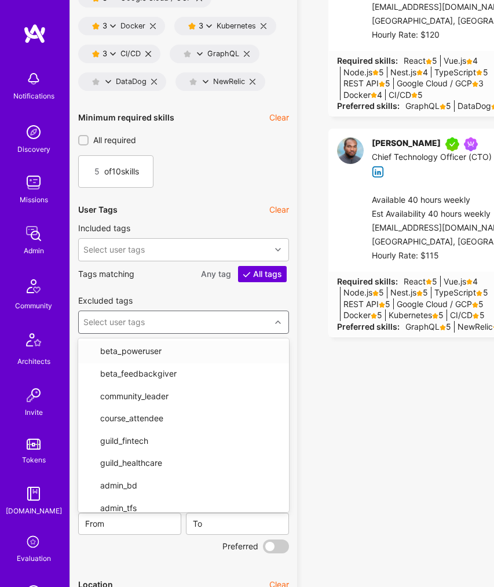
click at [169, 310] on div "Excluded tags" at bounding box center [183, 303] width 211 height 16
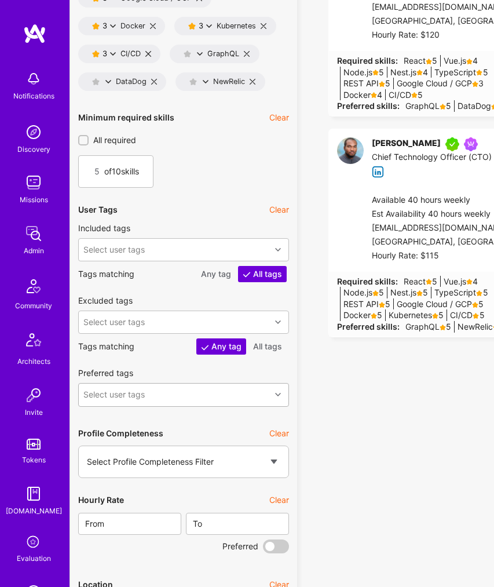
click at [157, 402] on div "Select user tags" at bounding box center [175, 394] width 192 height 23
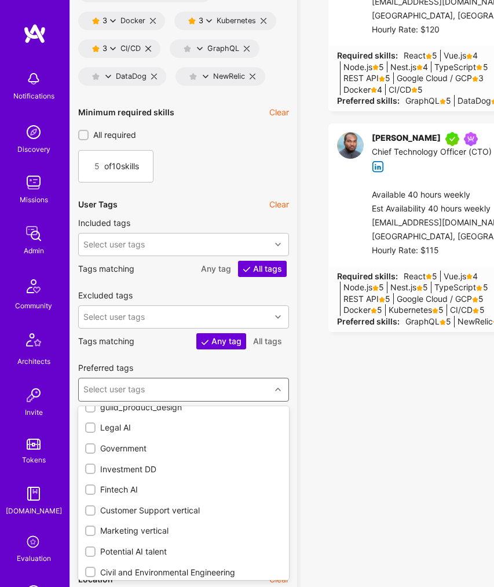
scroll to position [718, 0]
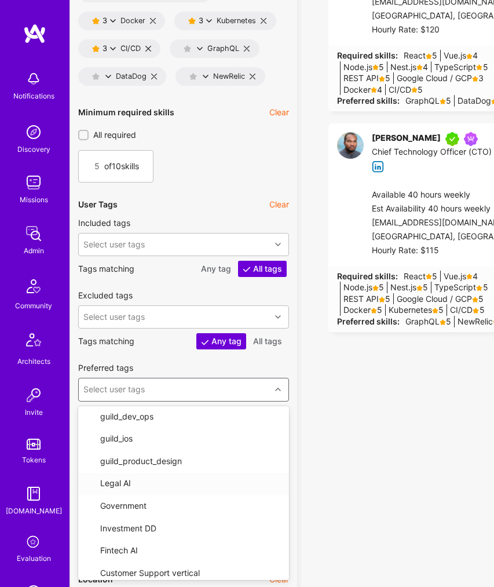
click at [160, 277] on p "Tags matching Any tag All tags" at bounding box center [183, 269] width 211 height 16
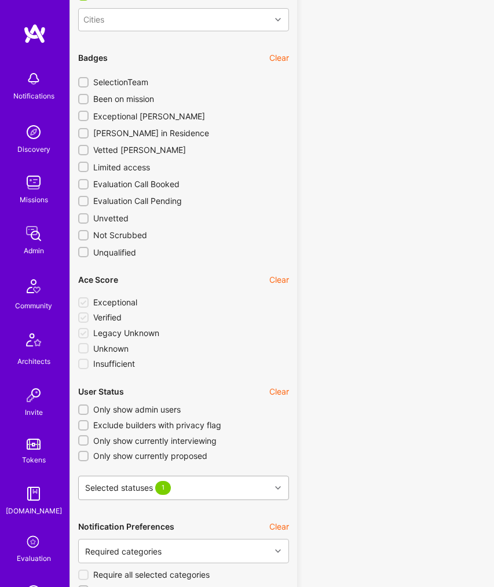
scroll to position [2355, 0]
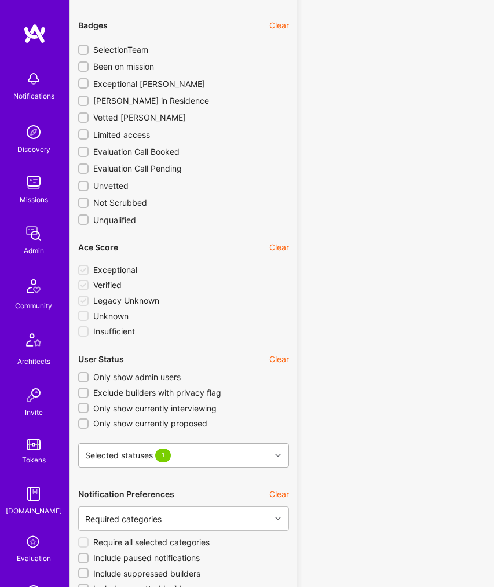
click at [218, 467] on div "Selected statuses 1" at bounding box center [183, 455] width 211 height 24
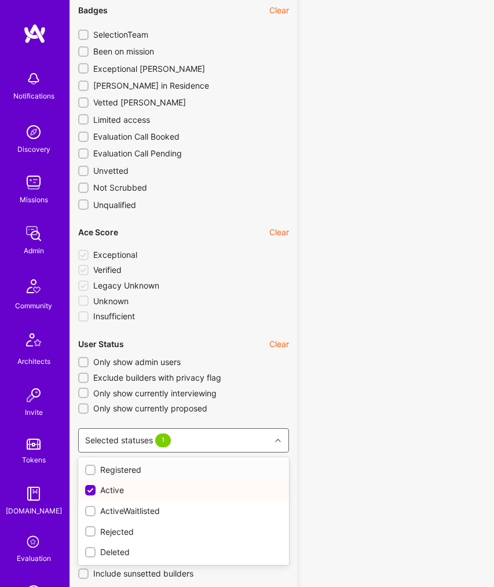
scroll to position [2498, 0]
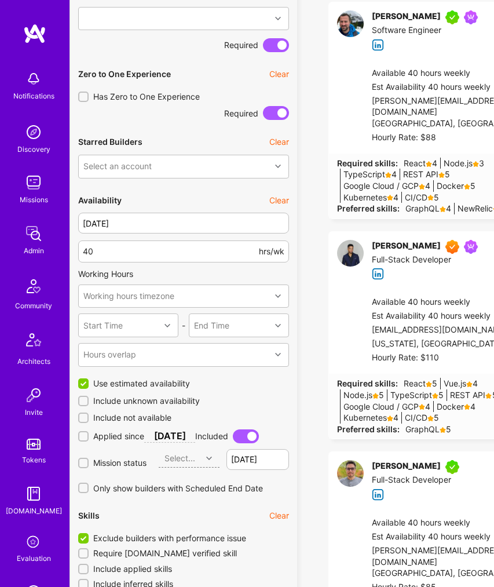
scroll to position [0, 0]
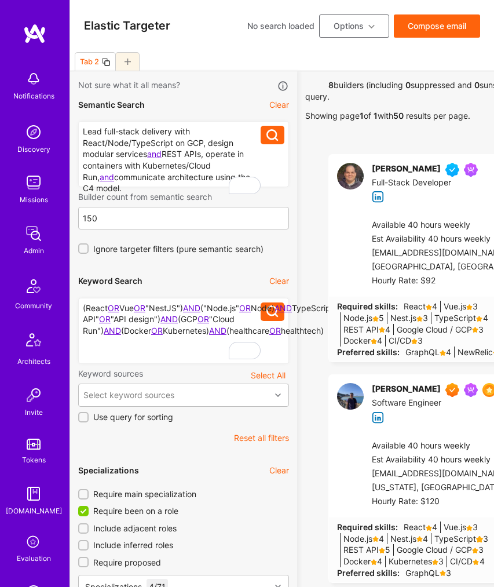
click at [368, 36] on button "Options" at bounding box center [354, 25] width 70 height 23
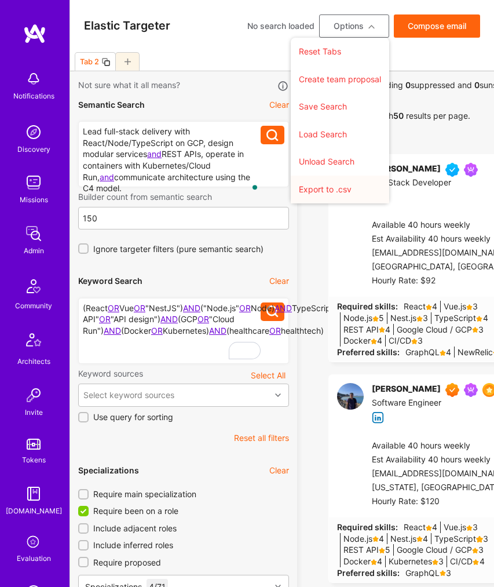
click at [331, 193] on button "Export to .csv" at bounding box center [340, 189] width 98 height 28
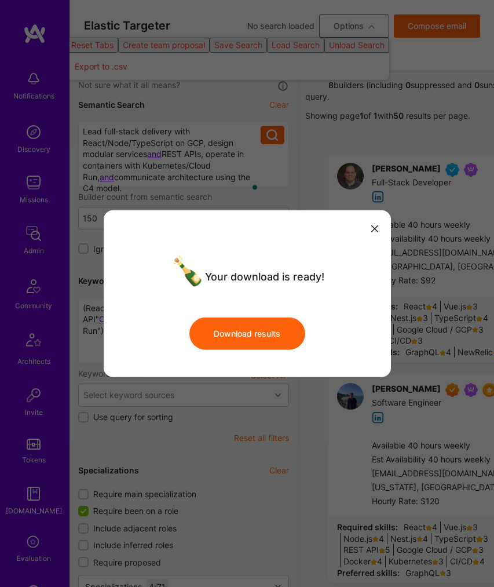
click at [245, 330] on button "Download results" at bounding box center [247, 333] width 116 height 32
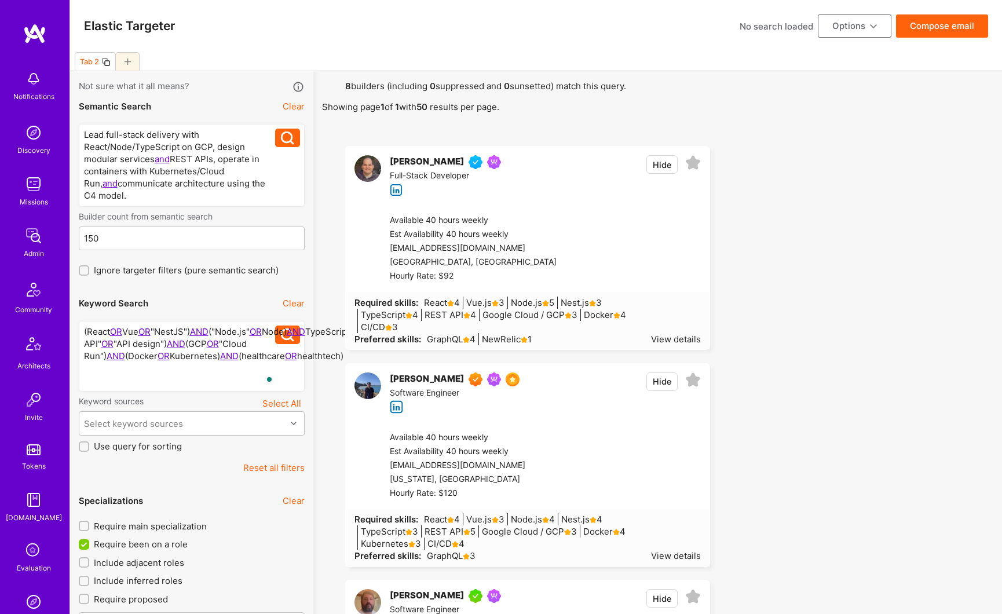
click at [280, 466] on button "Reset all filters" at bounding box center [273, 468] width 61 height 12
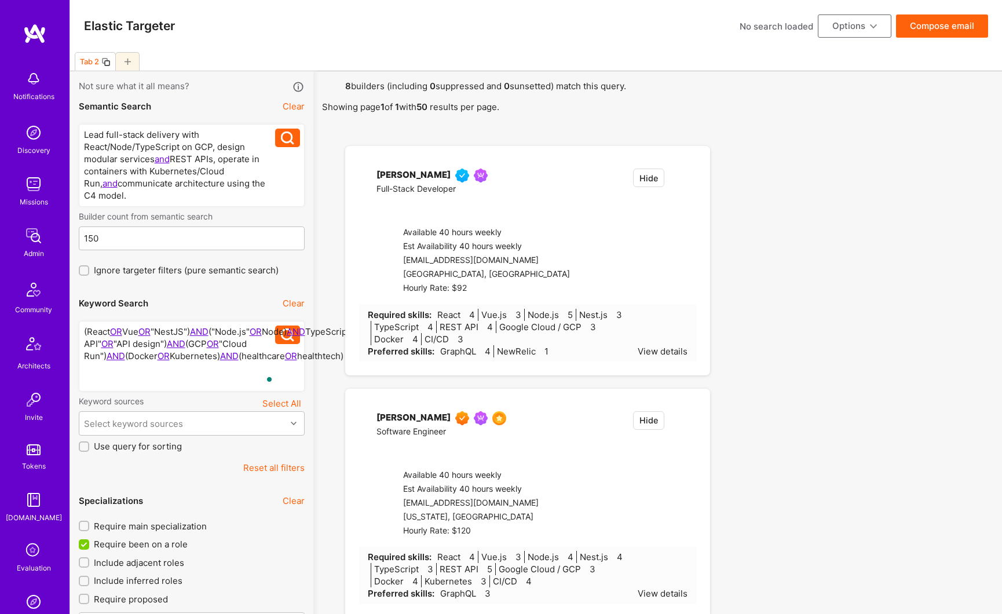
checkbox input "false"
type input "[DATE]"
checkbox input "true"
checkbox input "false"
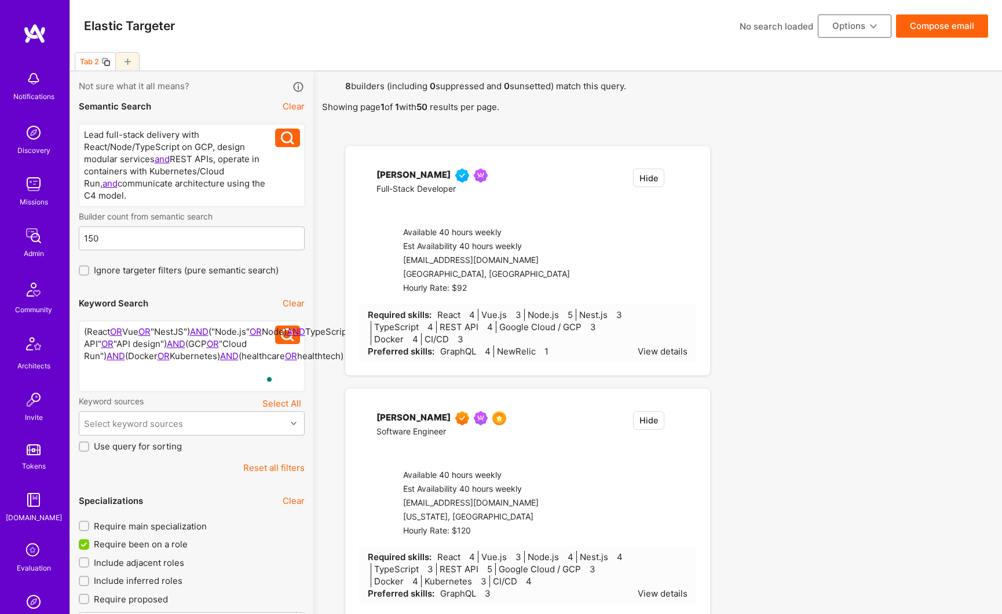
checkbox input "true"
type input "0"
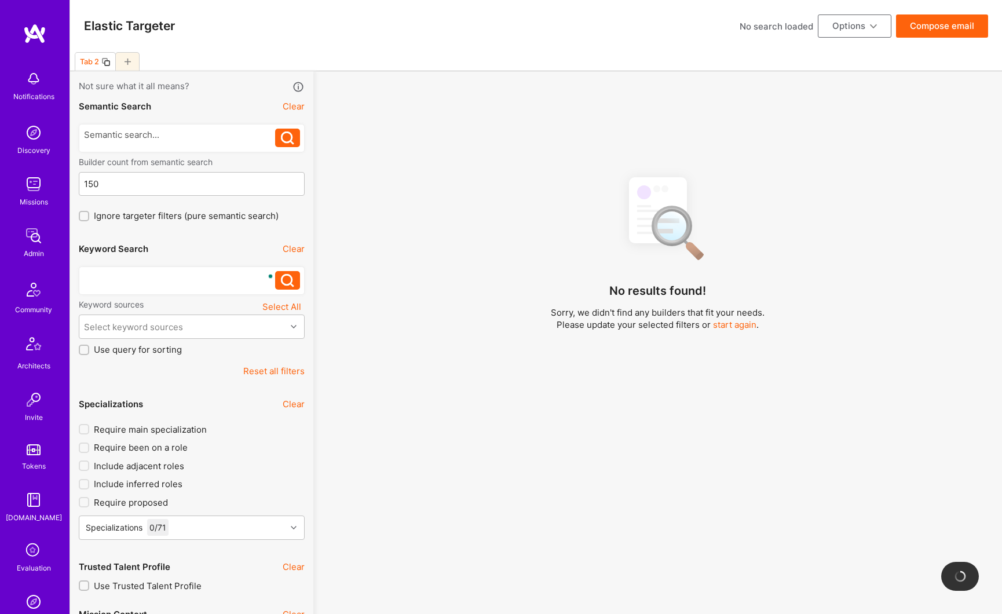
scroll to position [64, 0]
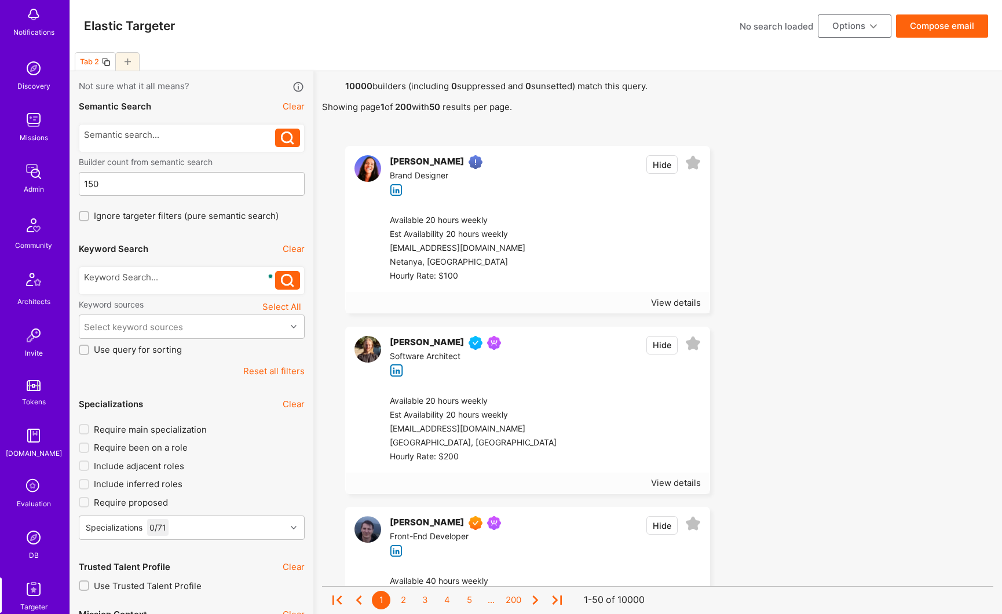
click at [35, 535] on img at bounding box center [33, 537] width 23 height 23
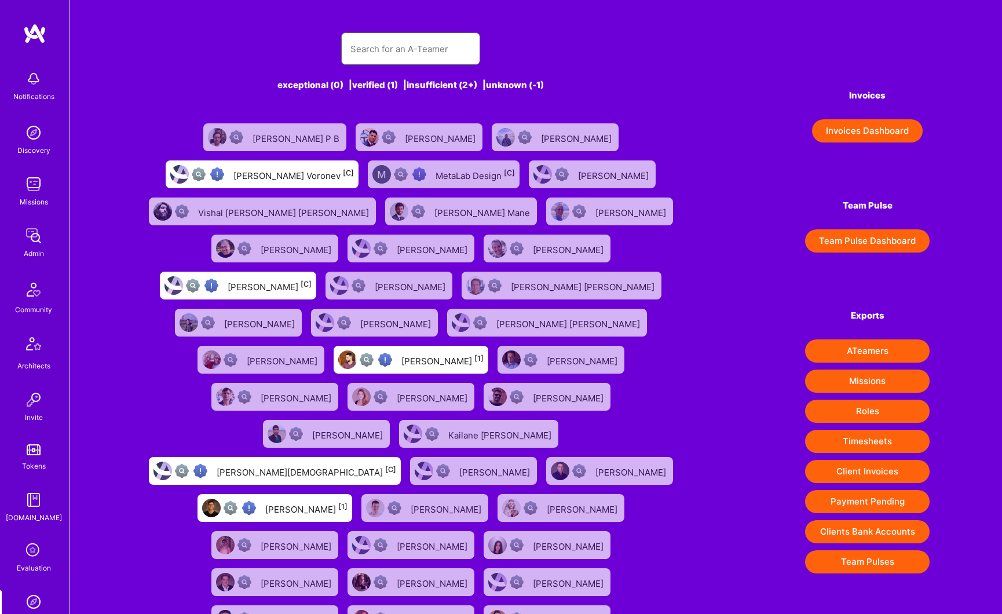
click at [378, 54] on input "text" at bounding box center [410, 49] width 120 height 30
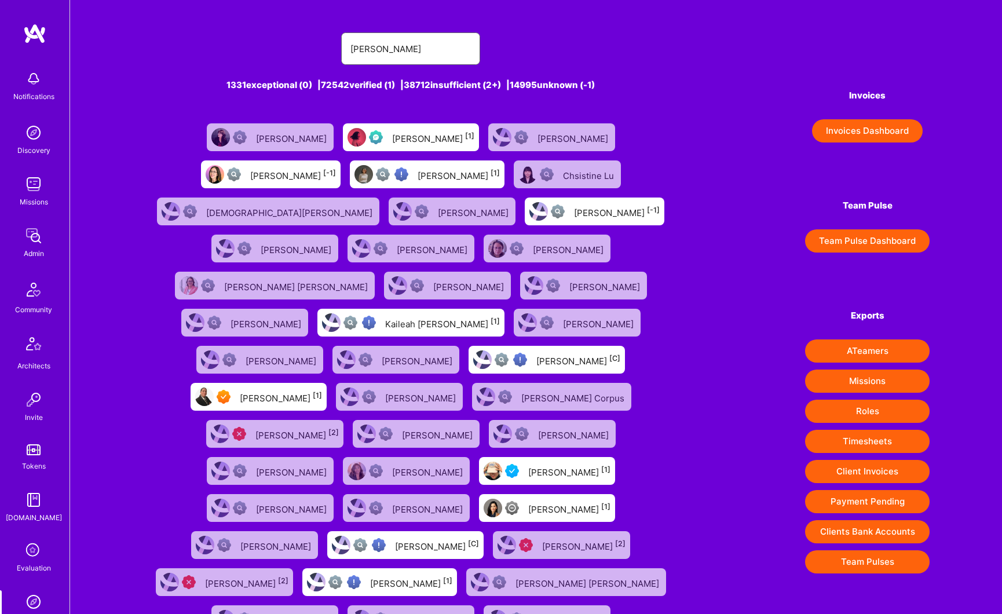
type input "[PERSON_NAME]"
click at [479, 517] on div "[PERSON_NAME] [1]" at bounding box center [547, 508] width 136 height 28
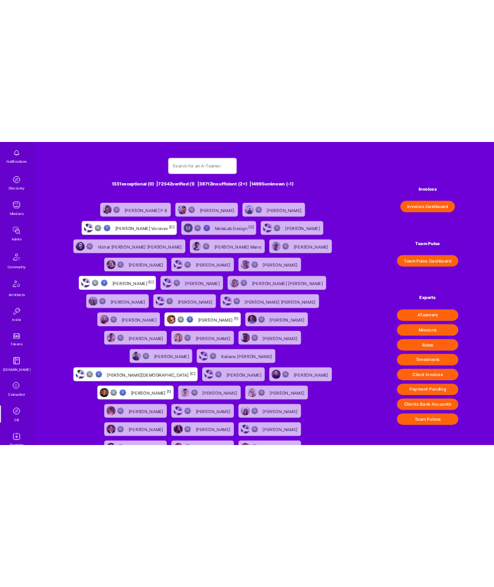
scroll to position [112, 0]
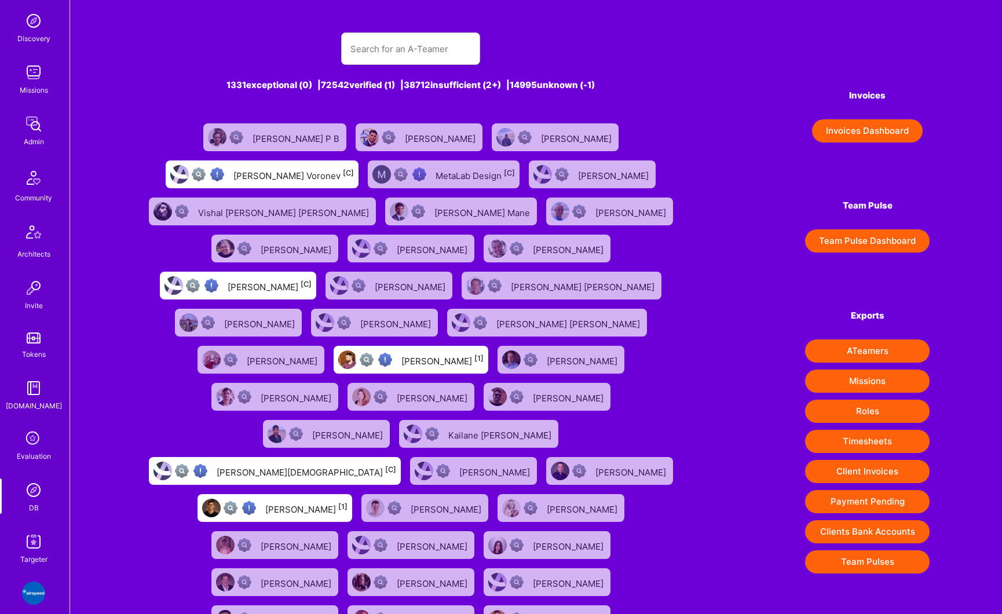
click at [32, 536] on img at bounding box center [33, 541] width 23 height 23
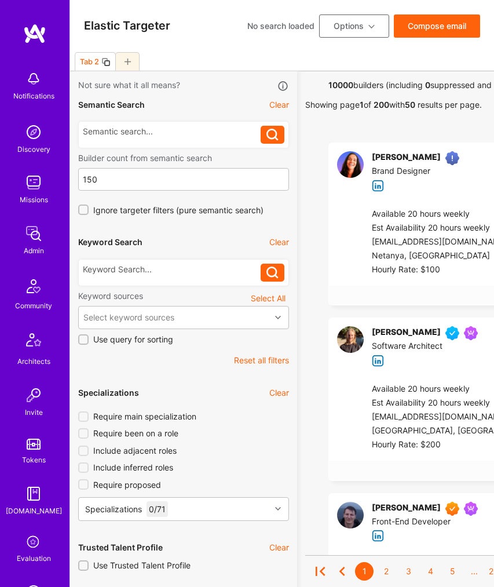
scroll to position [245, 0]
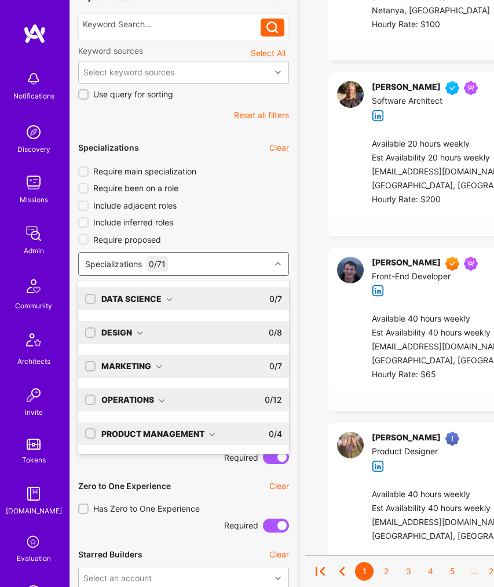
click at [197, 265] on div "Specializations 0 / 71" at bounding box center [175, 263] width 192 height 23
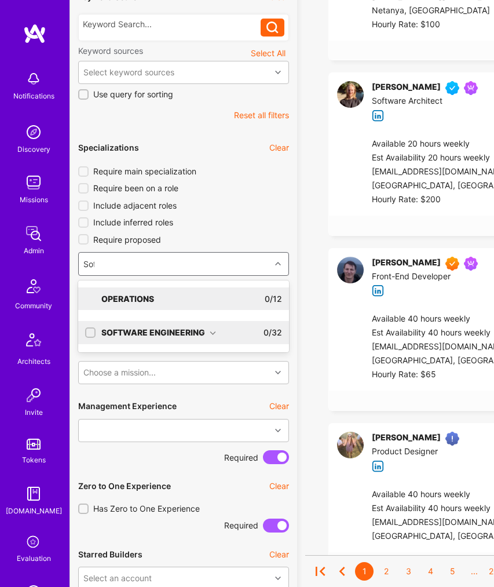
type input "Soft"
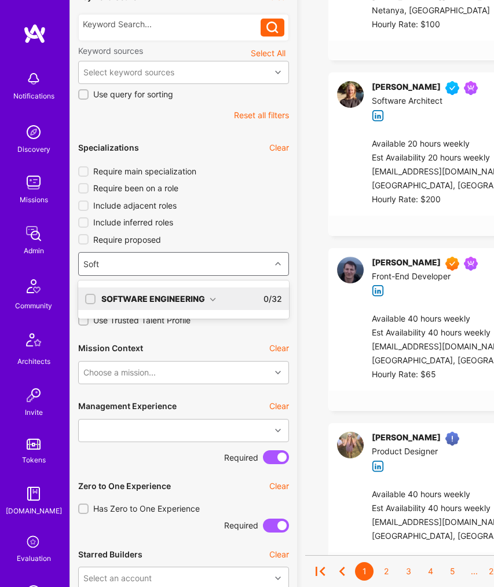
click at [182, 296] on div "Software Engineering" at bounding box center [158, 299] width 115 height 12
click at [157, 345] on div "Software Engineer" at bounding box center [183, 343] width 197 height 12
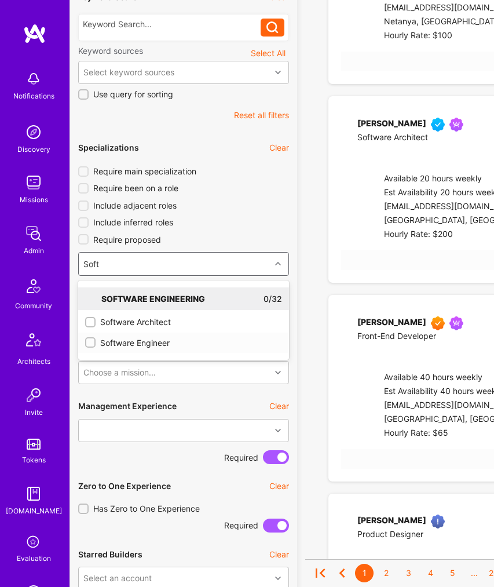
checkbox input "true"
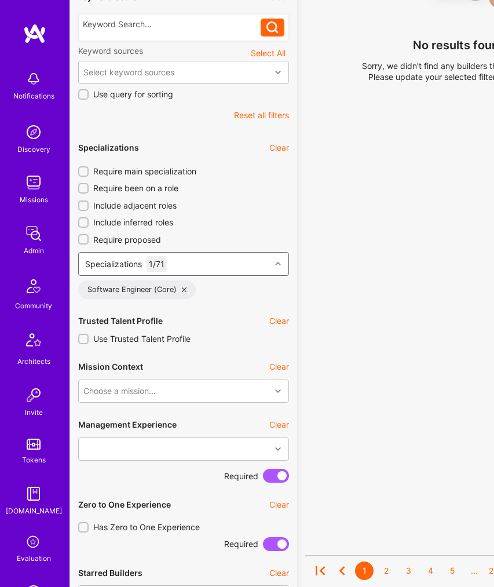
click at [184, 259] on div "Specializations 1 / 71" at bounding box center [175, 263] width 192 height 23
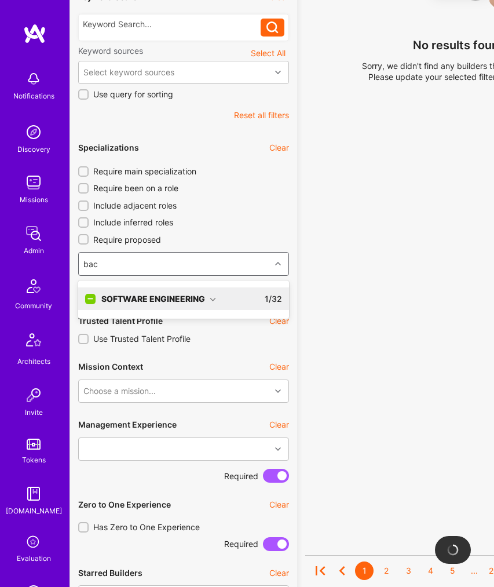
type input "back"
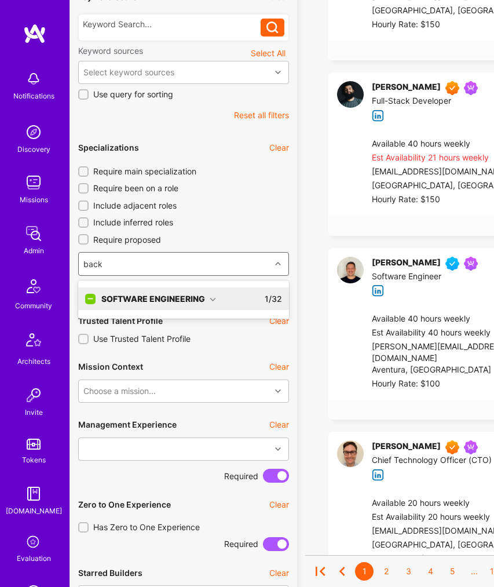
click at [205, 301] on div "Software Engineering" at bounding box center [158, 299] width 115 height 12
click at [177, 324] on div "Back-End Developer" at bounding box center [183, 322] width 197 height 12
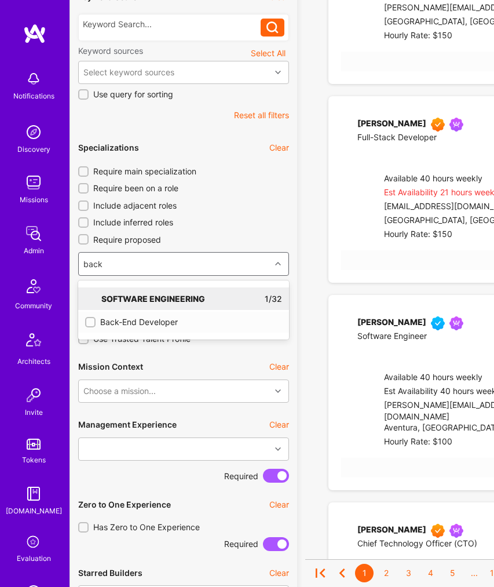
checkbox input "true"
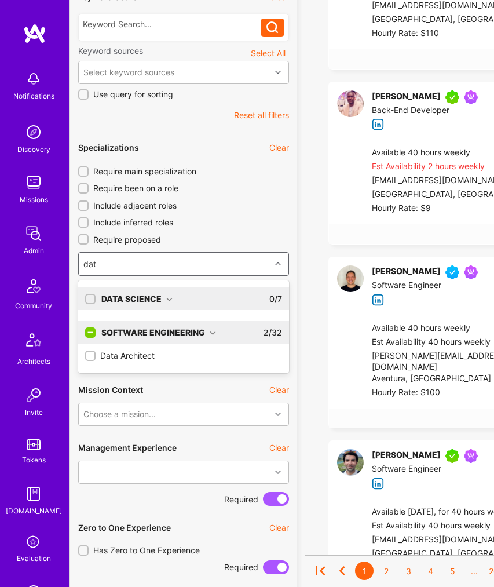
type input "data"
click at [164, 302] on div "Data Science" at bounding box center [136, 299] width 71 height 12
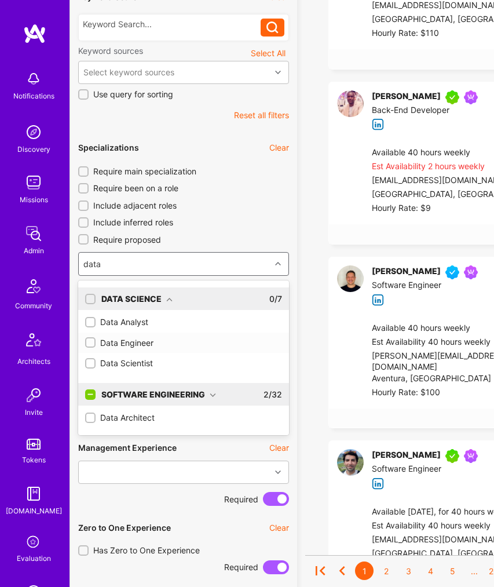
click at [142, 344] on div "Data Engineer" at bounding box center [183, 343] width 197 height 12
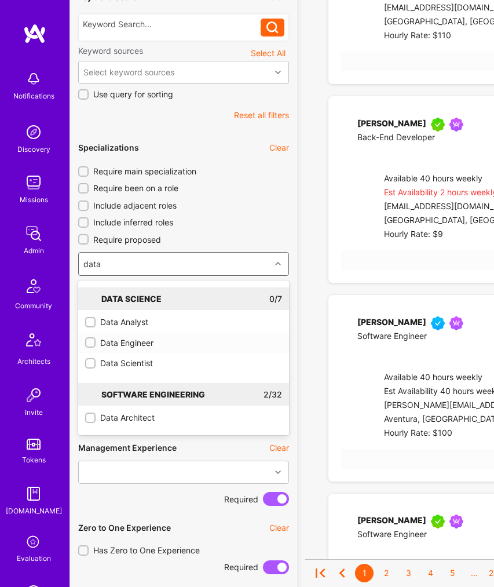
checkbox input "true"
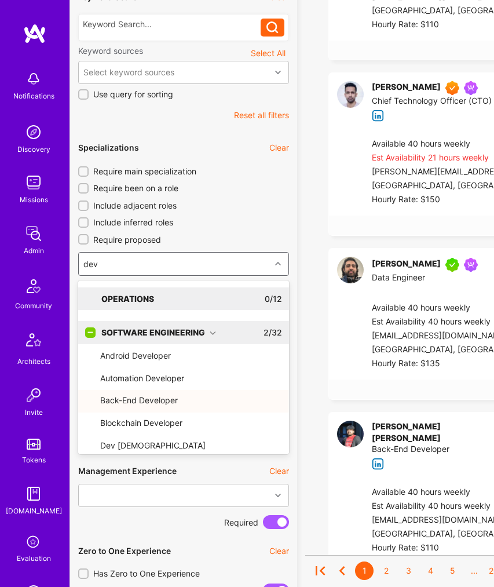
type input "devo"
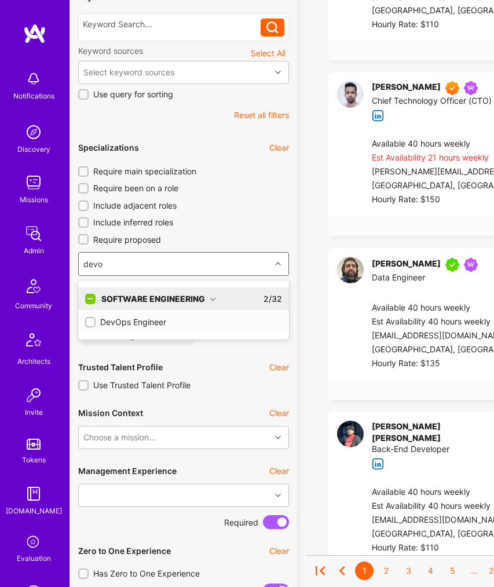
click at [143, 323] on div "DevOps Engineer" at bounding box center [183, 322] width 197 height 12
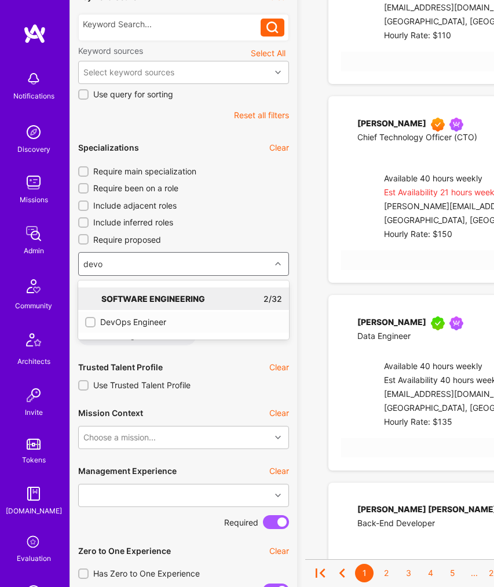
checkbox input "true"
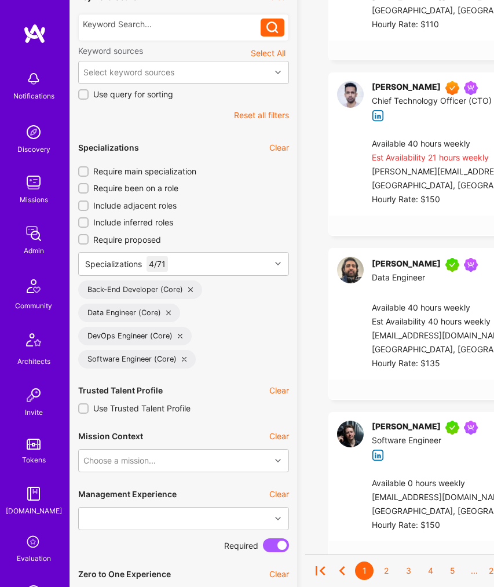
click at [84, 172] on input "Require main specialization" at bounding box center [84, 172] width 8 height 8
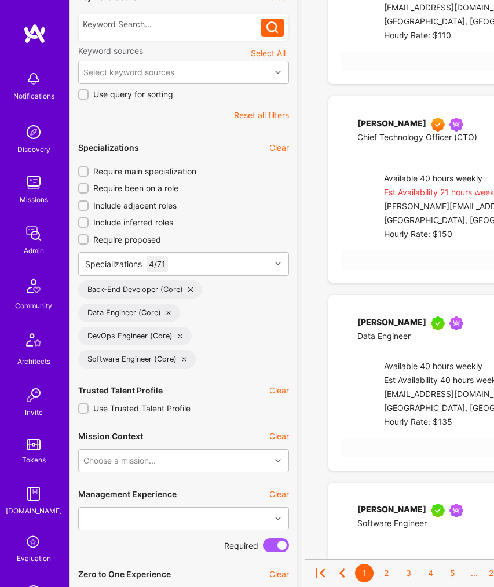
checkbox input "true"
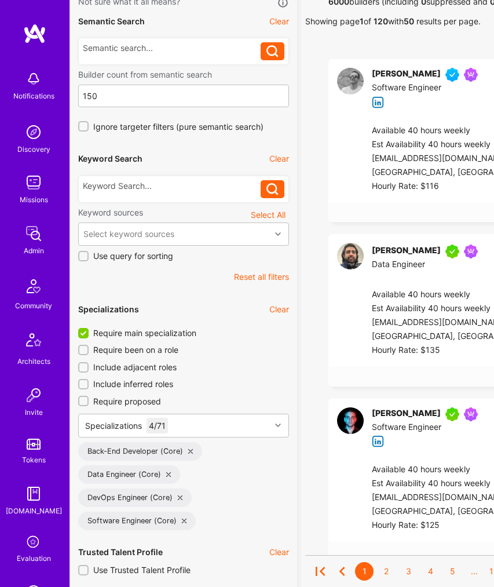
scroll to position [141, 0]
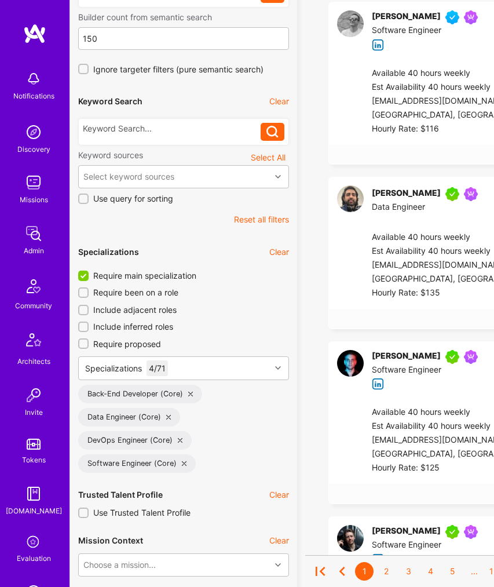
click at [86, 513] on input "Use Trusted Talent Profile" at bounding box center [84, 513] width 8 height 8
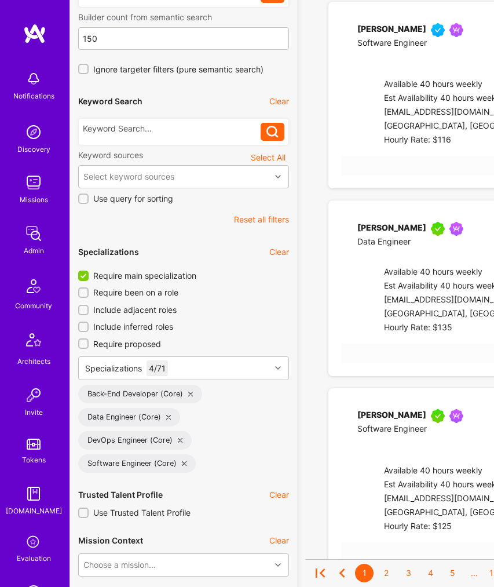
checkbox input "true"
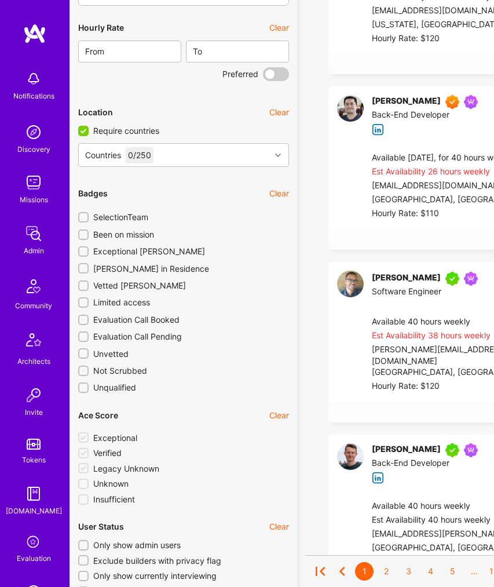
scroll to position [1859, 0]
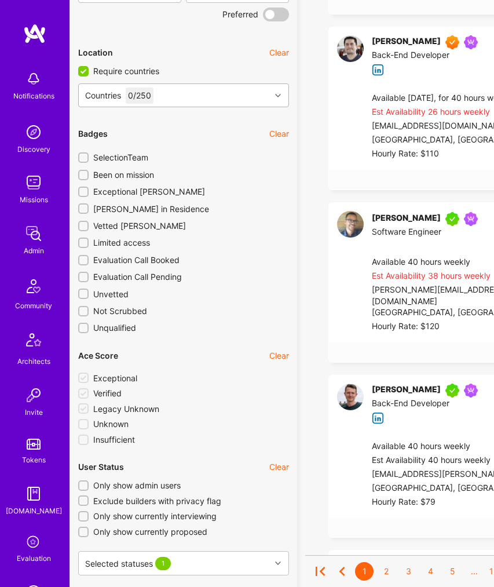
click at [195, 97] on div "Countries 0 / 250" at bounding box center [175, 95] width 192 height 23
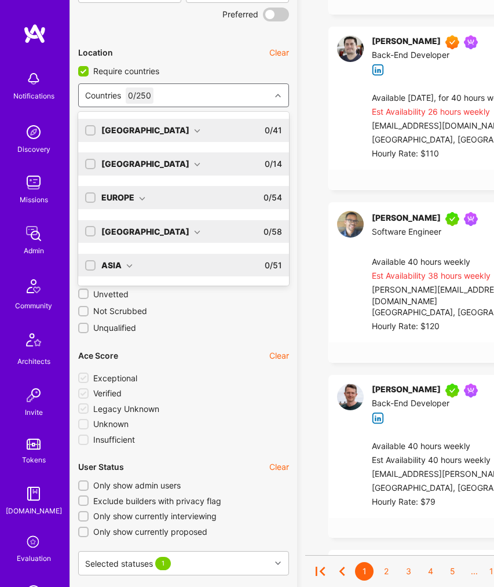
click at [163, 133] on div "North America" at bounding box center [150, 131] width 99 height 12
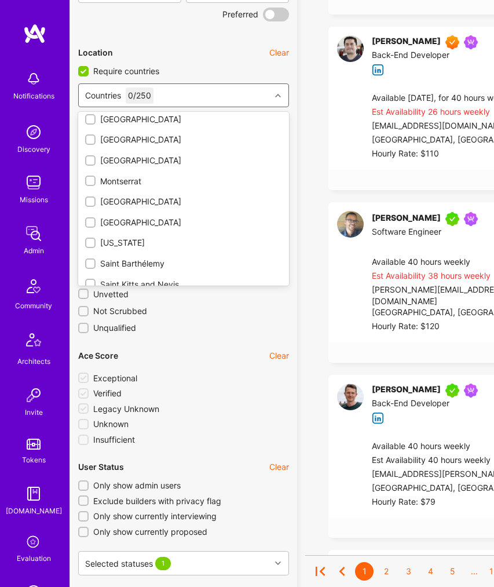
scroll to position [747, 0]
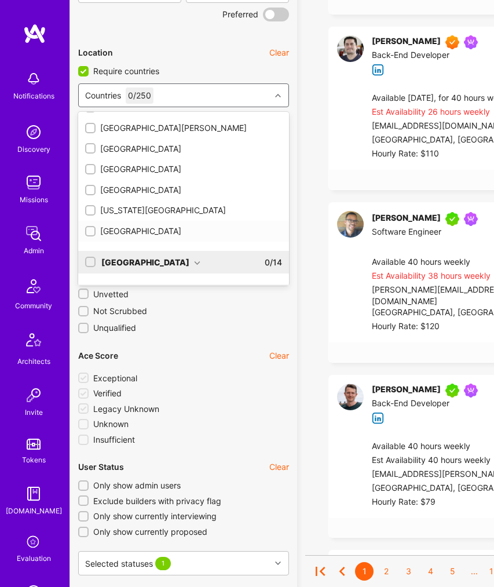
click at [91, 230] on input "checkbox" at bounding box center [91, 232] width 8 height 8
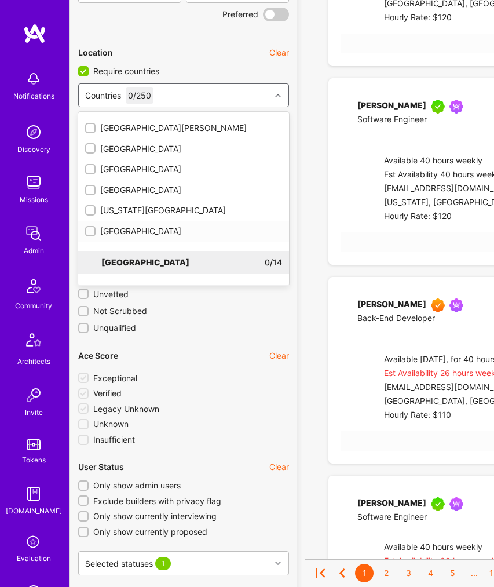
checkbox input "true"
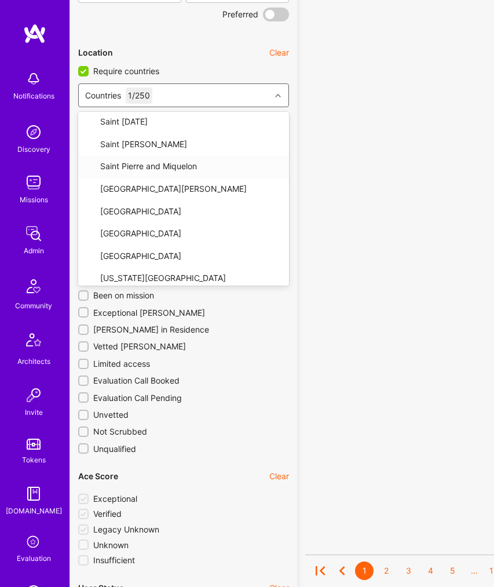
click at [279, 96] on icon at bounding box center [278, 96] width 6 height 6
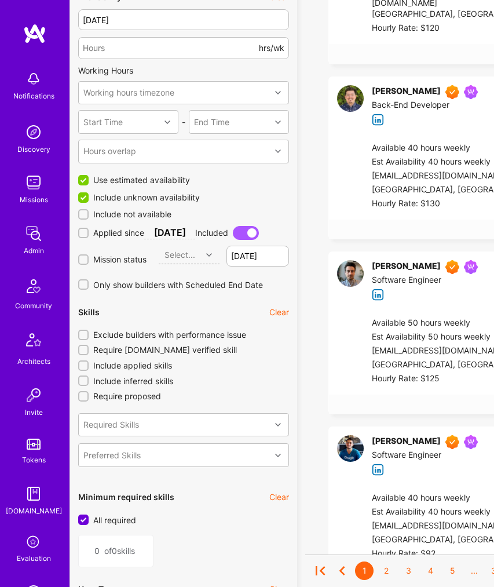
scroll to position [1008, 0]
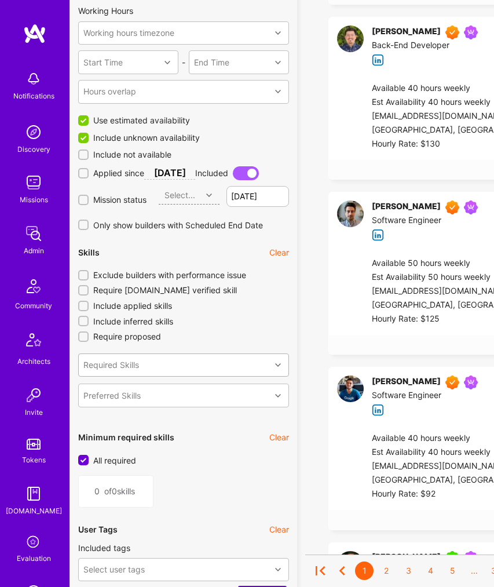
click at [149, 374] on div "Required Skills" at bounding box center [175, 365] width 192 height 23
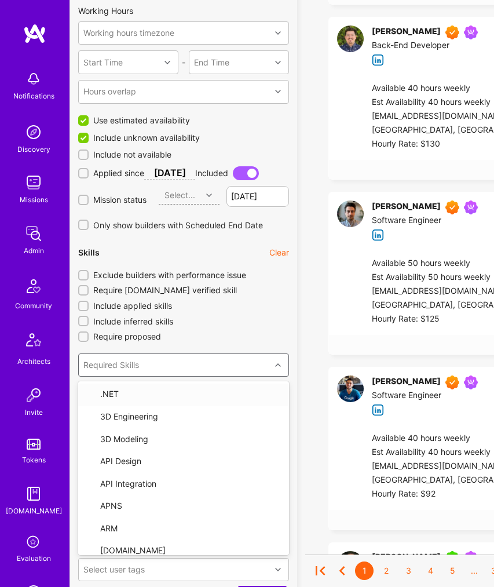
click at [83, 275] on input "Exclude builders with performance issue" at bounding box center [84, 276] width 8 height 8
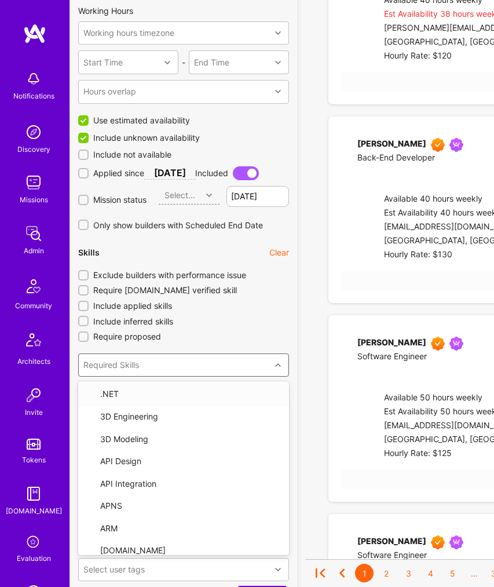
checkbox input "true"
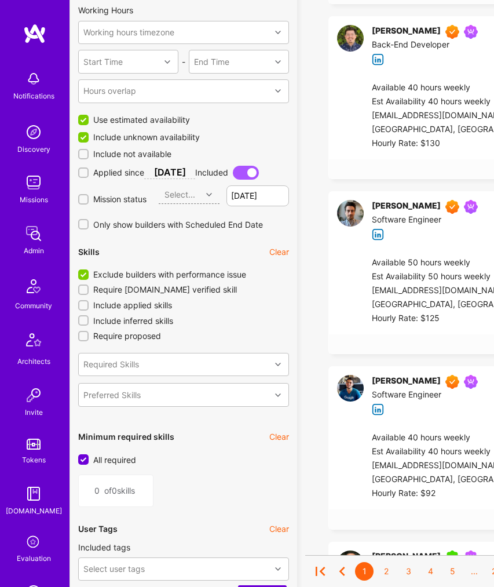
scroll to position [949, 0]
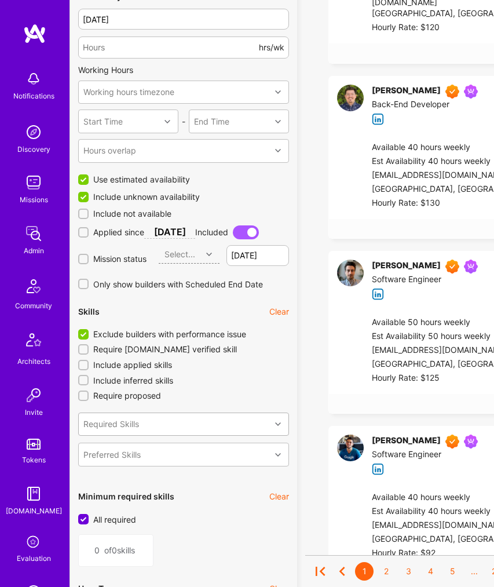
click at [151, 425] on div "Required Skills" at bounding box center [175, 424] width 192 height 23
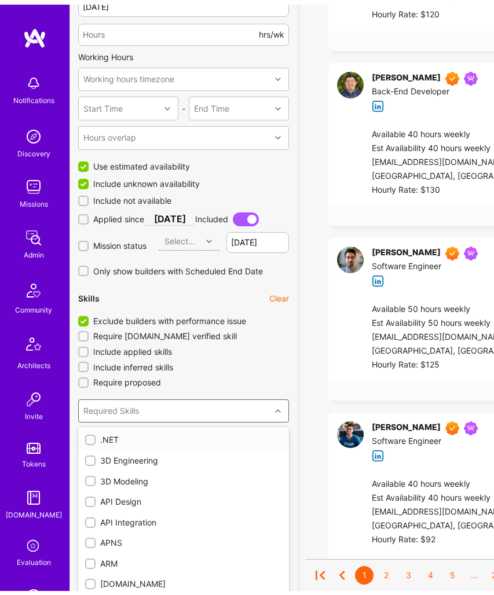
scroll to position [972, 0]
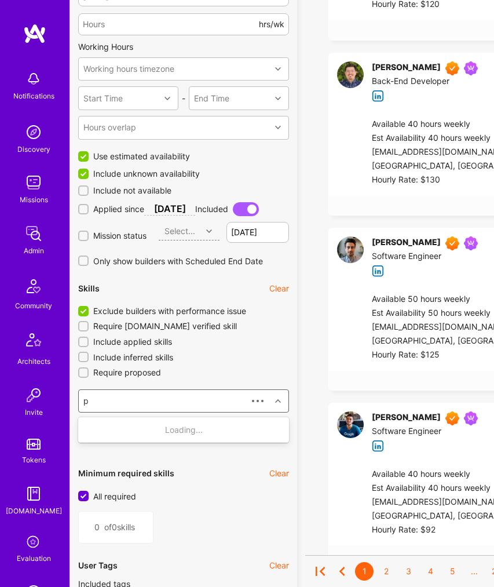
type input "py"
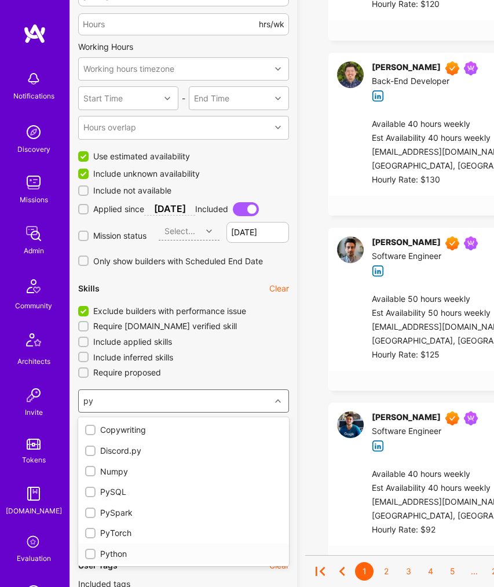
click at [90, 555] on input "checkbox" at bounding box center [91, 554] width 8 height 8
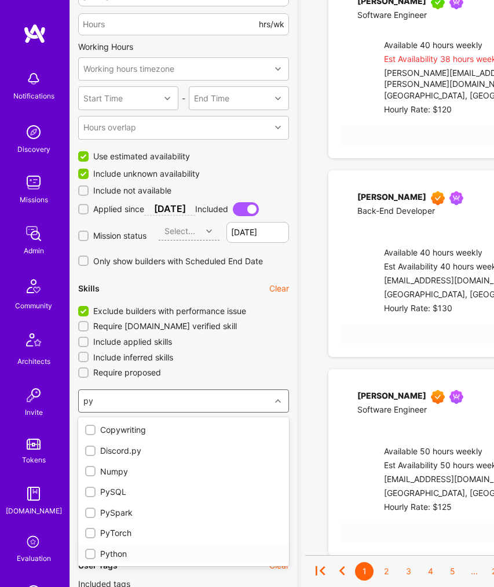
checkbox input "false"
type input "1"
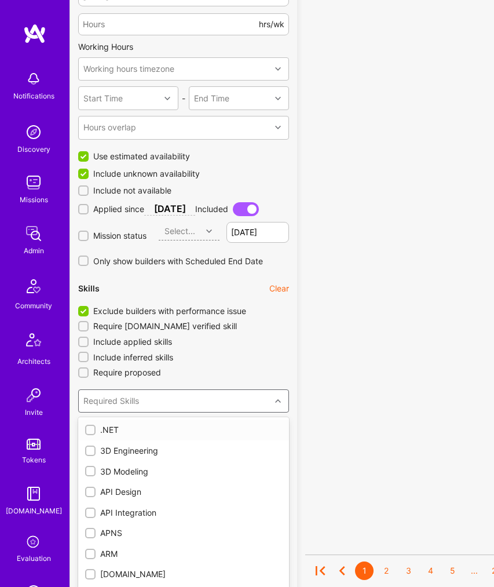
checkbox input "true"
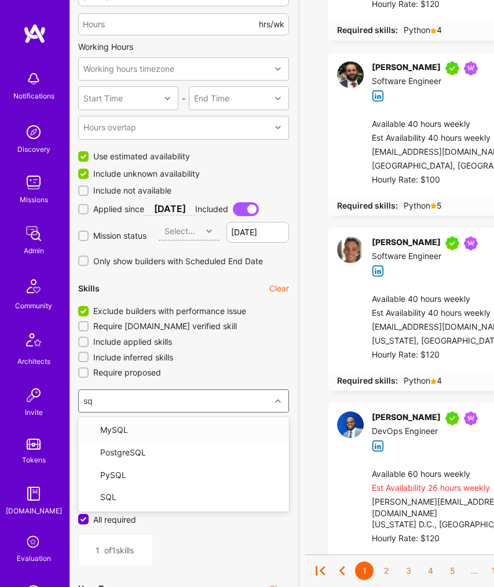
type input "sql"
click at [91, 490] on input "checkbox" at bounding box center [91, 492] width 8 height 8
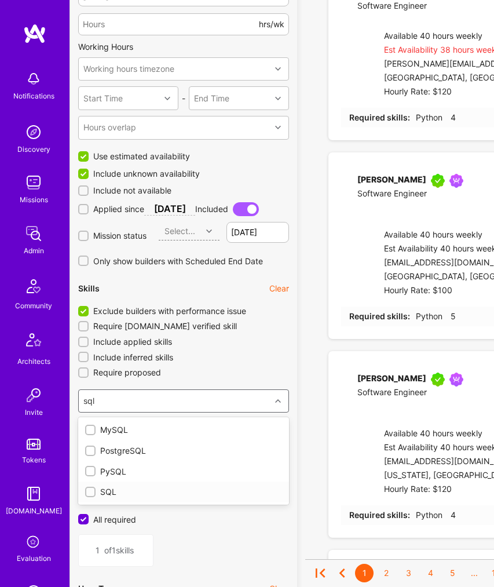
checkbox input "false"
type input "2"
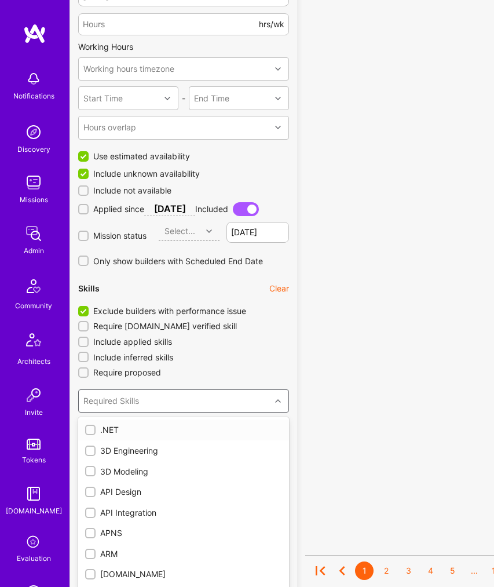
checkbox input "true"
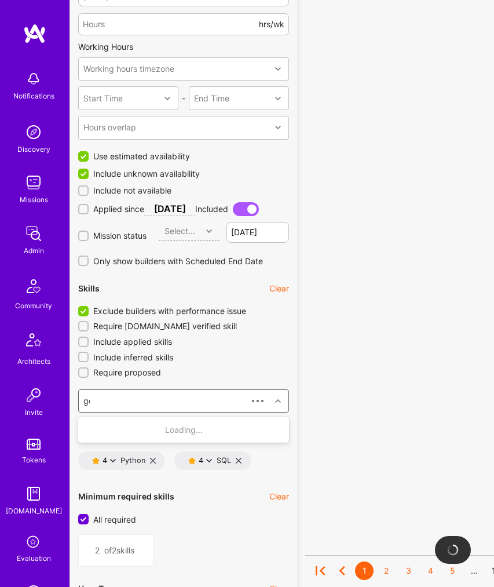
type input "gcp"
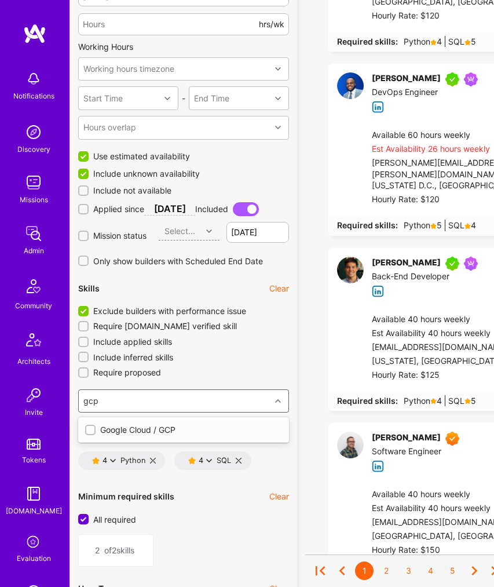
click at [114, 426] on div "Google Cloud / GCP" at bounding box center [183, 430] width 197 height 12
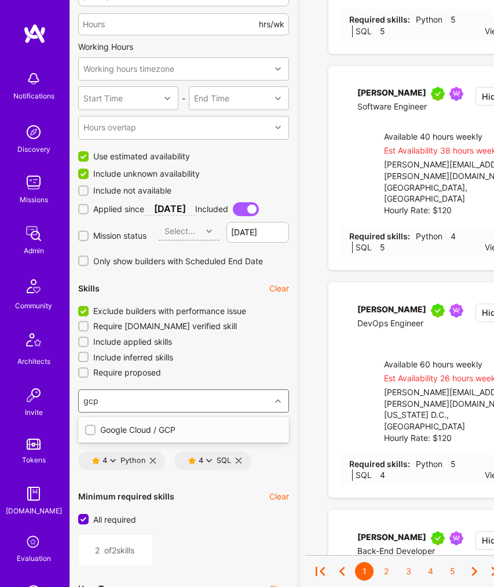
type input "3"
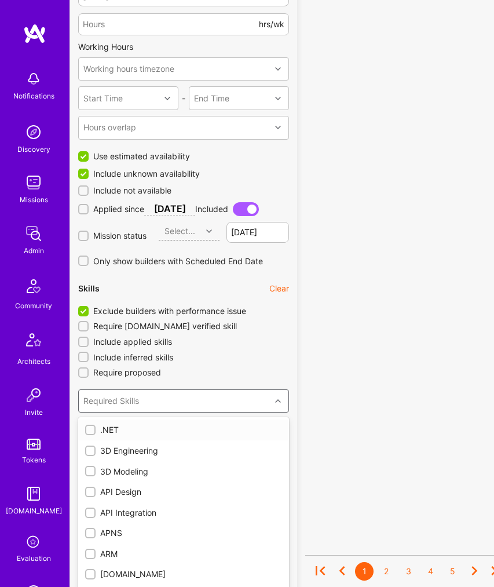
checkbox input "true"
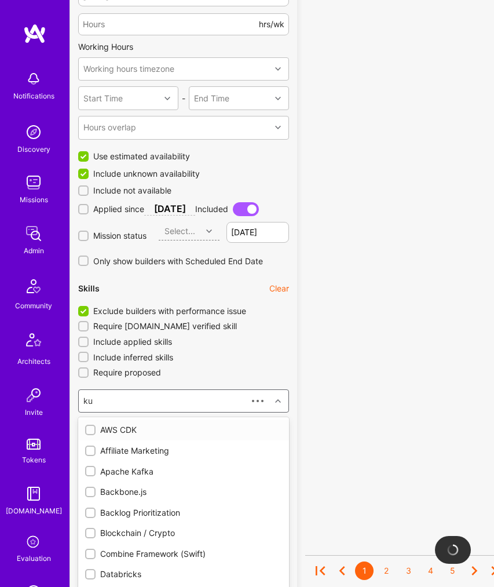
type input "kub"
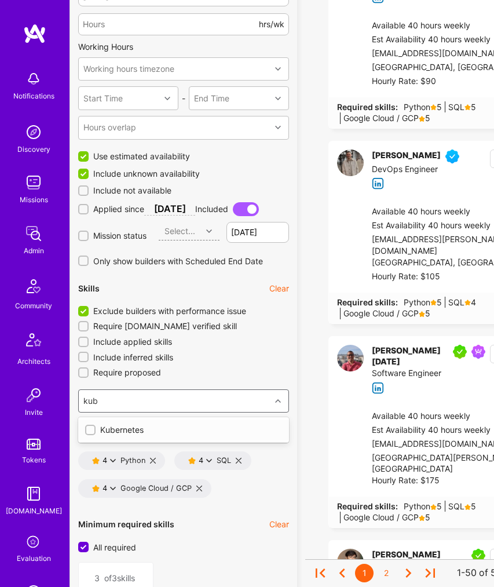
click at [100, 430] on div "Kubernetes" at bounding box center [183, 430] width 197 height 12
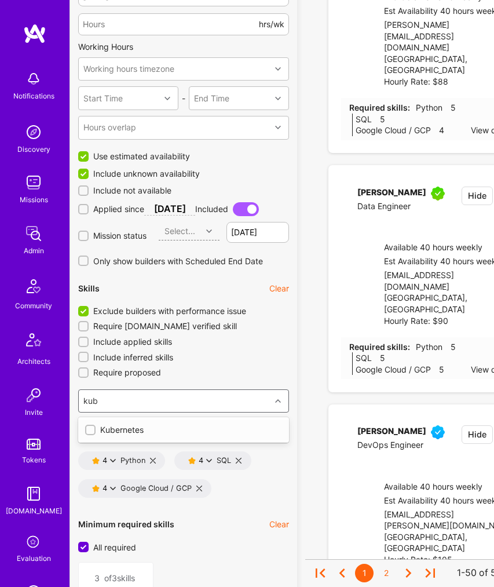
type input "4"
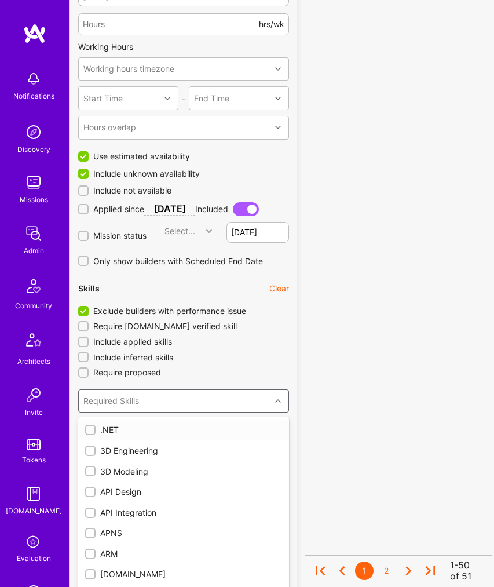
checkbox input "true"
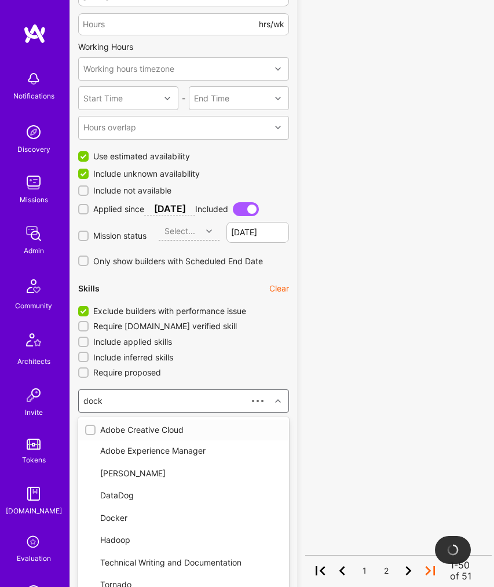
type input "docke"
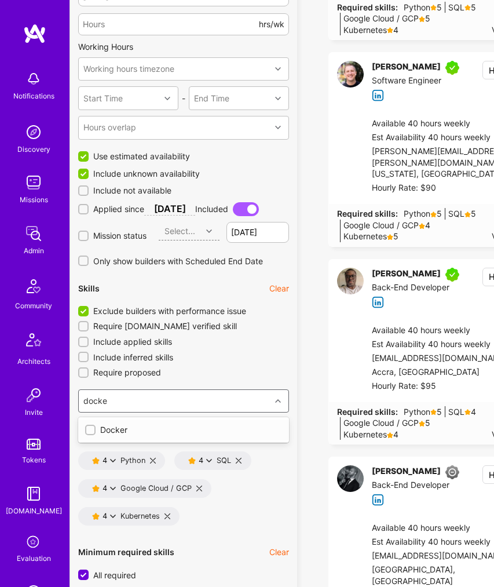
click at [100, 428] on div "Docker" at bounding box center [183, 430] width 197 height 12
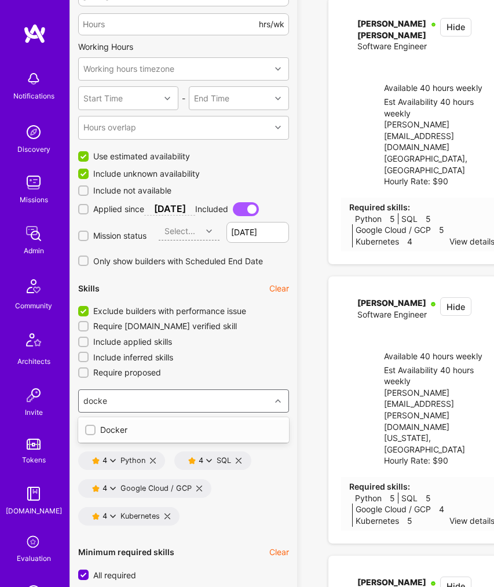
type input "5"
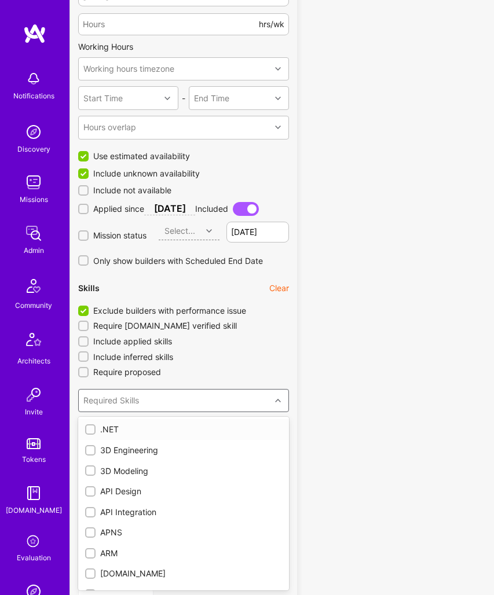
checkbox input "true"
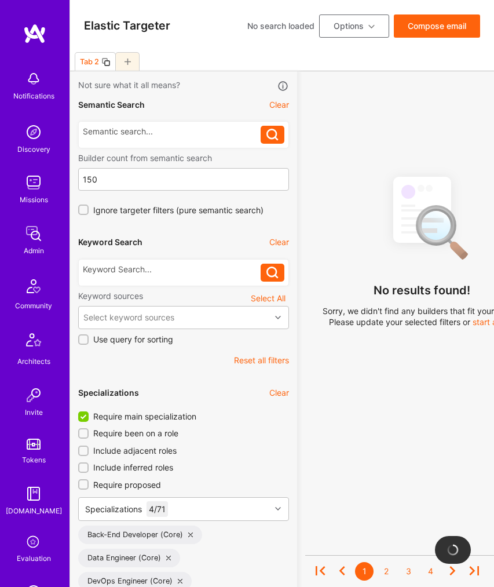
scroll to position [1206, 0]
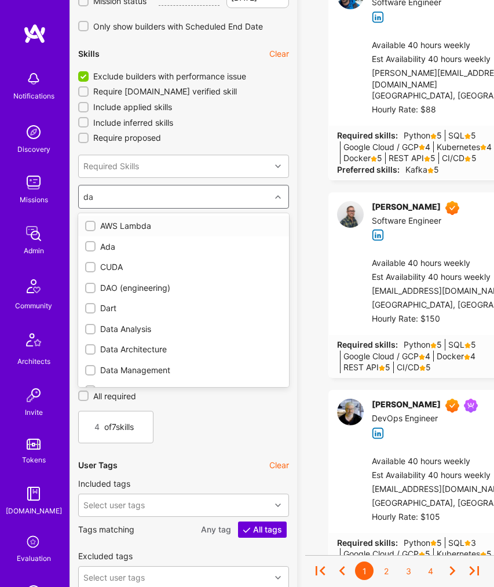
type input "d"
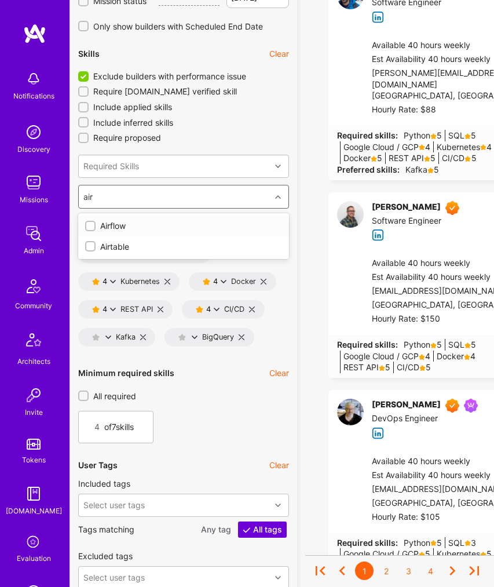
type input "airf"
click at [101, 226] on div "Airflow" at bounding box center [183, 226] width 197 height 12
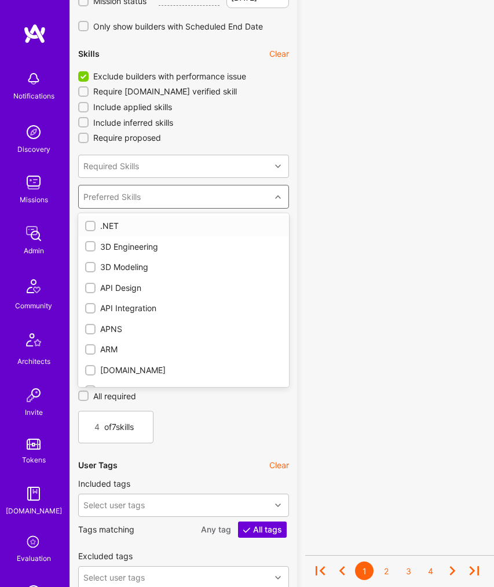
checkbox input "true"
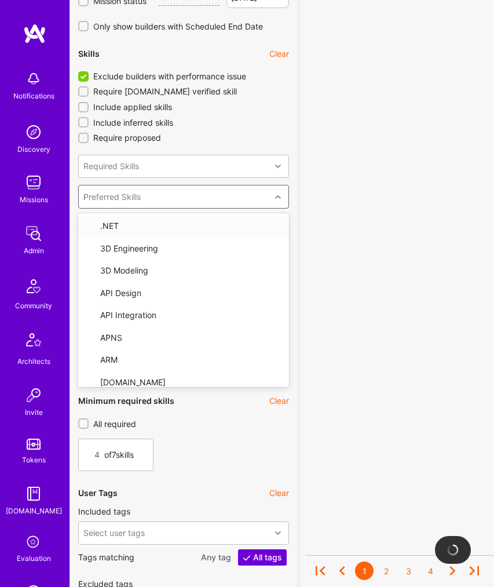
type input "rea"
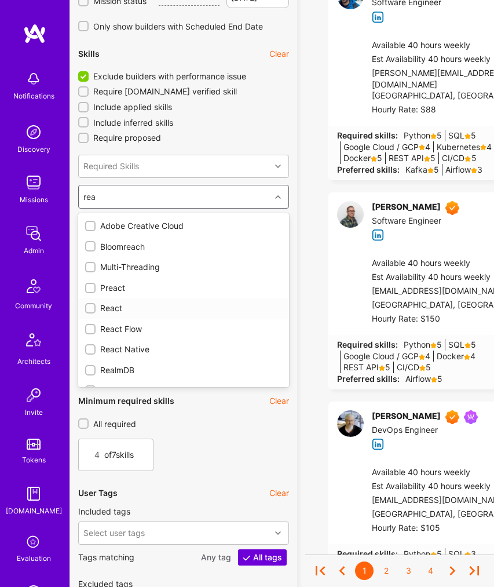
click at [89, 310] on input "checkbox" at bounding box center [91, 309] width 8 height 8
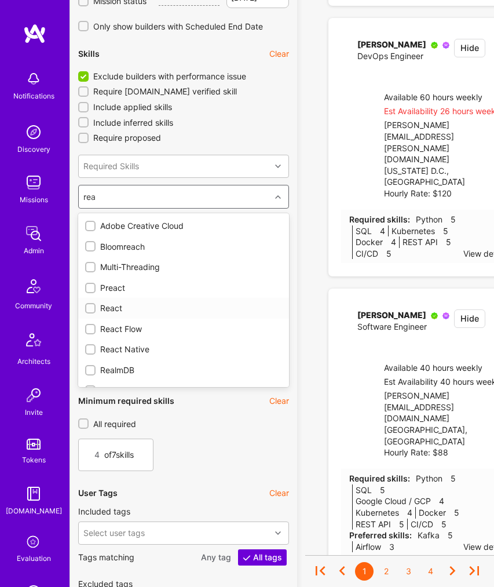
checkbox input "false"
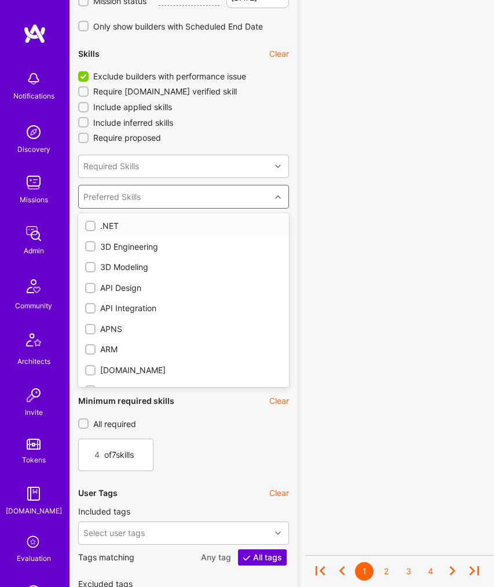
checkbox input "true"
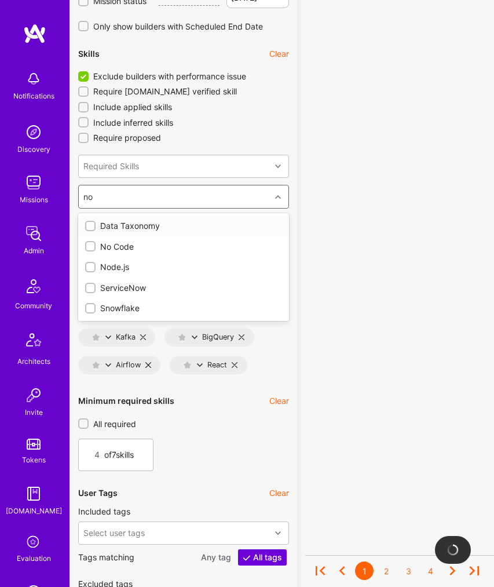
type input "nod"
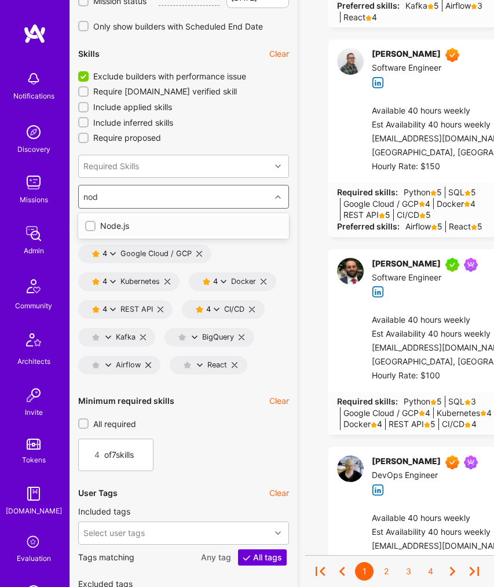
click at [108, 225] on div "Node.js" at bounding box center [183, 226] width 197 height 12
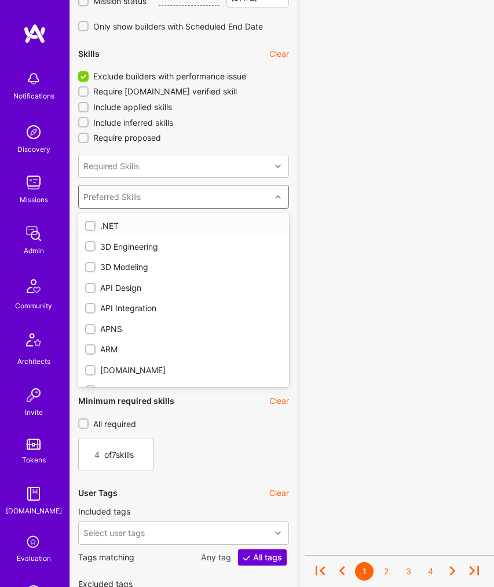
checkbox input "true"
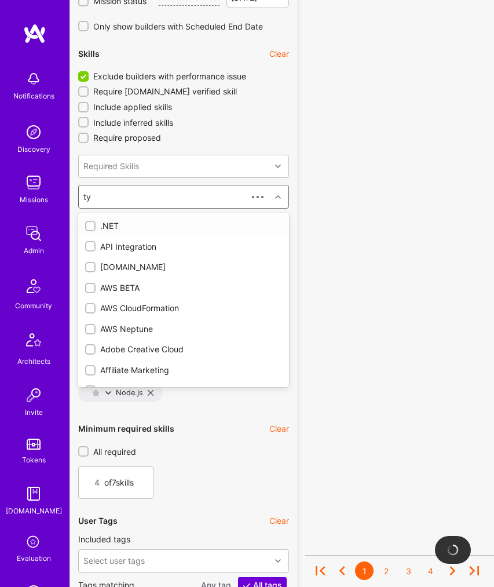
type input "typ"
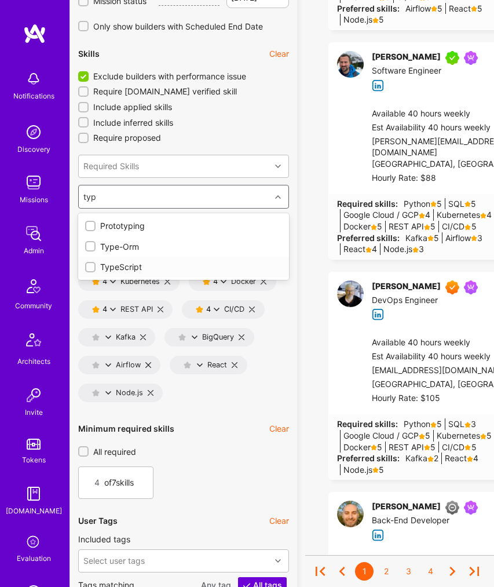
click at [89, 265] on input "checkbox" at bounding box center [91, 267] width 8 height 8
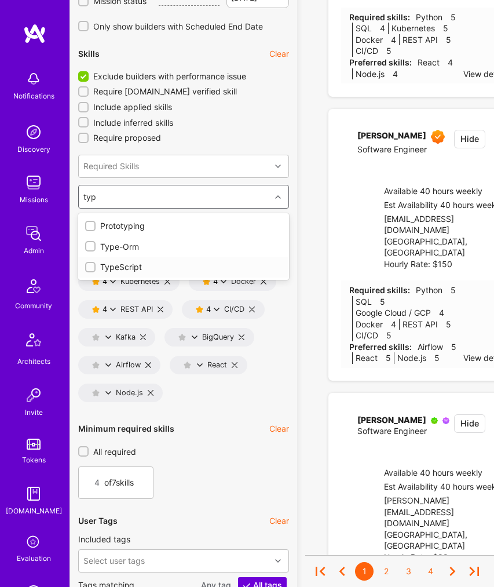
checkbox input "false"
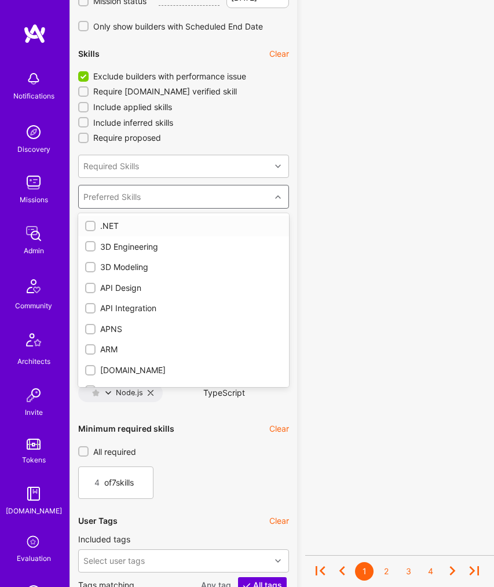
checkbox input "true"
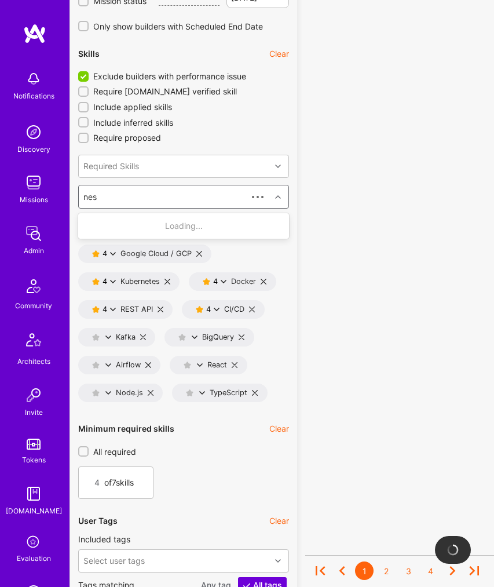
type input "nest"
click at [89, 226] on input "checkbox" at bounding box center [91, 226] width 8 height 8
checkbox input "false"
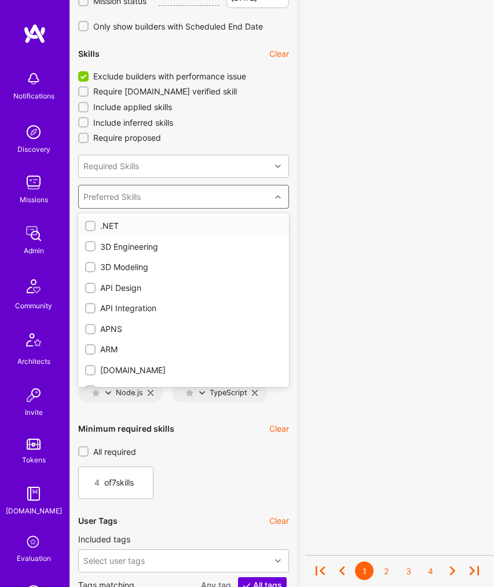
checkbox input "true"
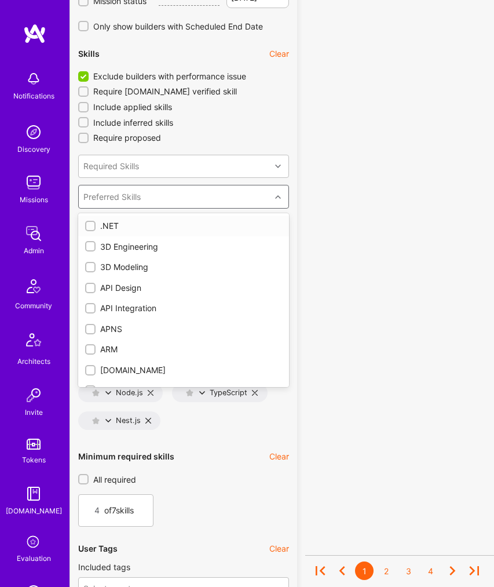
type input "t"
checkbox input "false"
checkbox input "true"
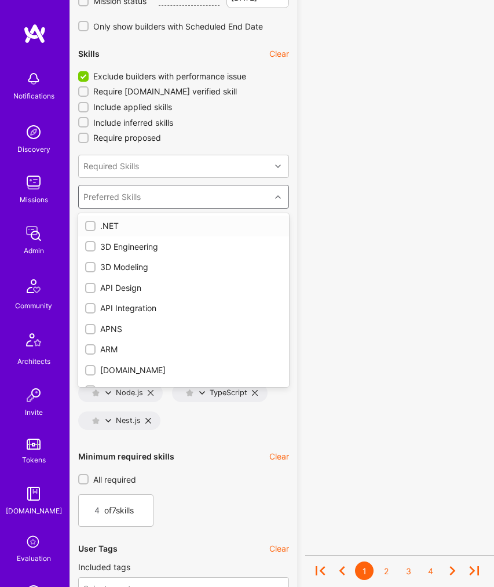
checkbox input "true"
checkbox input "false"
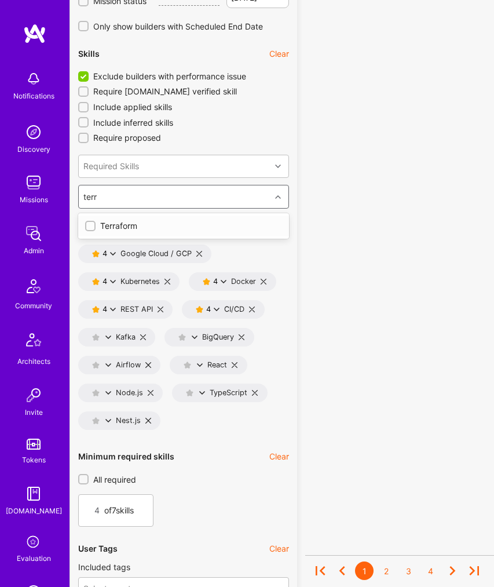
type input "terra"
click at [93, 225] on input "checkbox" at bounding box center [91, 226] width 8 height 8
checkbox input "false"
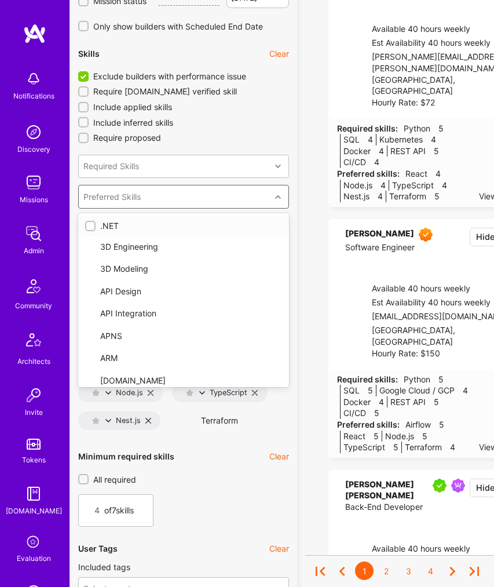
checkbox input "true"
type input "d"
checkbox input "false"
checkbox input "true"
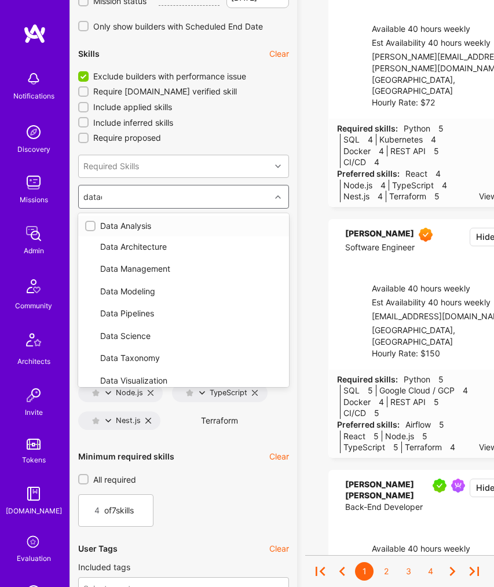
type input "datado"
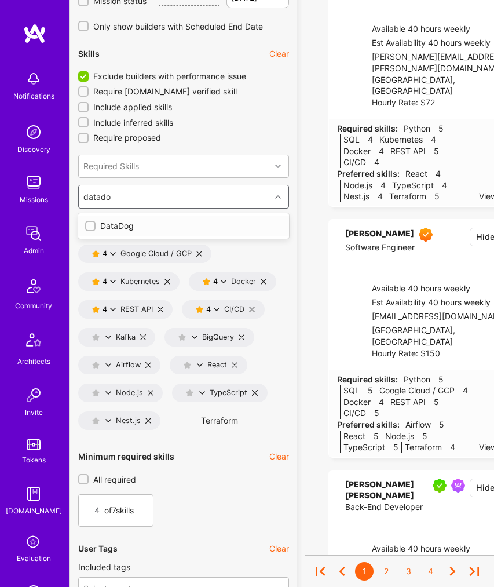
click at [92, 226] on input "checkbox" at bounding box center [91, 226] width 8 height 8
checkbox input "false"
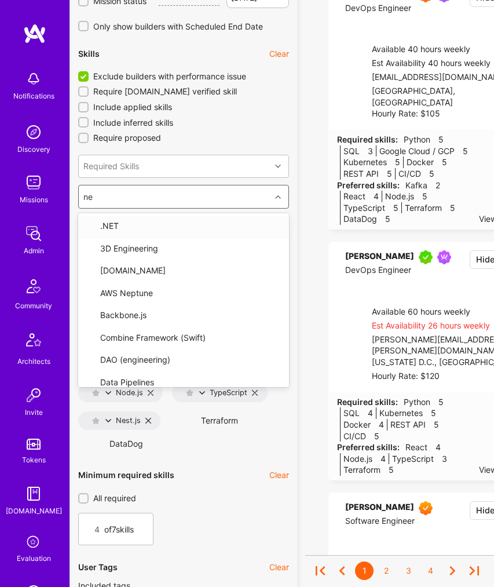
type input "new"
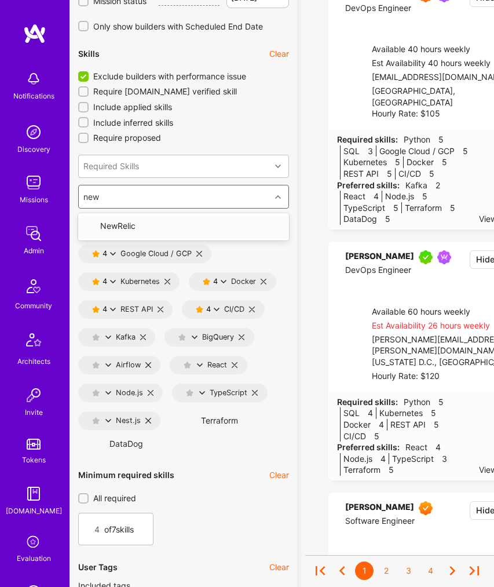
drag, startPoint x: 91, startPoint y: 225, endPoint x: 100, endPoint y: 215, distance: 12.7
click at [91, 225] on input "checkbox" at bounding box center [91, 226] width 10 height 10
checkbox input "false"
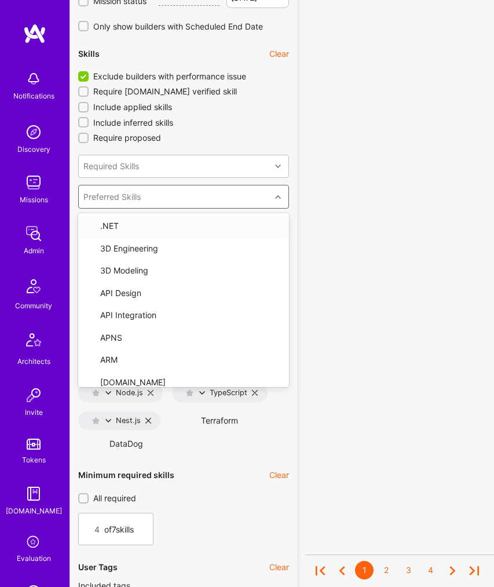
checkbox input "true"
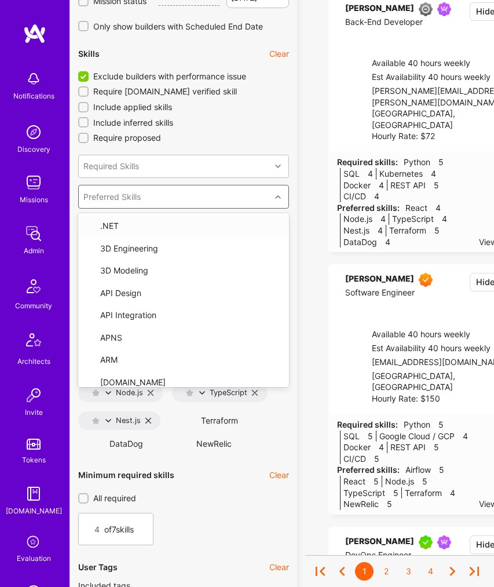
click at [279, 196] on icon at bounding box center [278, 197] width 6 height 6
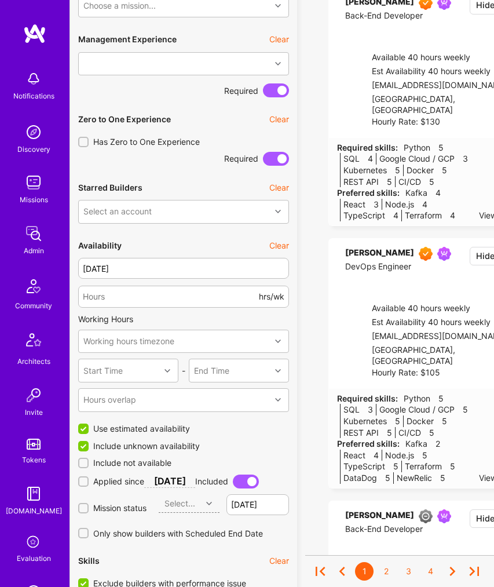
scroll to position [640, 0]
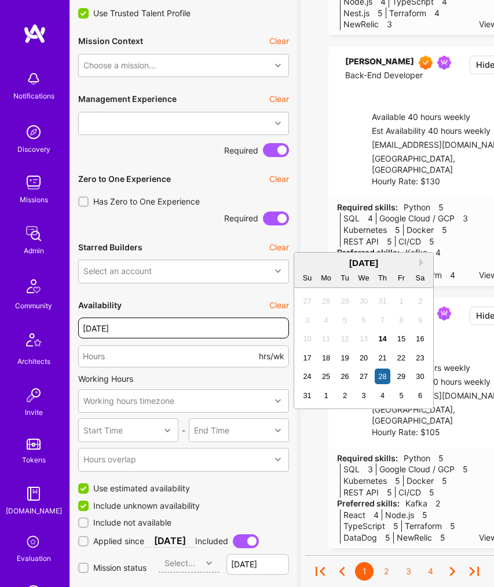
click at [174, 333] on input "[DATE]" at bounding box center [183, 327] width 211 height 21
click at [382, 341] on div "14" at bounding box center [383, 339] width 16 height 16
type input "[DATE]"
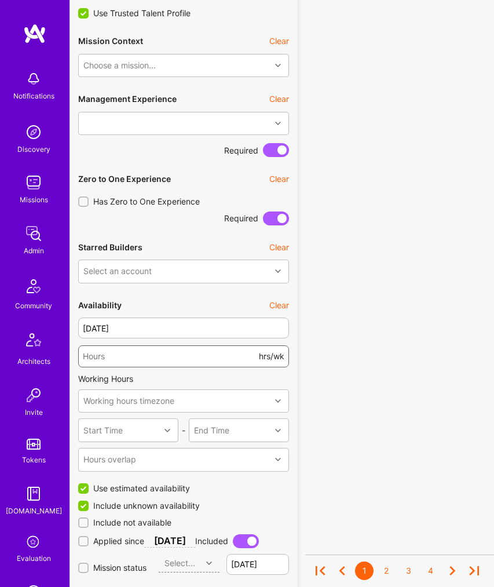
click at [187, 355] on input "number" at bounding box center [170, 356] width 174 height 28
type input "40"
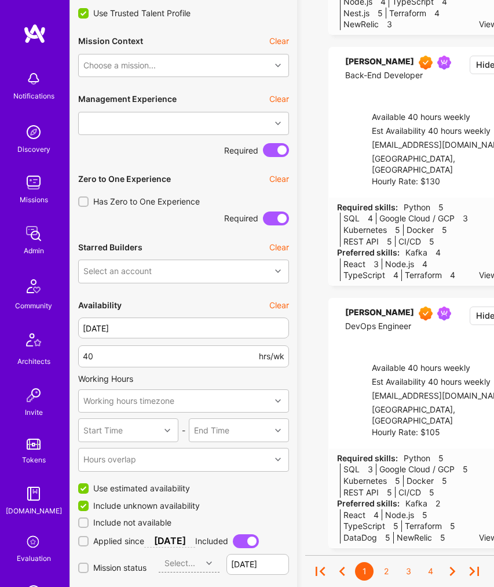
click at [201, 292] on div "Availability Clear" at bounding box center [183, 304] width 211 height 25
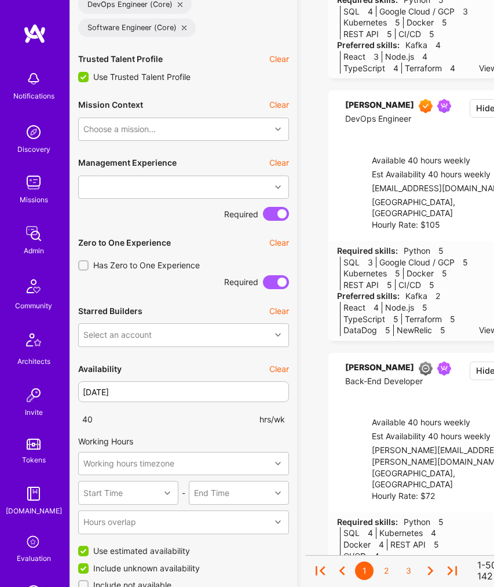
scroll to position [695, 0]
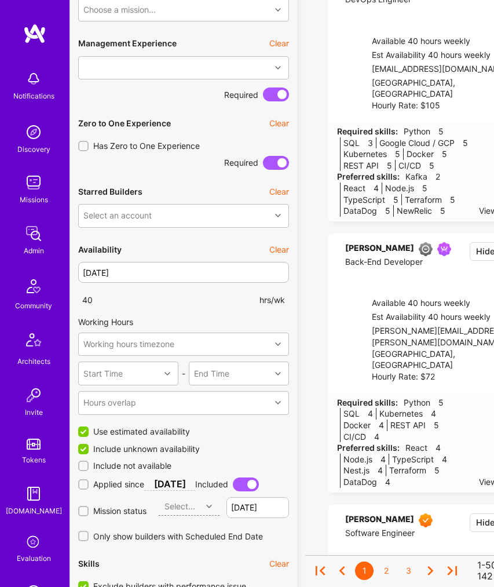
click at [90, 451] on label "Include unknown availability" at bounding box center [183, 449] width 211 height 12
click at [90, 451] on input "Include unknown availability" at bounding box center [84, 449] width 10 height 10
checkbox input "false"
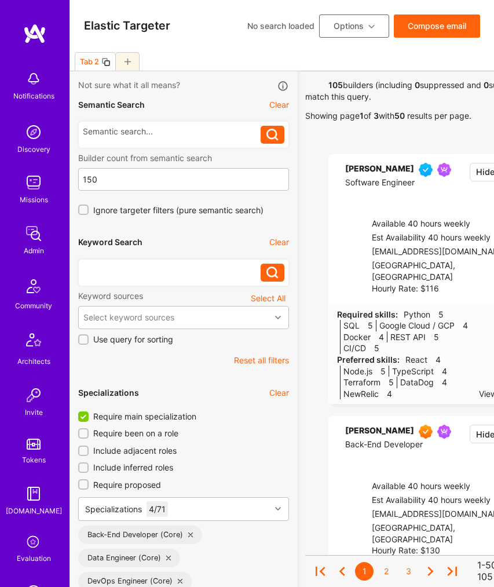
click at [108, 271] on div at bounding box center [172, 269] width 178 height 12
paste div
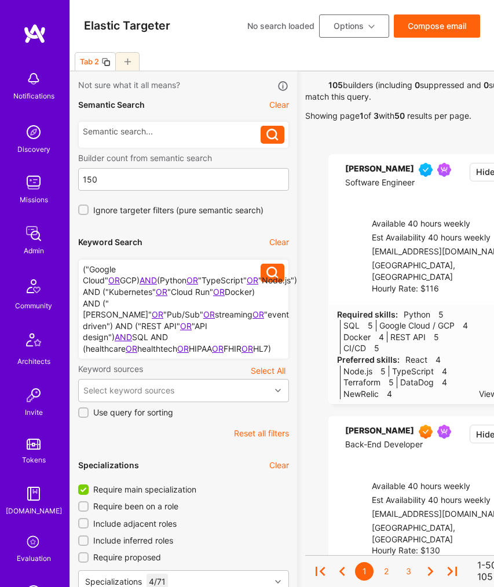
click at [271, 274] on icon at bounding box center [272, 272] width 12 height 12
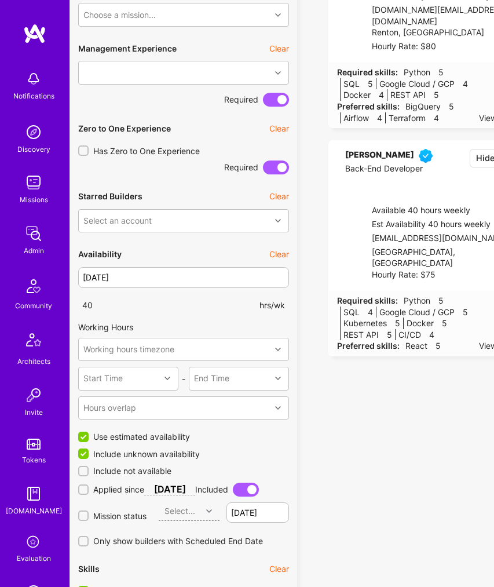
scroll to position [861, 0]
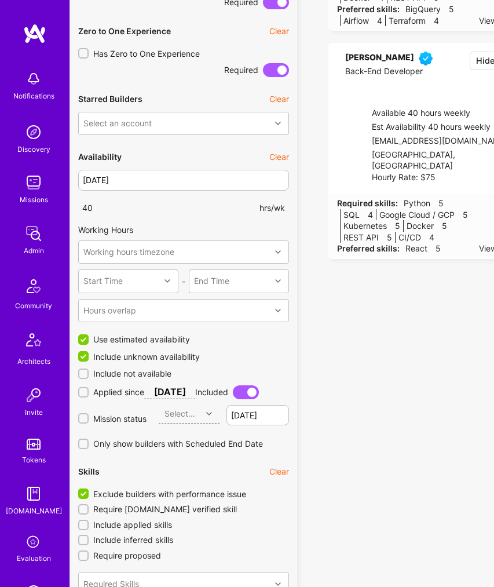
click at [83, 489] on input "Exclude builders with performance issue" at bounding box center [84, 494] width 10 height 10
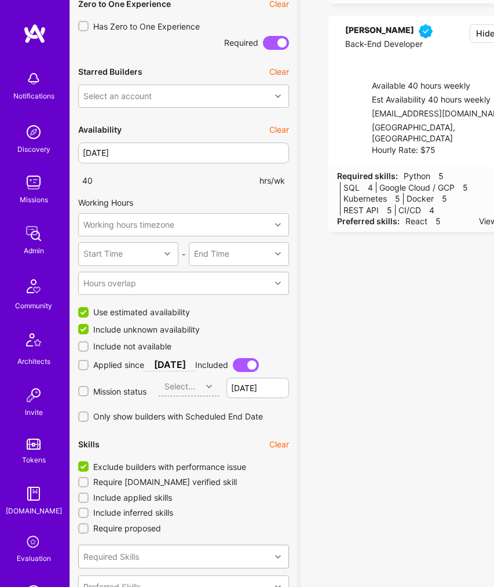
scroll to position [947, 0]
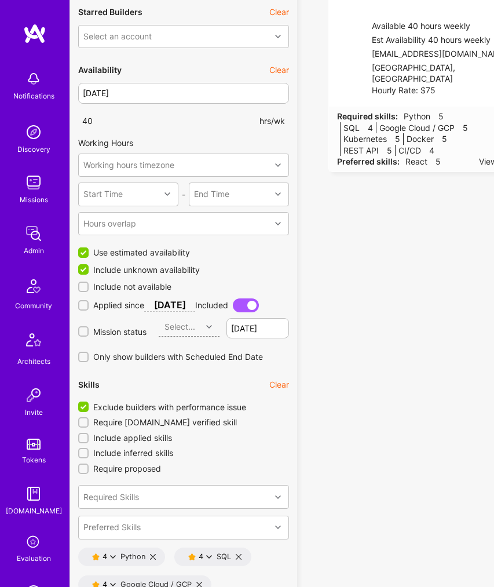
click at [83, 402] on input "Exclude builders with performance issue" at bounding box center [84, 407] width 10 height 10
checkbox input "true"
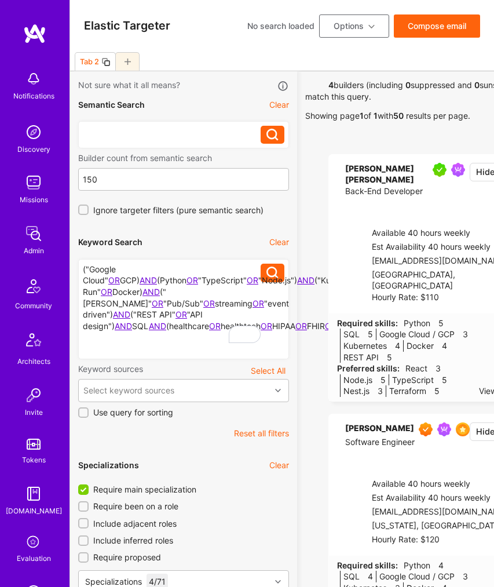
click at [121, 131] on div at bounding box center [172, 132] width 178 height 12
paste div
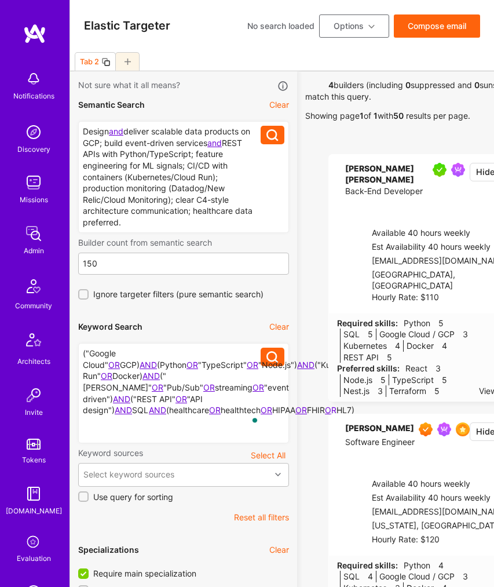
click at [272, 138] on icon at bounding box center [272, 135] width 12 height 12
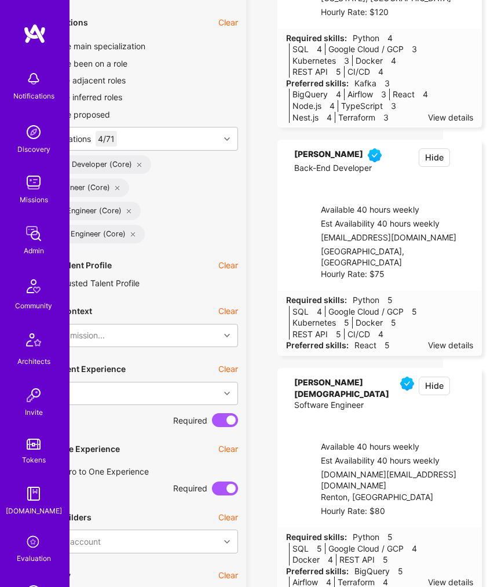
scroll to position [587, 51]
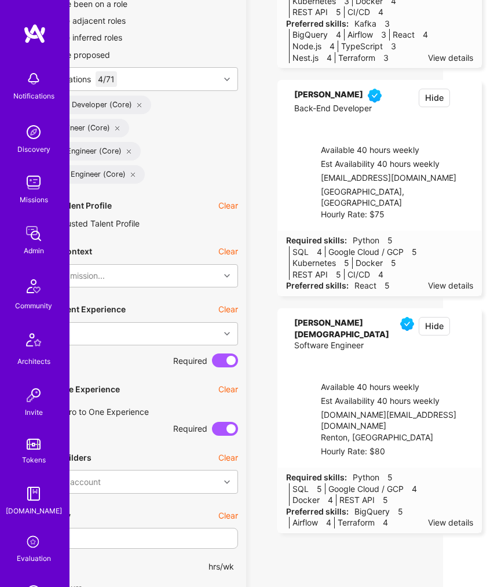
click at [465, 325] on icon at bounding box center [469, 321] width 8 height 8
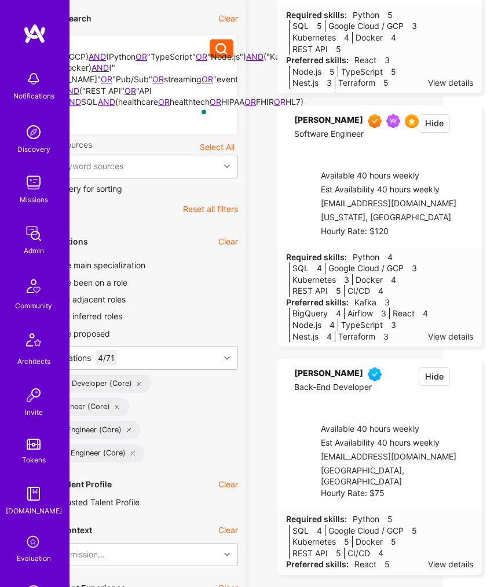
scroll to position [368, 51]
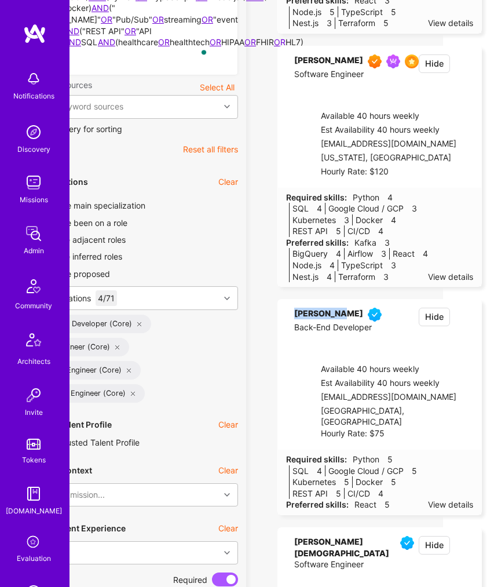
drag, startPoint x: 366, startPoint y: 338, endPoint x: 323, endPoint y: 338, distance: 42.9
click at [323, 321] on div "[PERSON_NAME]" at bounding box center [328, 315] width 69 height 14
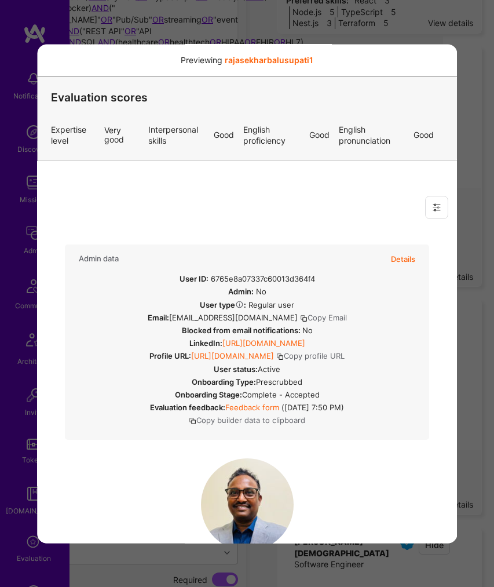
scroll to position [191, 0]
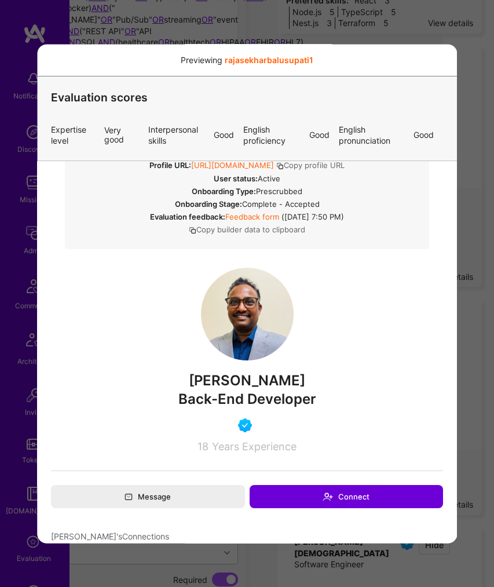
click at [183, 389] on span "[PERSON_NAME]" at bounding box center [246, 380] width 392 height 17
copy span "Rajasekhar"
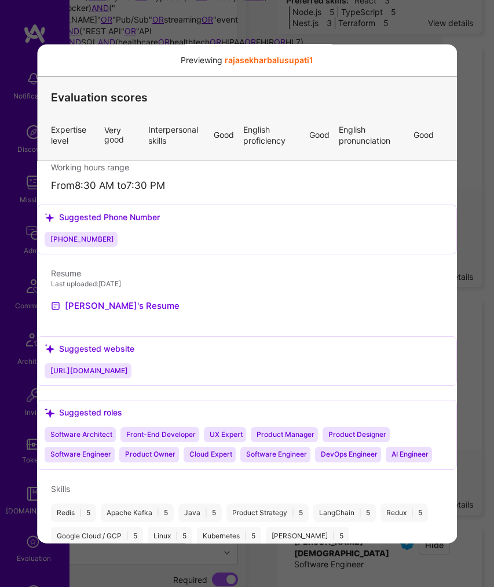
scroll to position [847, 0]
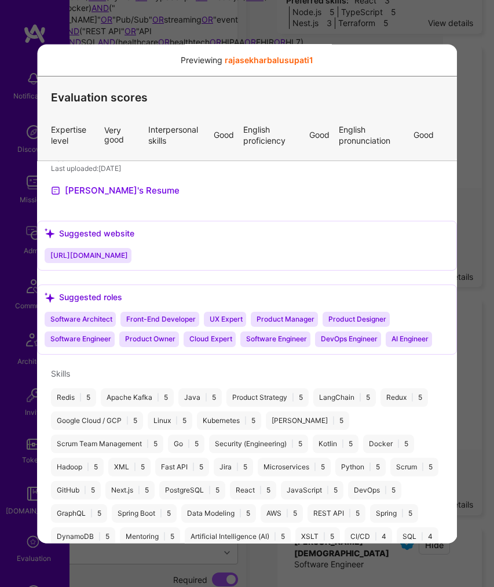
click at [437, 62] on icon "modal" at bounding box center [440, 63] width 7 height 7
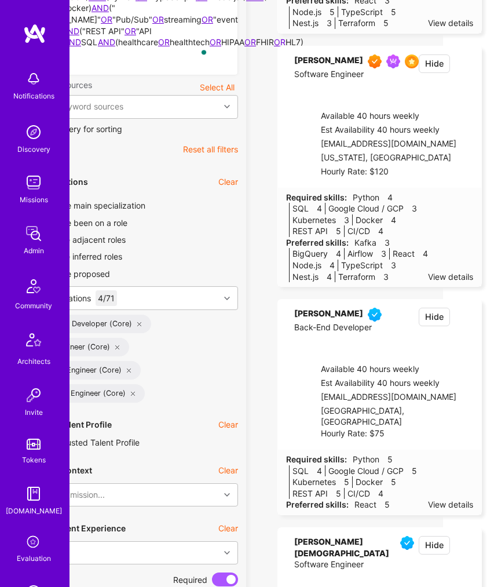
click at [465, 316] on icon at bounding box center [469, 312] width 8 height 8
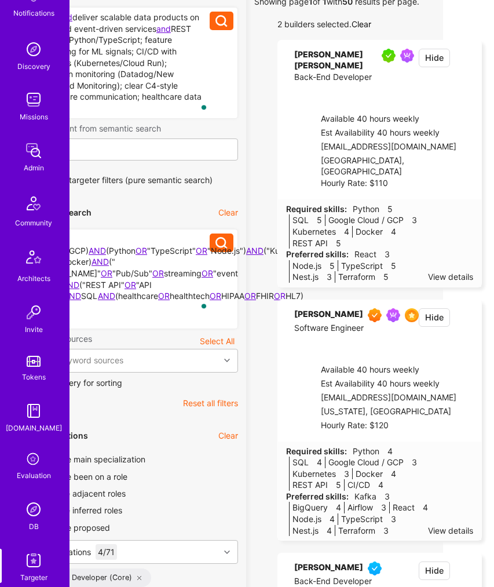
scroll to position [99, 0]
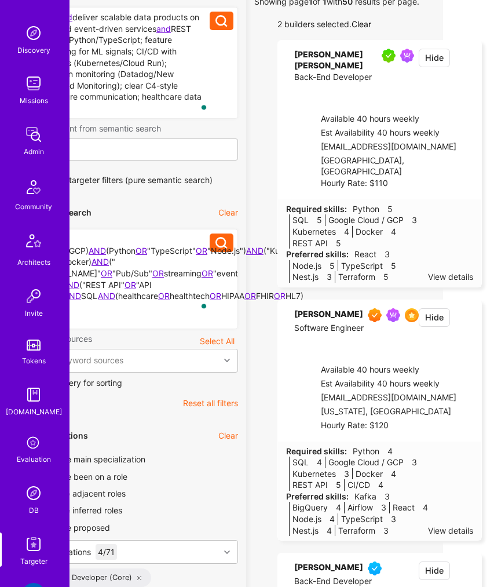
click at [28, 496] on img at bounding box center [33, 492] width 23 height 23
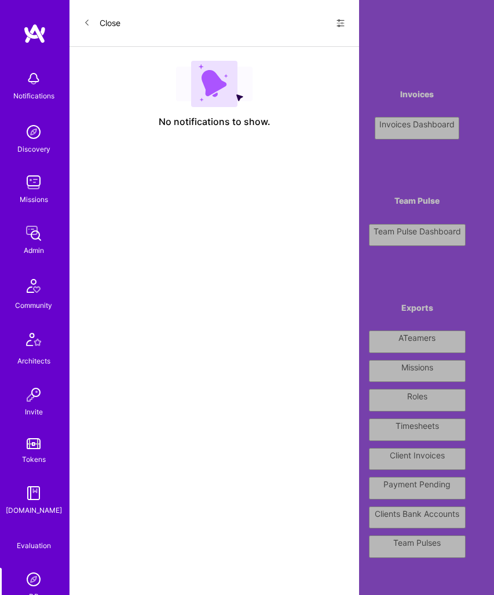
click at [205, 52] on input "text" at bounding box center [215, 38] width 128 height 28
type input "christine"
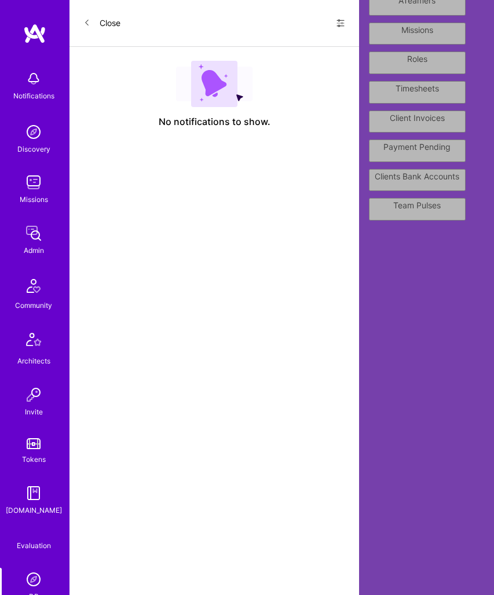
scroll to position [397, 0]
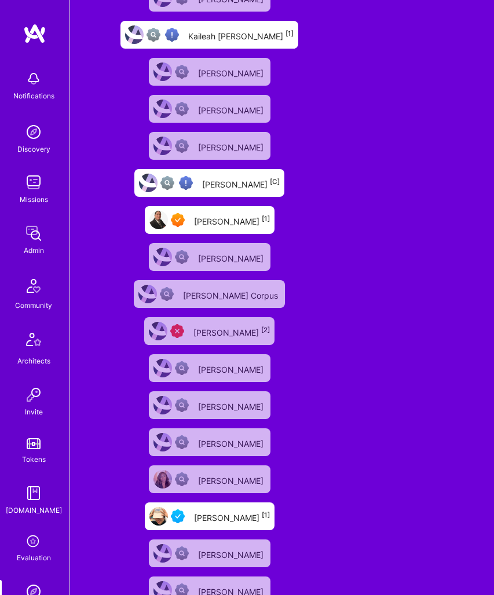
scroll to position [888, 0]
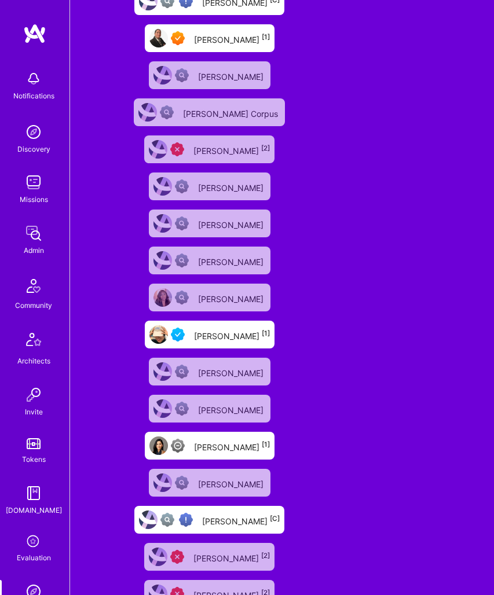
type input "[PERSON_NAME]"
click at [233, 451] on div "[PERSON_NAME] [1]" at bounding box center [232, 446] width 76 height 13
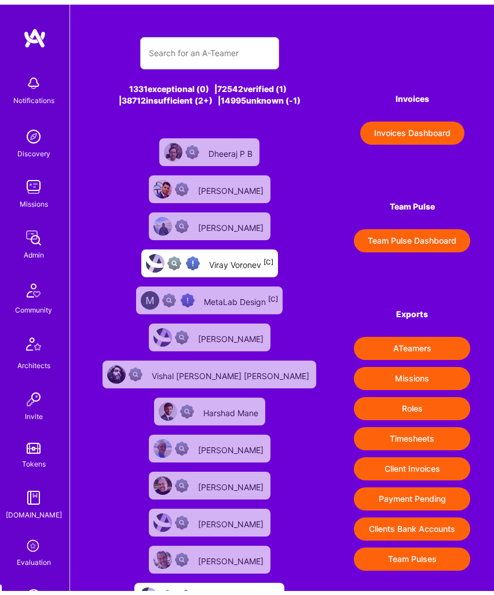
scroll to position [888, 0]
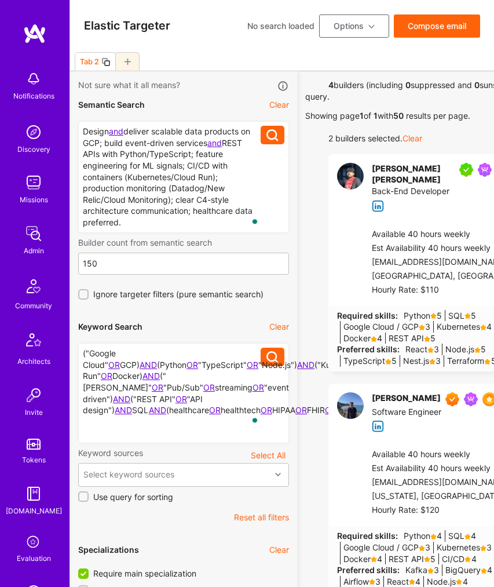
click at [277, 107] on button "Clear" at bounding box center [279, 105] width 20 height 12
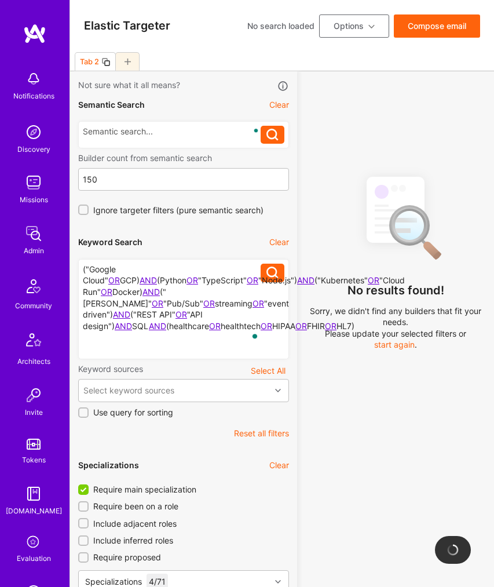
click at [274, 241] on button "Clear" at bounding box center [279, 242] width 20 height 12
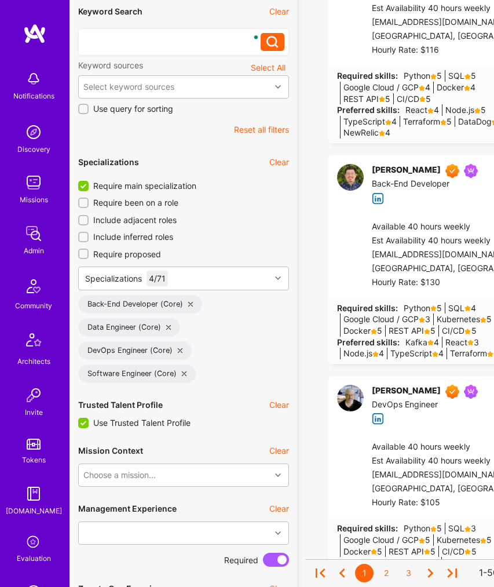
scroll to position [246, 0]
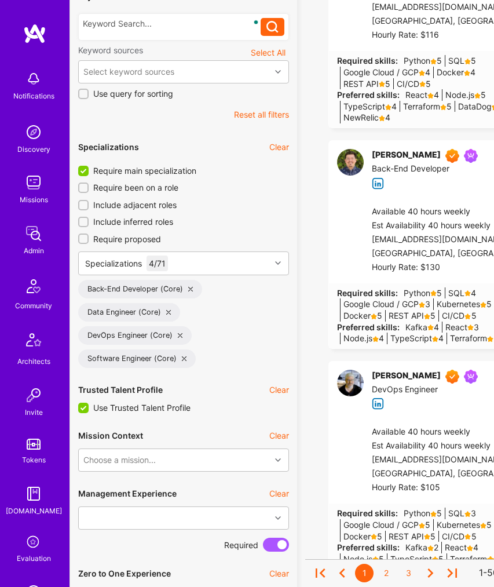
click at [285, 148] on button "Clear" at bounding box center [279, 147] width 20 height 12
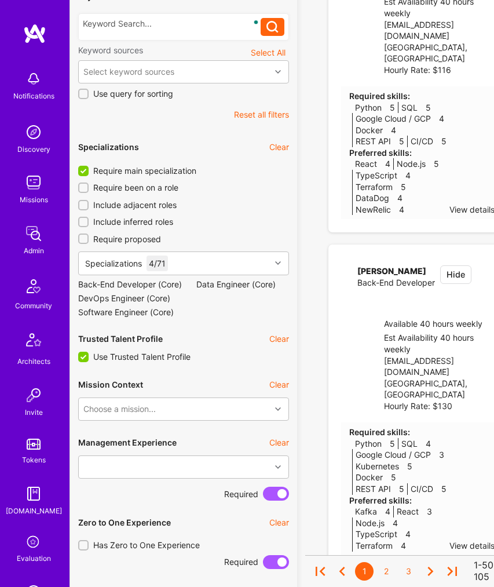
checkbox input "false"
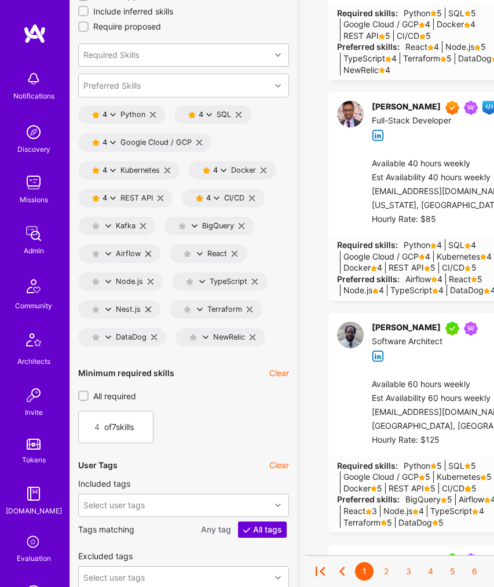
scroll to position [1051, 0]
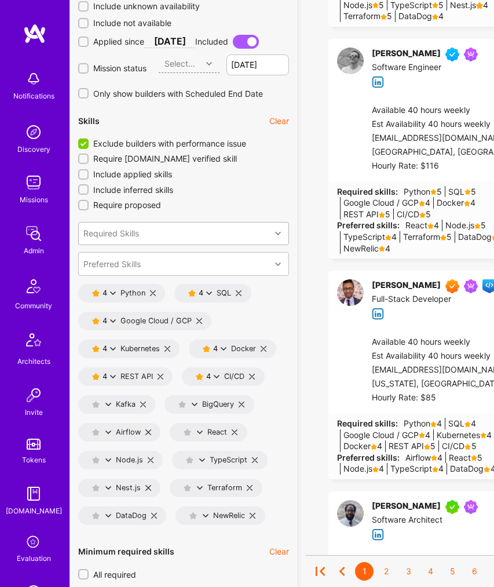
click at [149, 232] on div "Required Skills" at bounding box center [175, 233] width 192 height 23
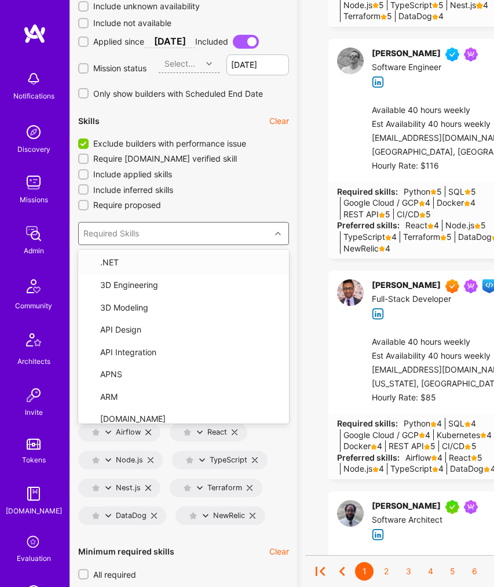
click at [149, 232] on div "Required Skills" at bounding box center [175, 233] width 192 height 23
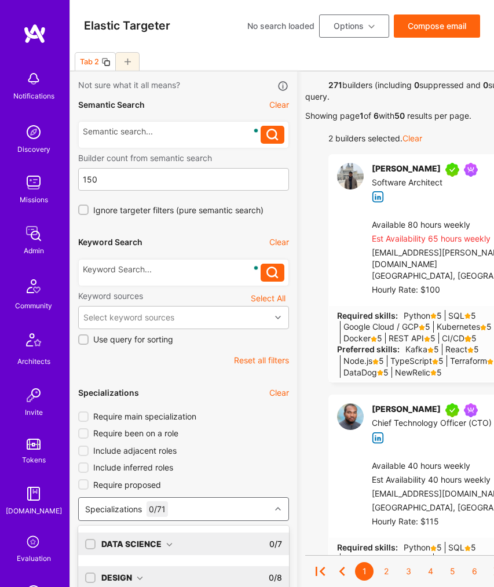
scroll to position [108, 0]
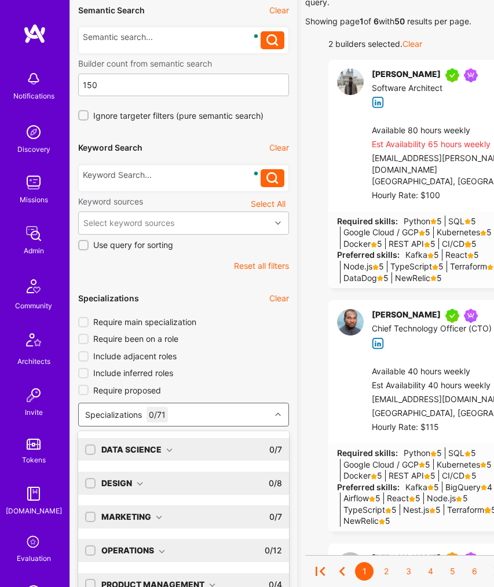
click at [195, 426] on div "option AI Researcher focused, 0 of 9. 72 results available. Use Up and Down to …" at bounding box center [183, 414] width 211 height 24
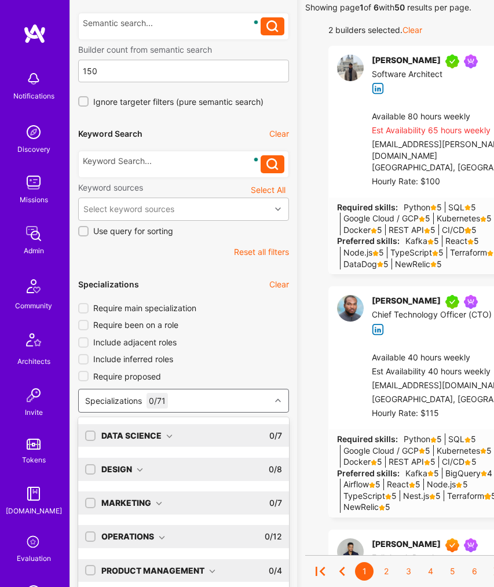
click at [158, 441] on div "Data Science 0 / 7" at bounding box center [189, 435] width 186 height 23
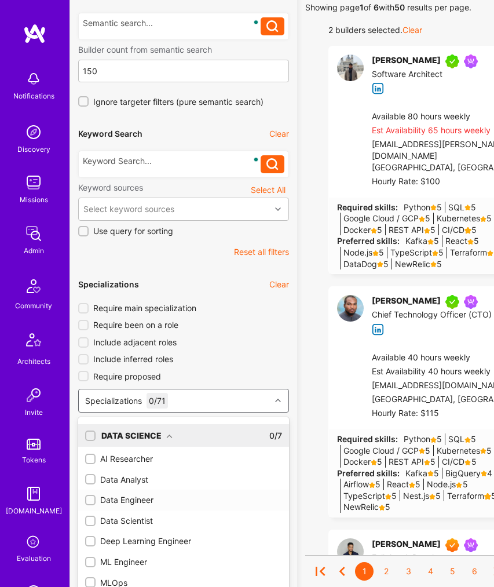
click at [140, 503] on div "Data Engineer" at bounding box center [183, 500] width 197 height 12
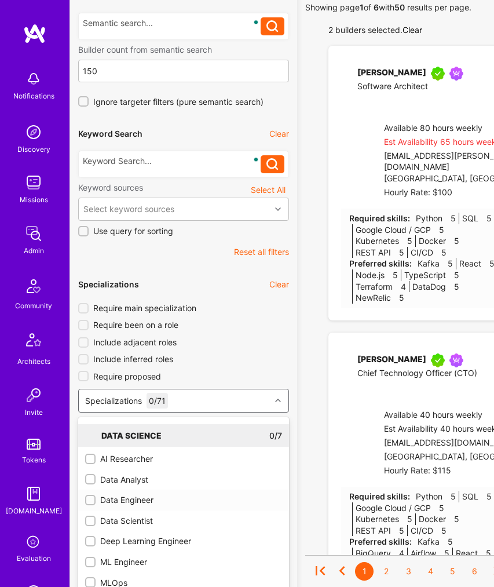
checkbox input "true"
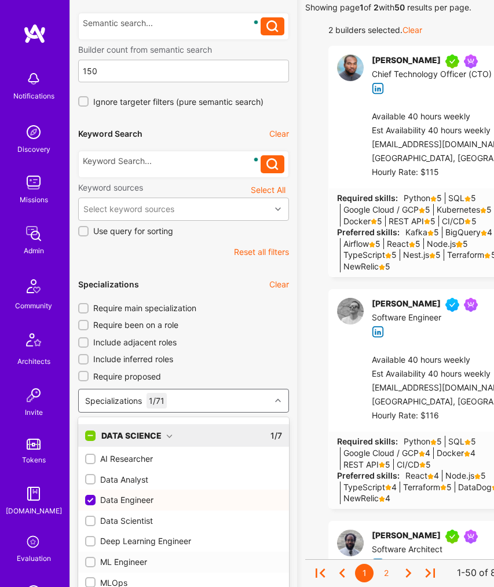
click at [91, 562] on input "checkbox" at bounding box center [91, 562] width 8 height 8
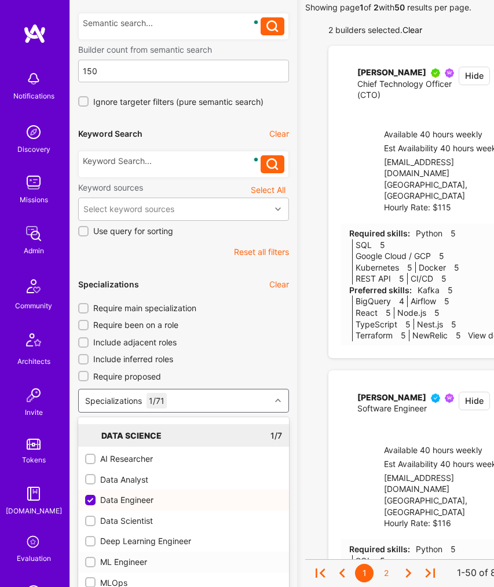
checkbox input "true"
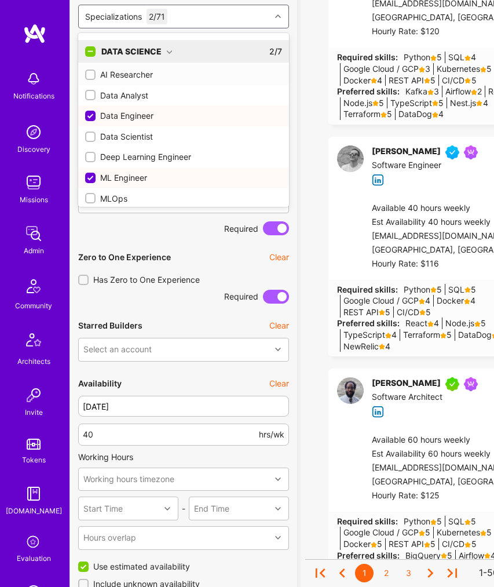
scroll to position [233, 0]
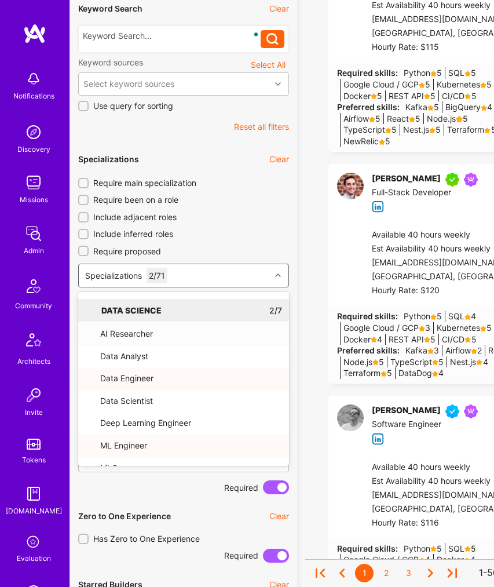
click at [86, 182] on input "Require main specialization" at bounding box center [84, 184] width 8 height 8
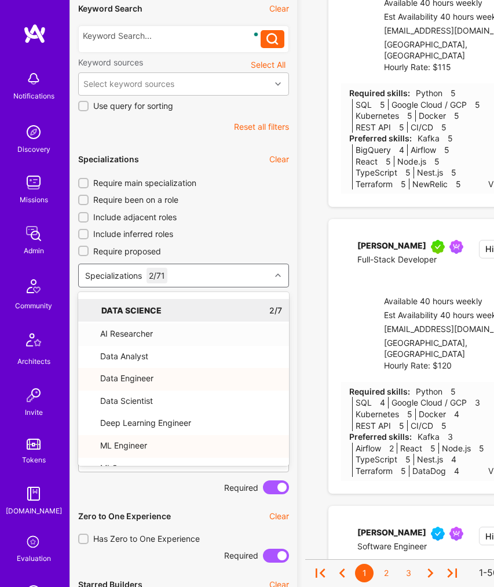
checkbox input "true"
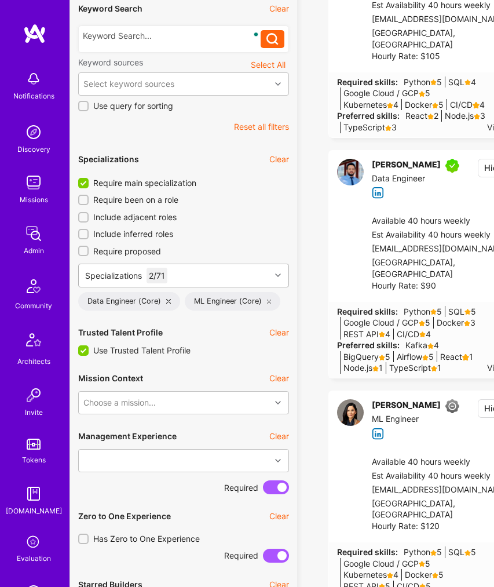
click at [195, 274] on div "Specializations 2 / 71" at bounding box center [175, 275] width 192 height 23
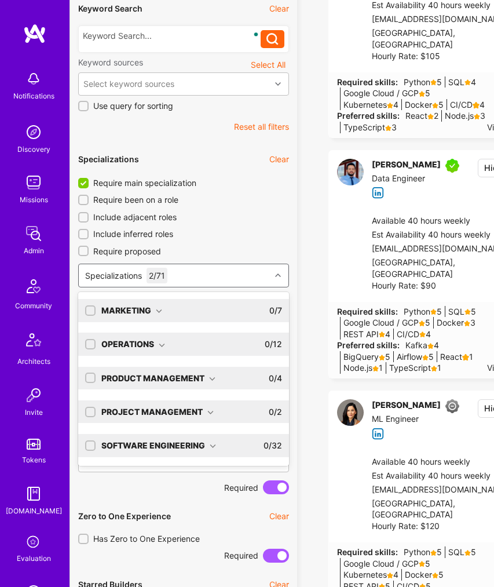
scroll to position [67, 0]
click at [160, 446] on div "Software Engineering" at bounding box center [158, 446] width 115 height 12
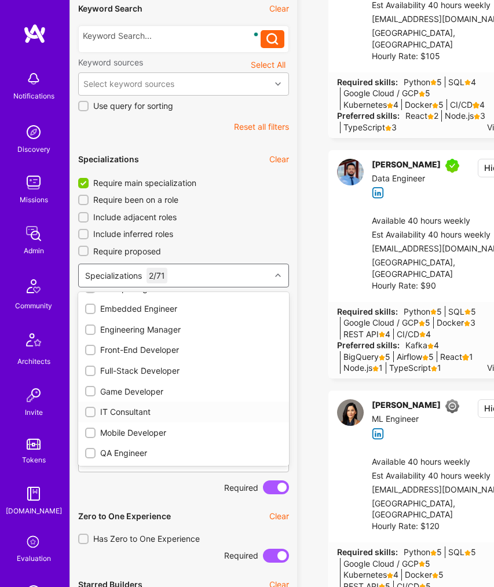
scroll to position [632, 0]
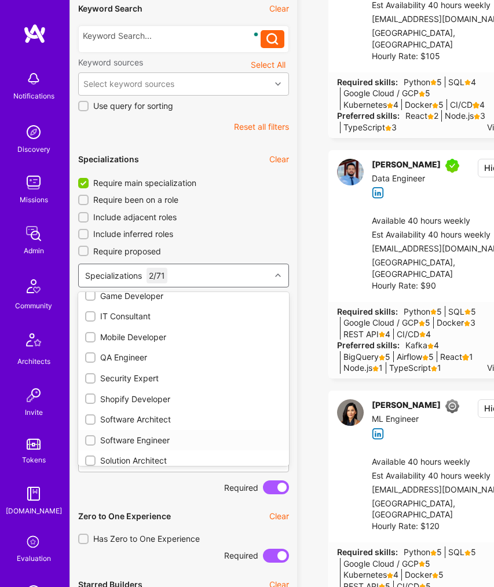
click at [91, 441] on input "checkbox" at bounding box center [91, 441] width 8 height 8
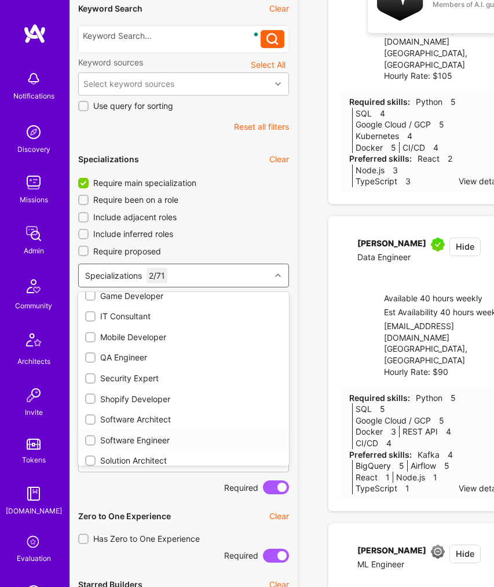
checkbox input "true"
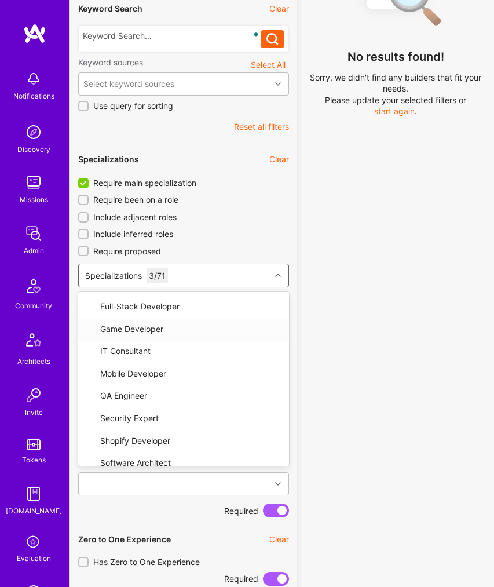
click at [279, 275] on icon at bounding box center [278, 275] width 6 height 6
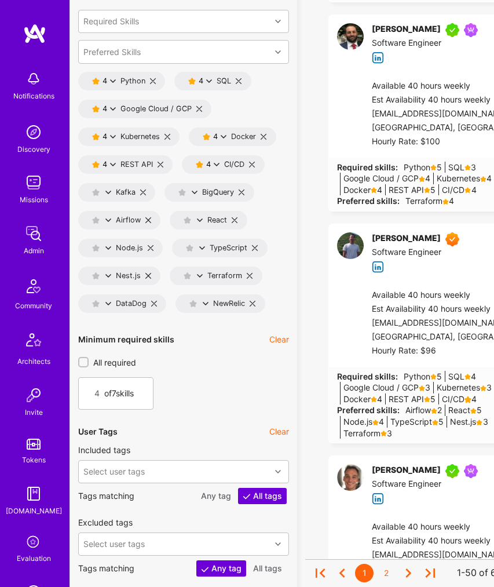
scroll to position [1178, 0]
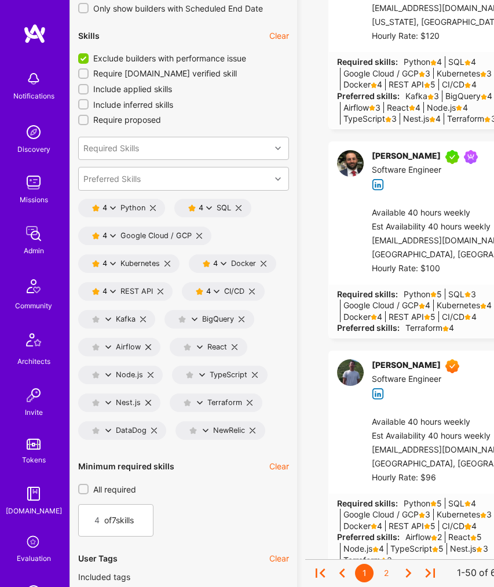
click at [279, 38] on button "Clear" at bounding box center [279, 36] width 20 height 12
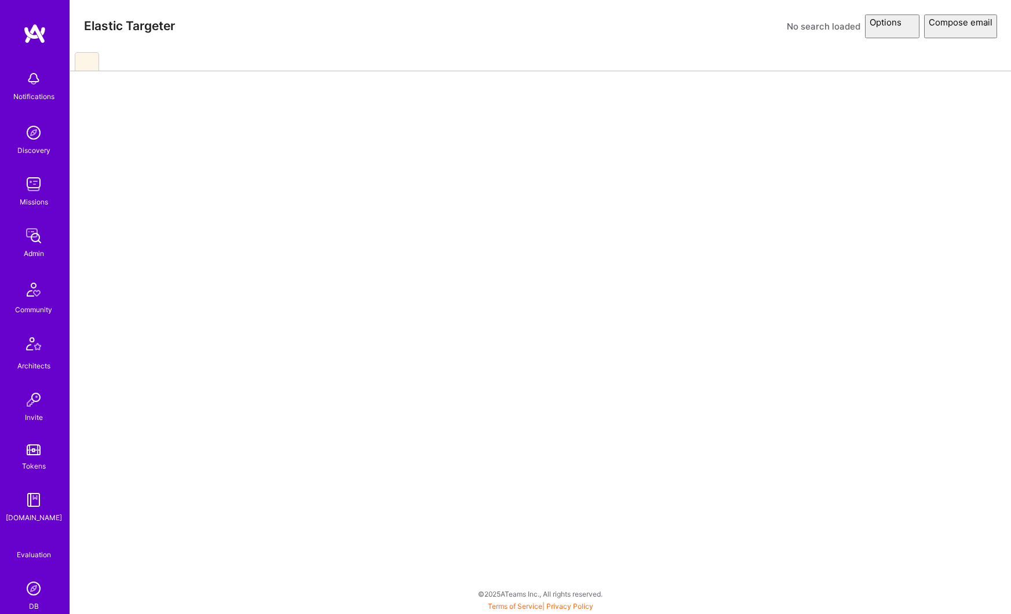
click at [92, 63] on html "Notifications Discovery Missions Admin Community Architects Invite Tokens [DOMA…" at bounding box center [505, 304] width 1011 height 608
click at [89, 61] on html "Notifications Discovery Missions Admin Community Architects Invite Tokens [DOMA…" at bounding box center [505, 304] width 1011 height 608
click at [94, 61] on div at bounding box center [87, 61] width 24 height 19
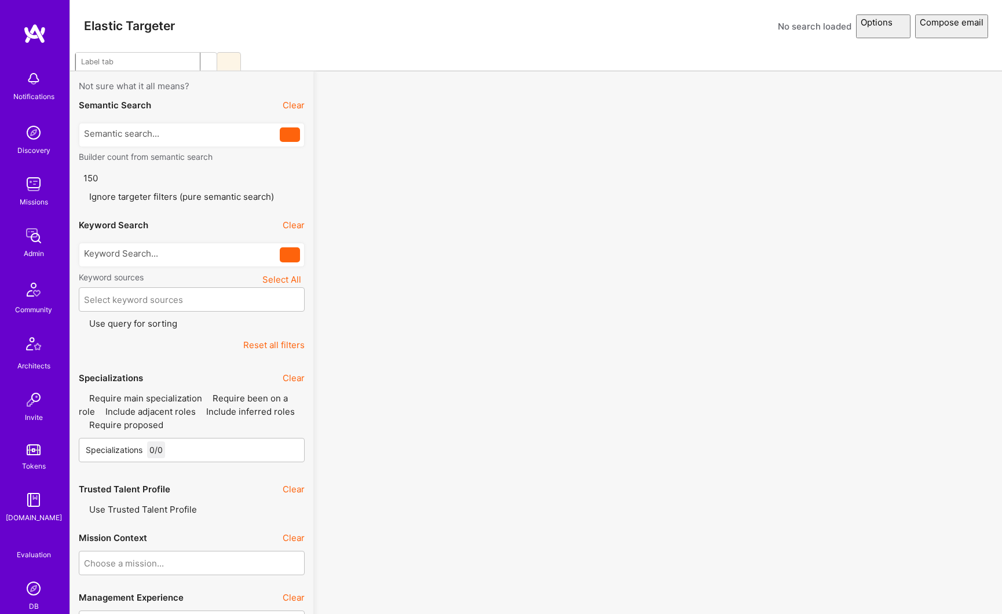
drag, startPoint x: 94, startPoint y: 61, endPoint x: 192, endPoint y: 61, distance: 97.9
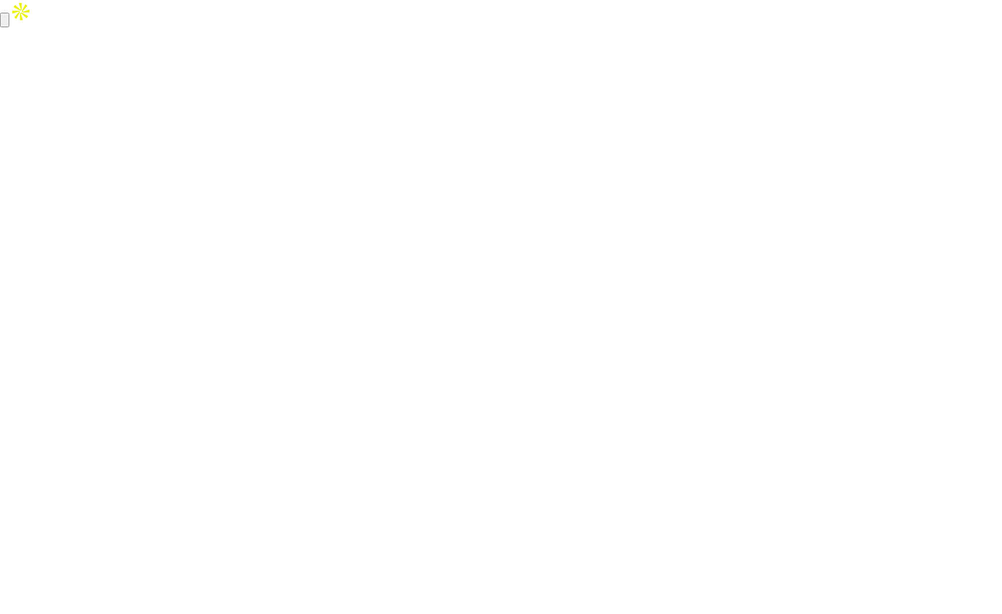
click at [192, 27] on html at bounding box center [501, 13] width 1002 height 27
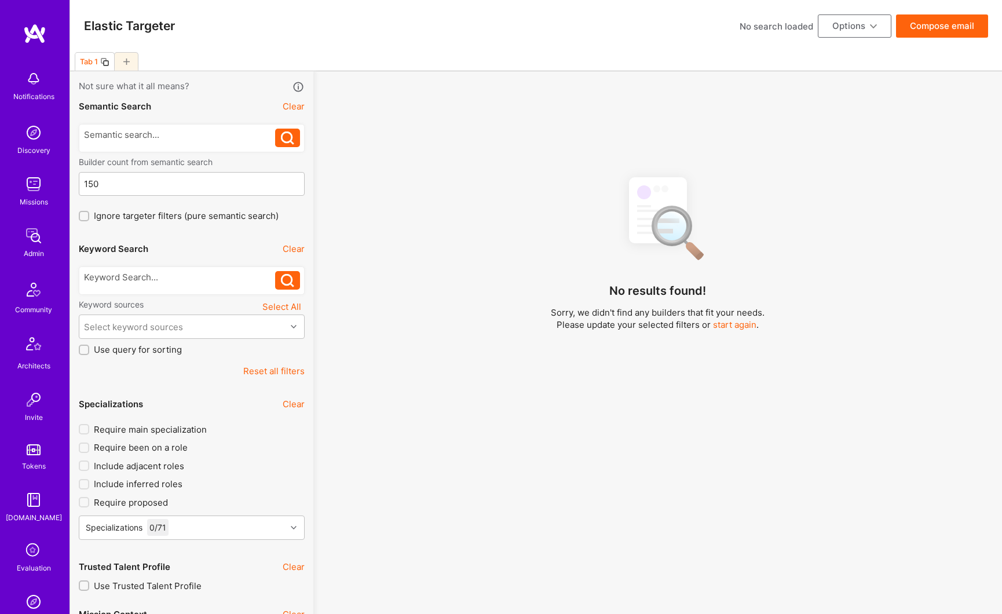
click at [131, 61] on div at bounding box center [126, 61] width 24 height 19
click at [131, 61] on div "Tab 2" at bounding box center [125, 61] width 19 height 9
click at [104, 61] on icon at bounding box center [104, 62] width 6 height 6
